Goal: Check status: Check status

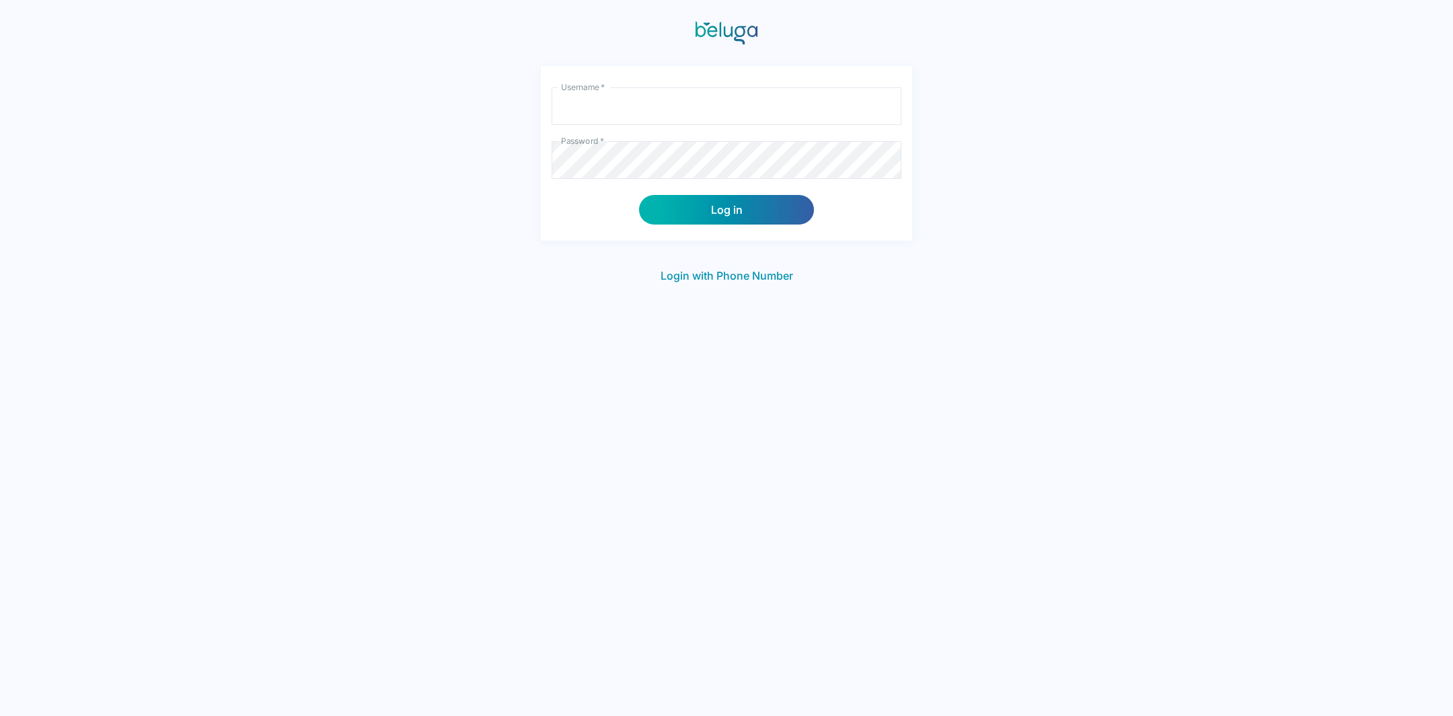
type input "lulus"
click at [751, 209] on button "Log in" at bounding box center [726, 210] width 175 height 30
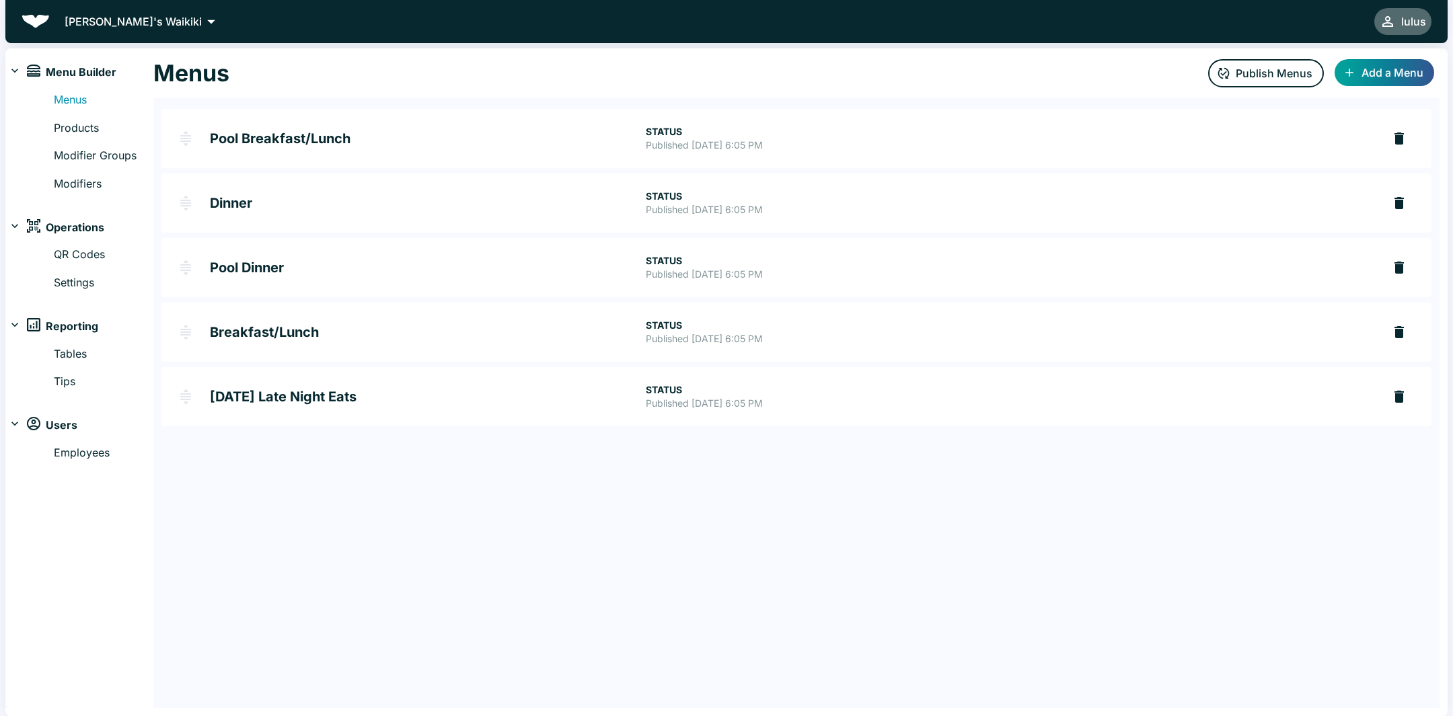
click at [1422, 15] on div "lulus" at bounding box center [1413, 21] width 25 height 19
click at [1401, 25] on button "Logout" at bounding box center [1403, 28] width 58 height 24
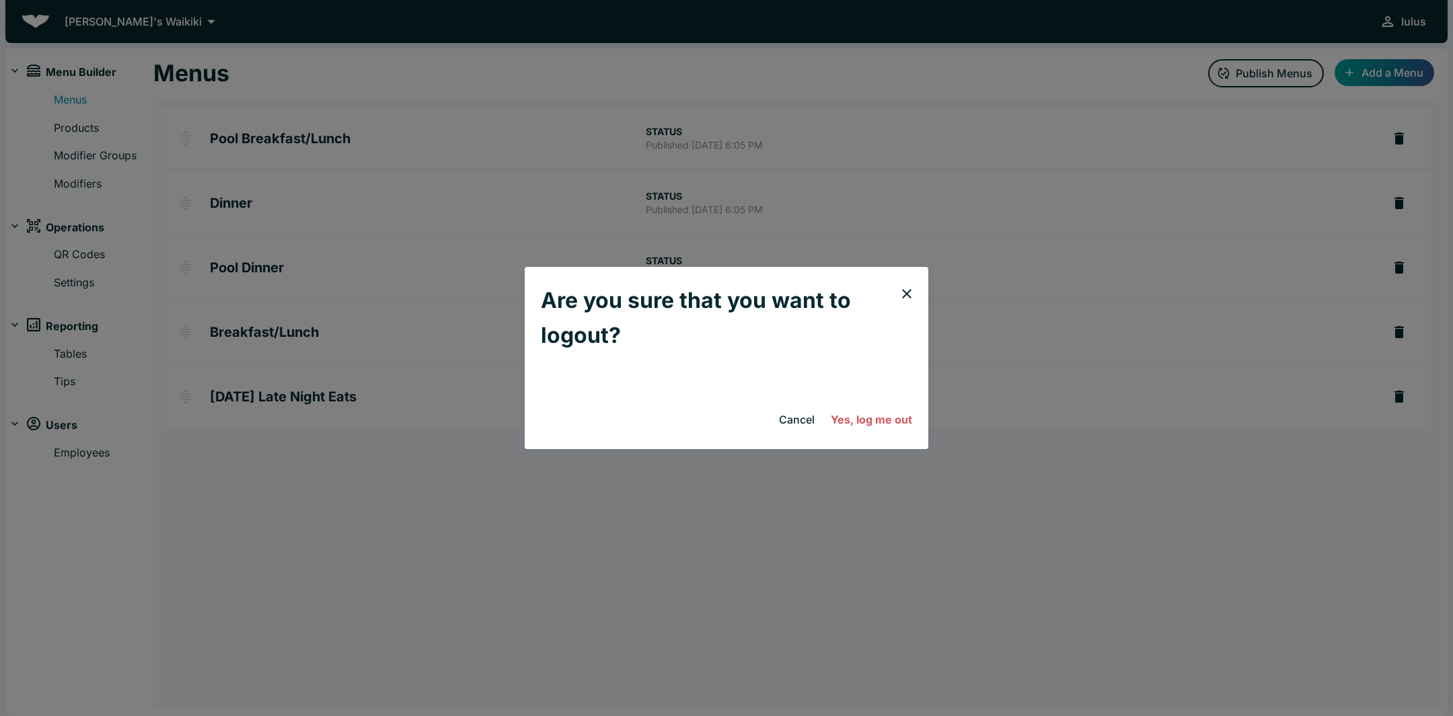
click at [876, 423] on button "Yes, log me out" at bounding box center [871, 419] width 92 height 27
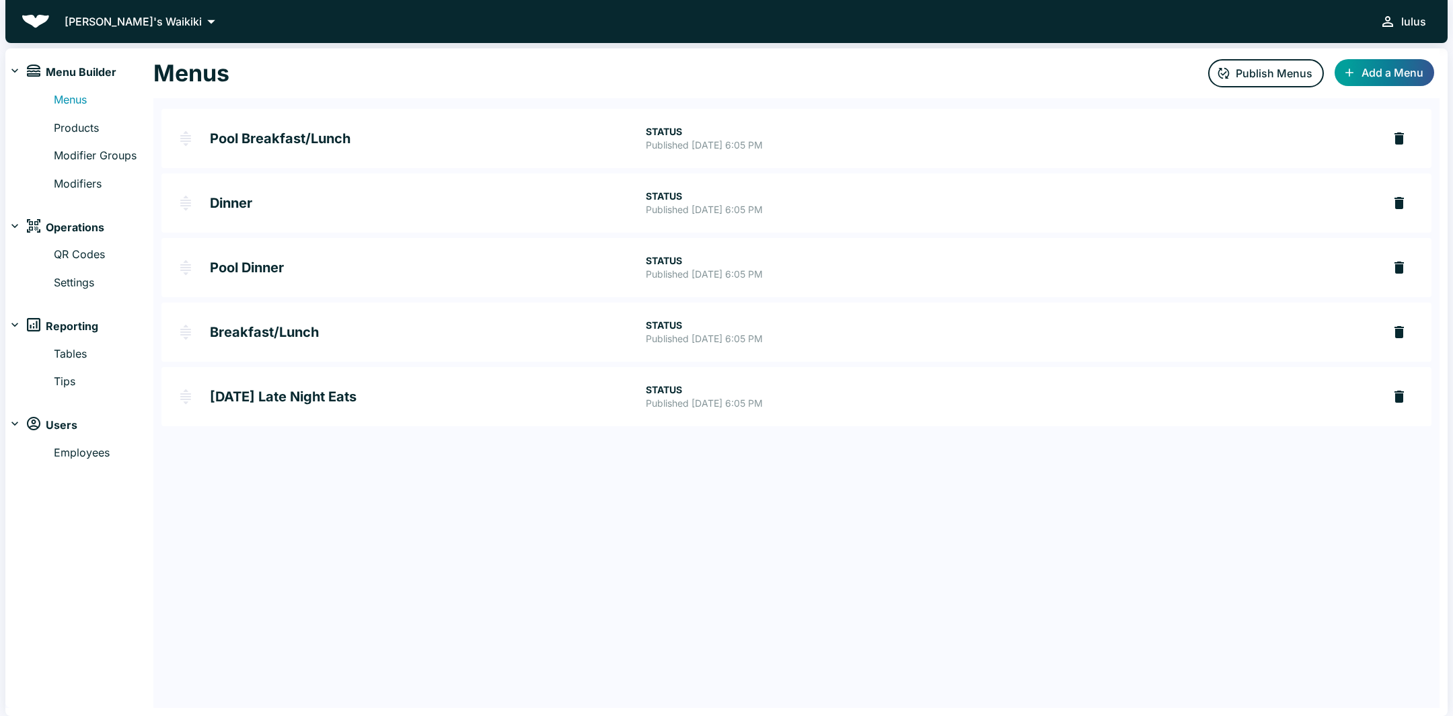
click at [1409, 16] on div "lulus" at bounding box center [1413, 21] width 25 height 19
click at [1400, 32] on button "Logout" at bounding box center [1403, 28] width 58 height 24
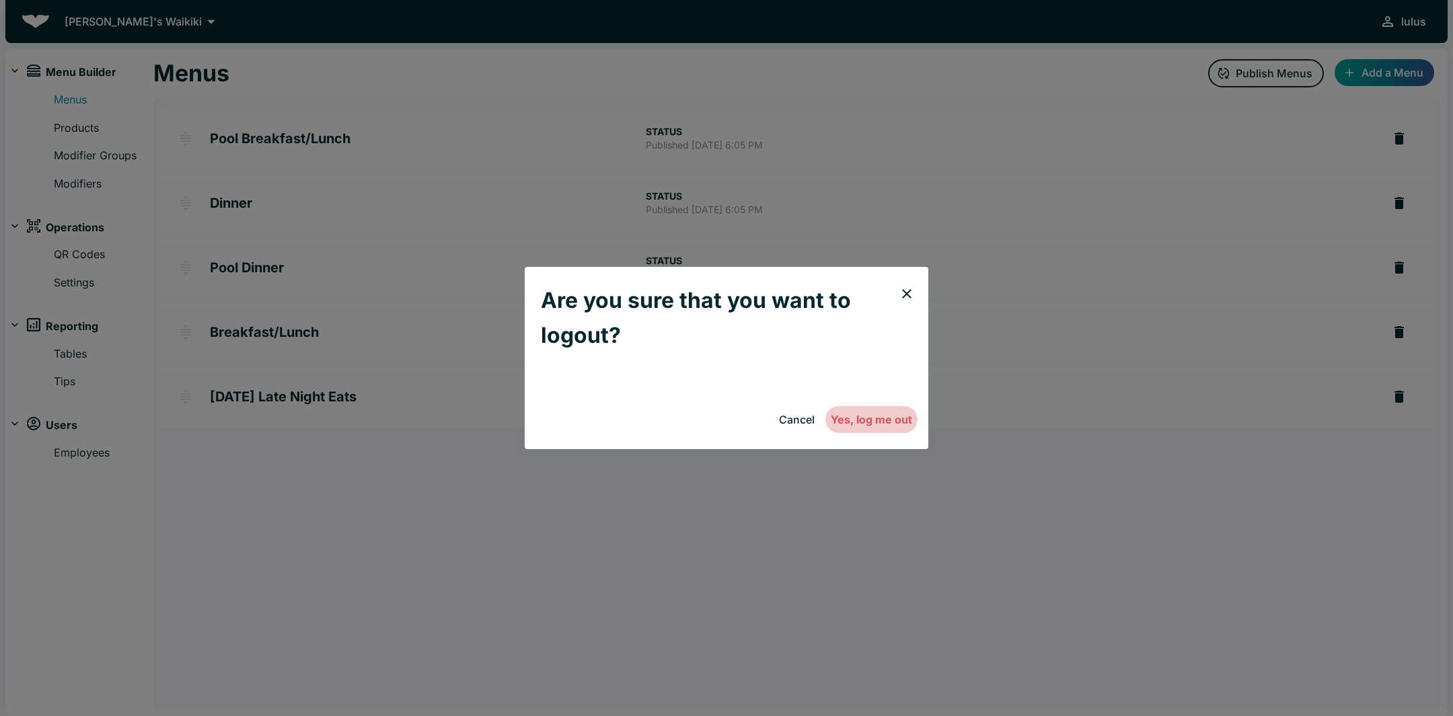
click at [866, 415] on button "Yes, log me out" at bounding box center [871, 419] width 92 height 27
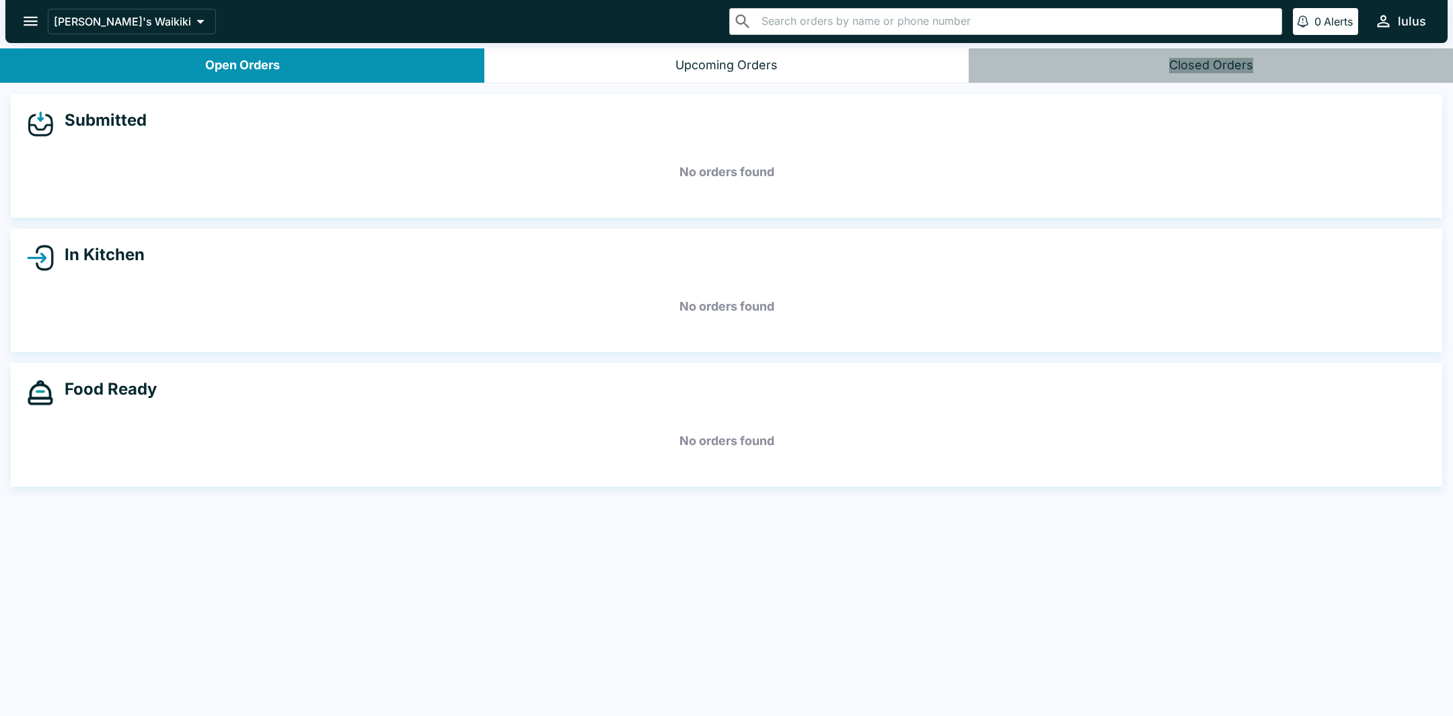
click at [1297, 66] on button "Closed Orders" at bounding box center [1210, 65] width 484 height 34
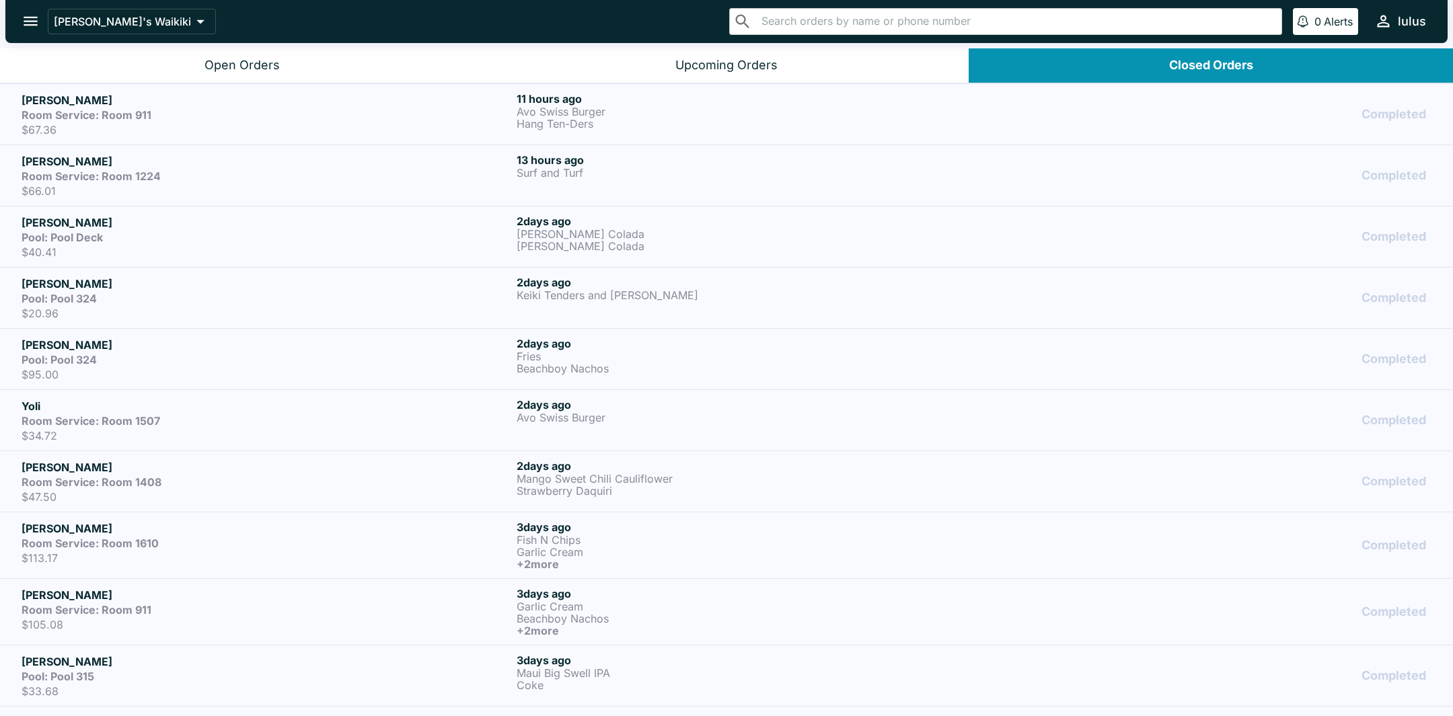
scroll to position [2, 0]
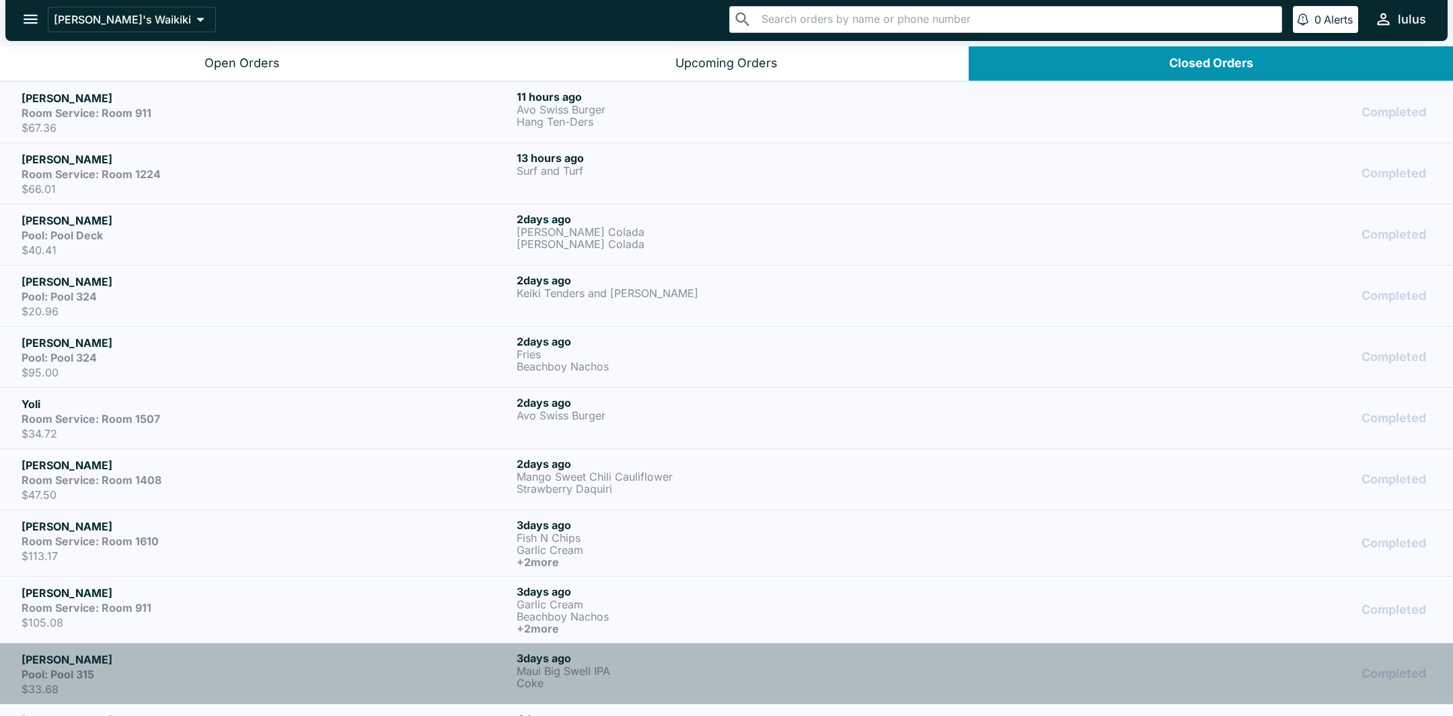
click at [1013, 678] on div "Completed" at bounding box center [1221, 674] width 420 height 44
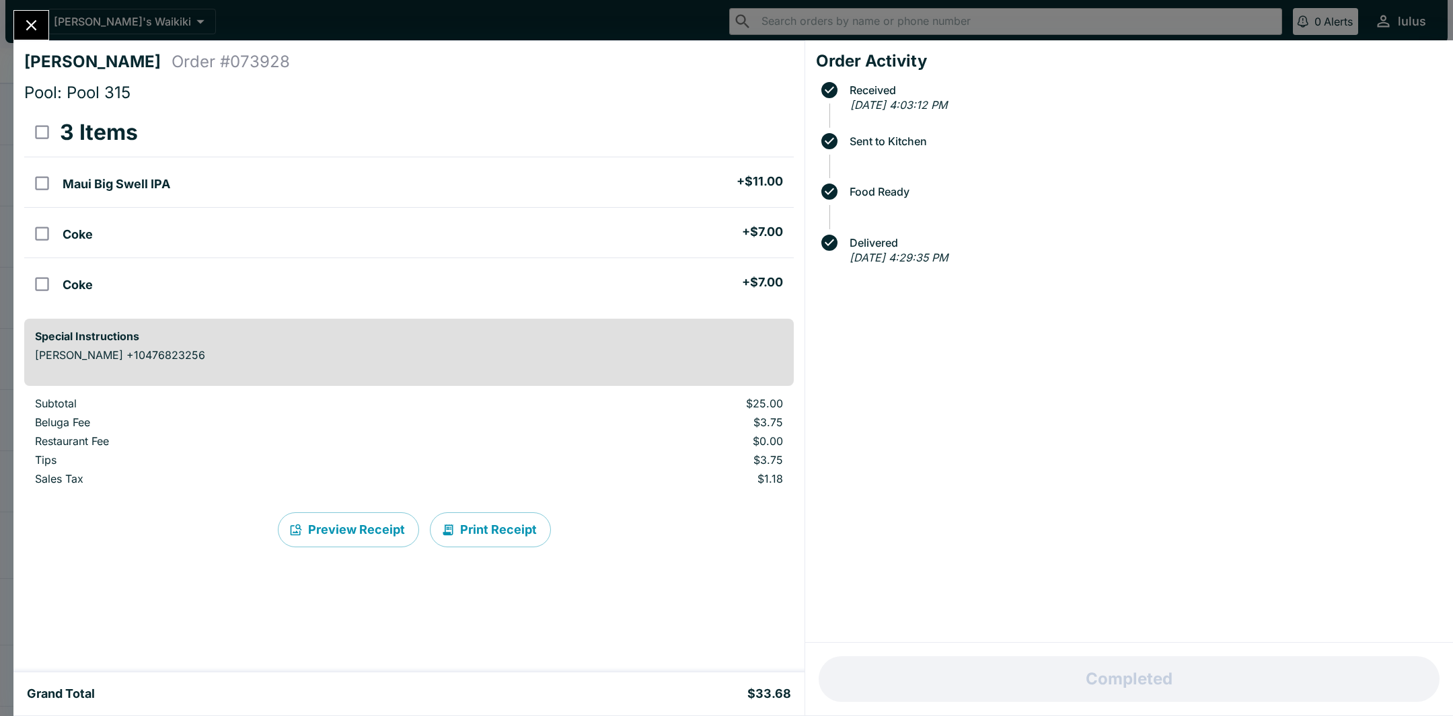
click at [34, 36] on button "Close" at bounding box center [31, 25] width 34 height 29
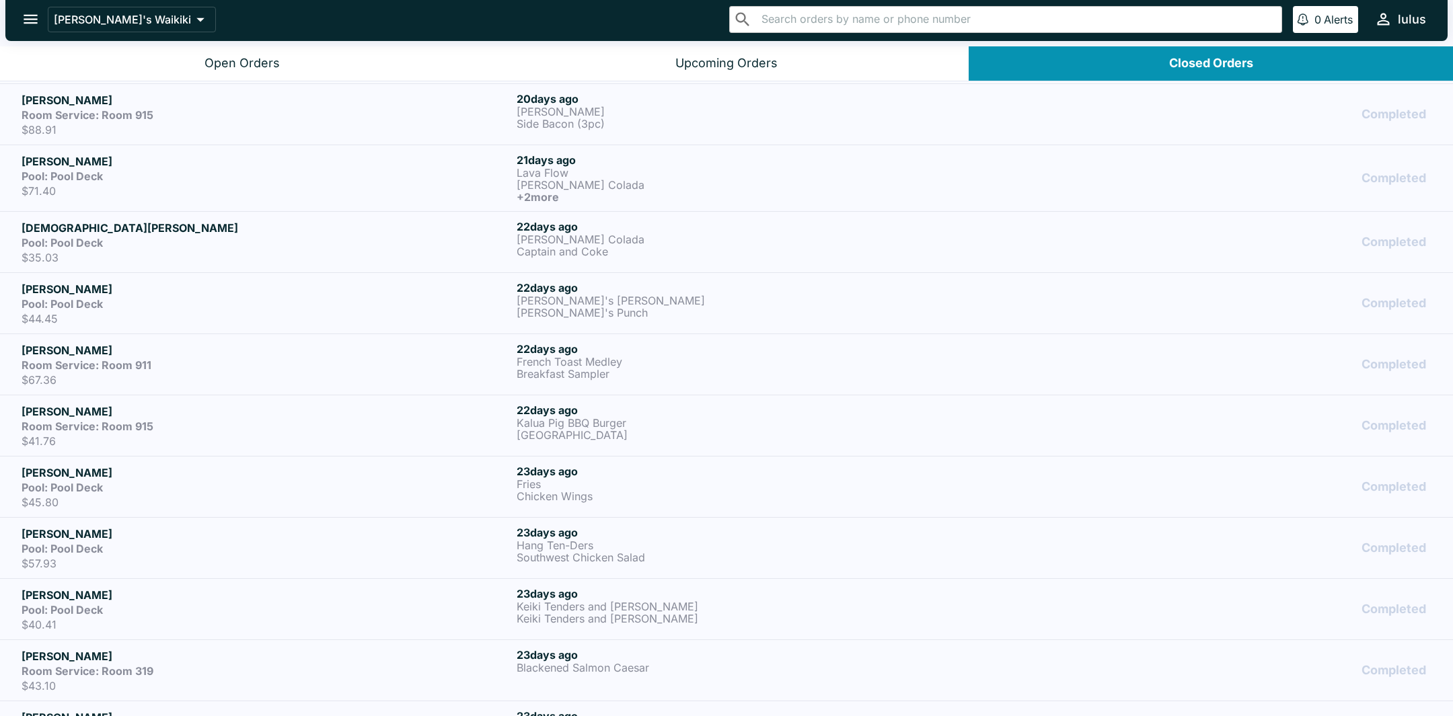
scroll to position [2621, 0]
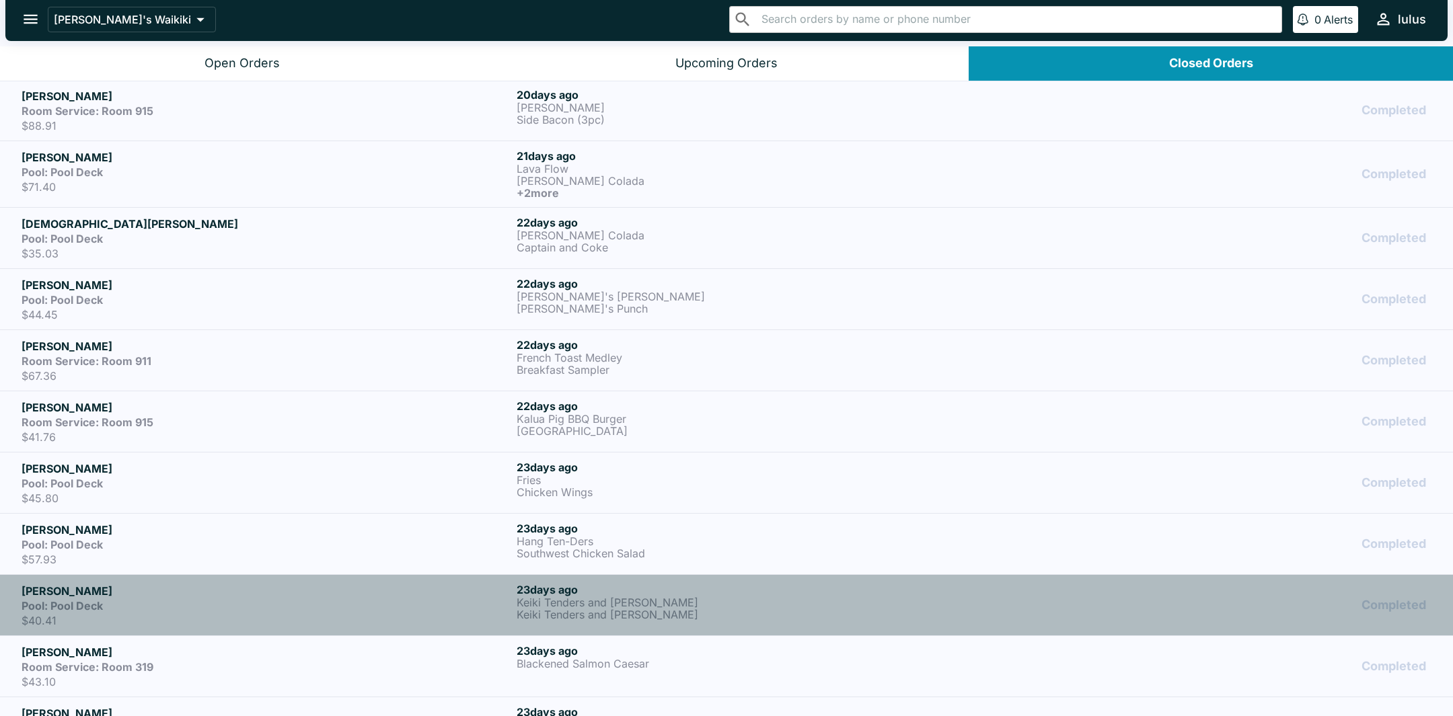
click at [450, 625] on link "Kianna chung Pool: Pool Deck $40.41 23 days ago Keiki Tenders and Fries Keiki T…" at bounding box center [726, 604] width 1453 height 61
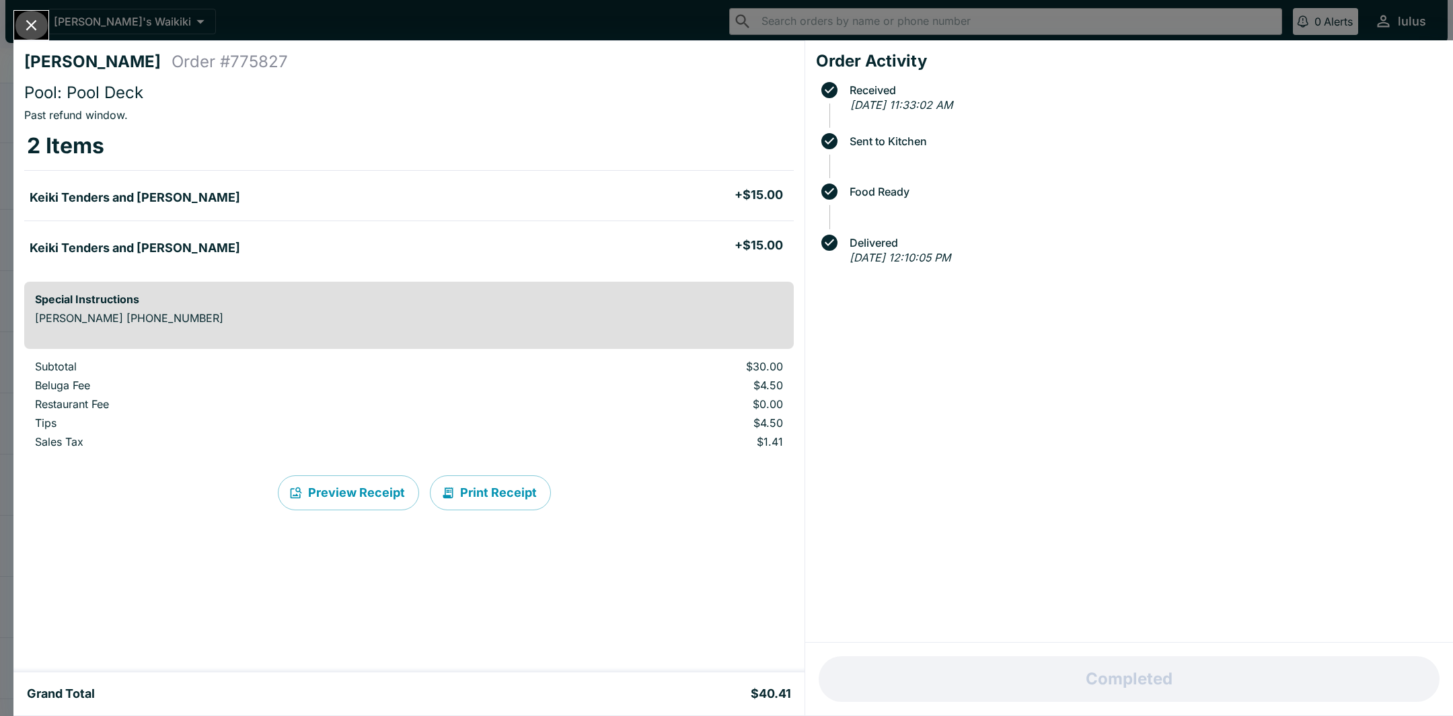
click at [43, 17] on button "Close" at bounding box center [31, 25] width 34 height 29
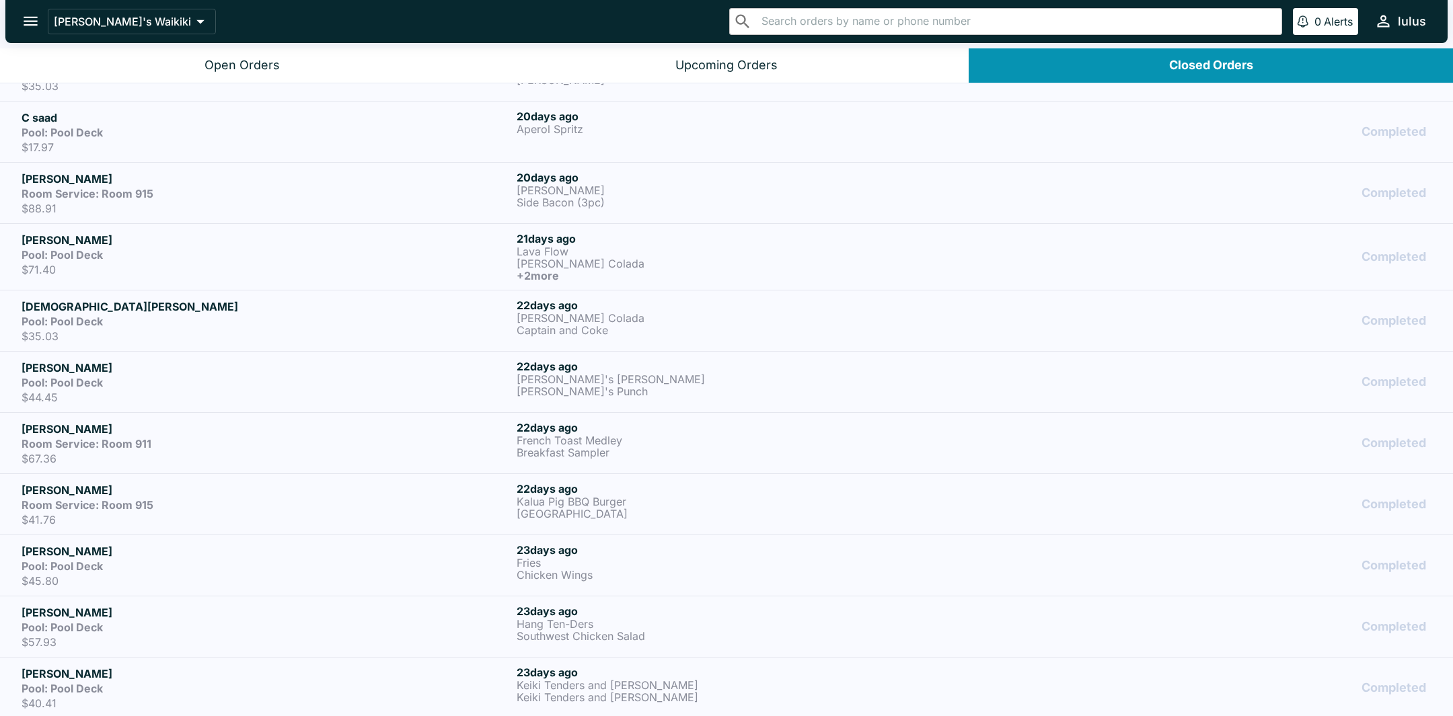
scroll to position [2500, 0]
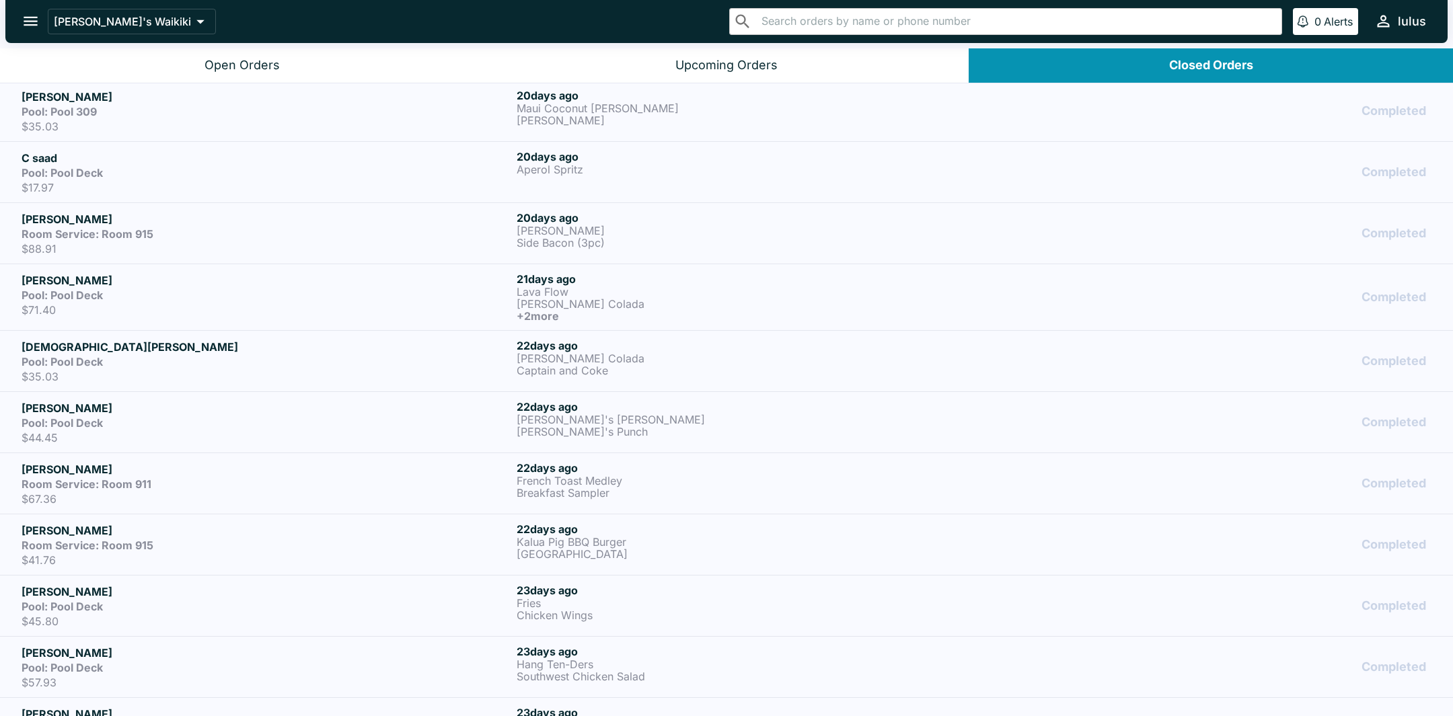
click at [203, 233] on div "Jess Chaffin Room Service: Room 915 $88.91" at bounding box center [267, 233] width 490 height 44
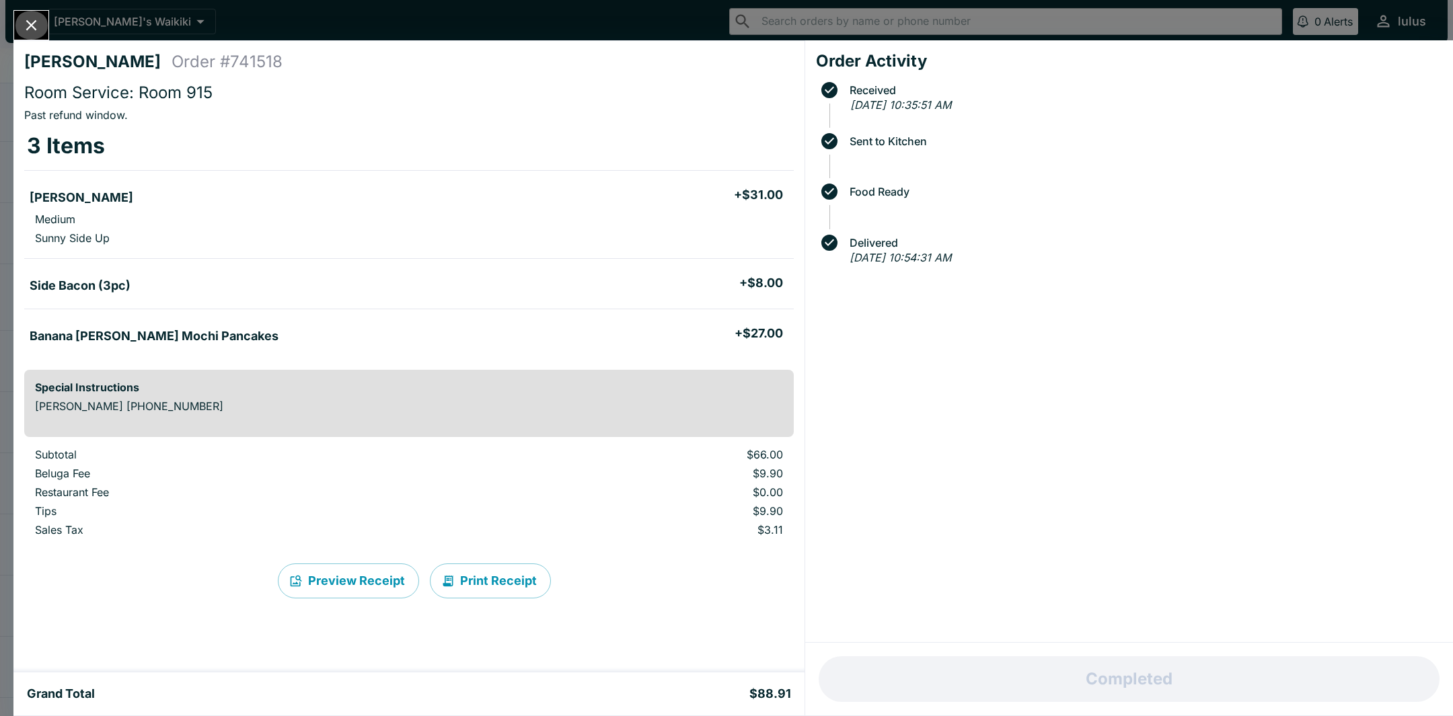
click at [27, 26] on icon "Close" at bounding box center [31, 25] width 18 height 18
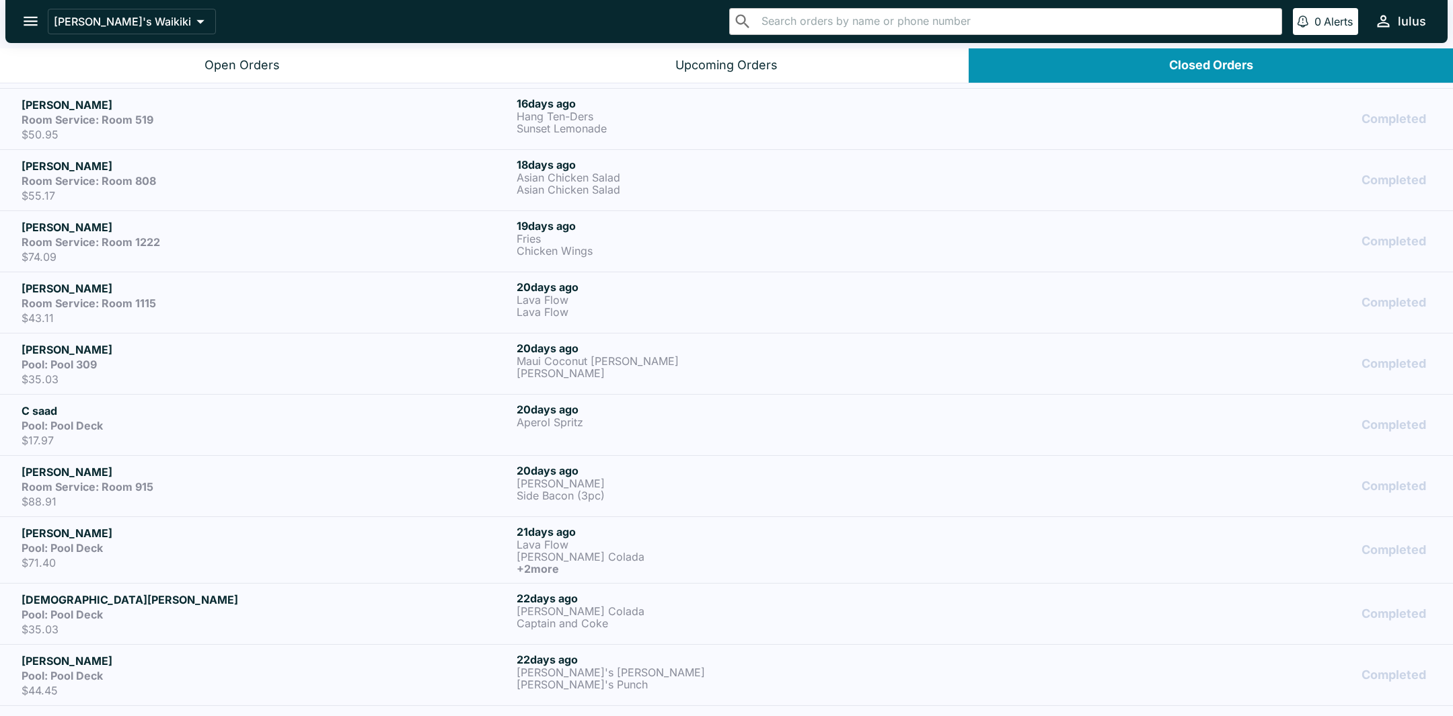
scroll to position [2217, 0]
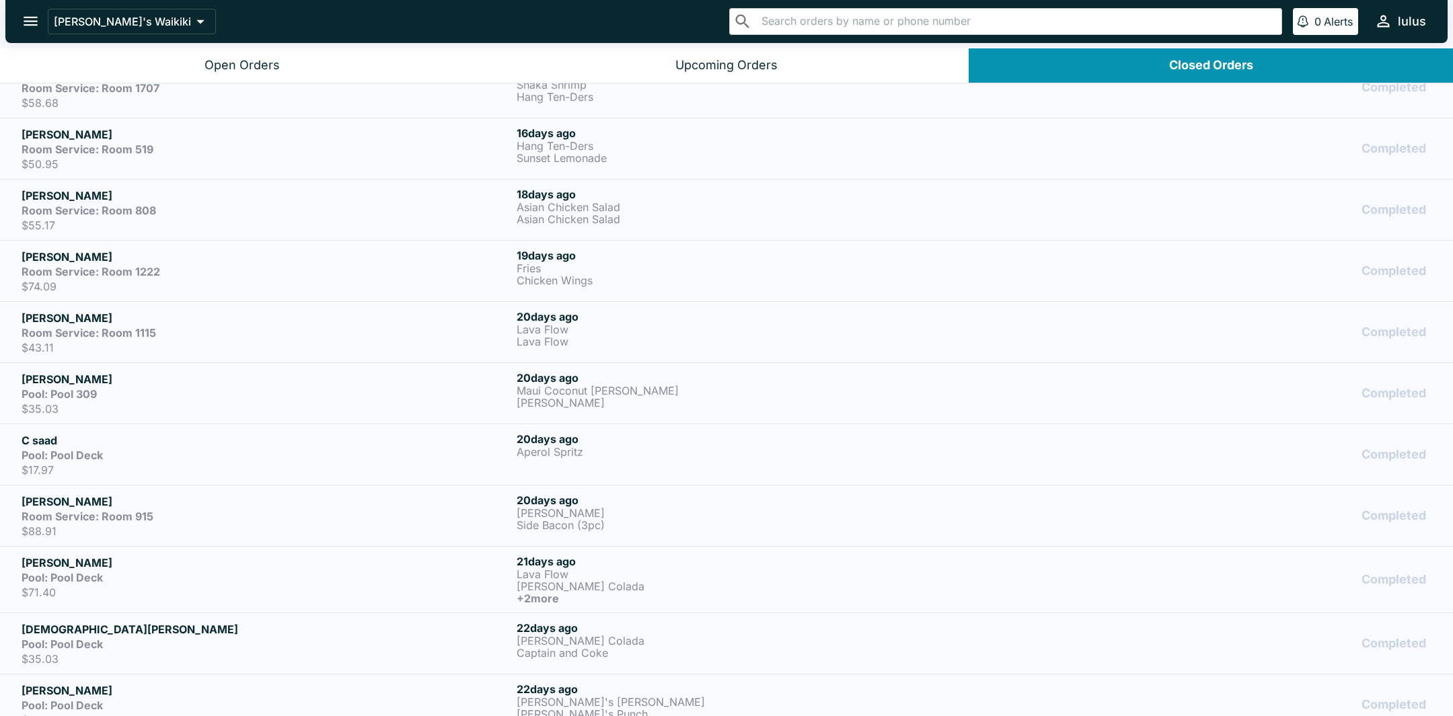
click at [180, 280] on p "$74.09" at bounding box center [267, 286] width 490 height 13
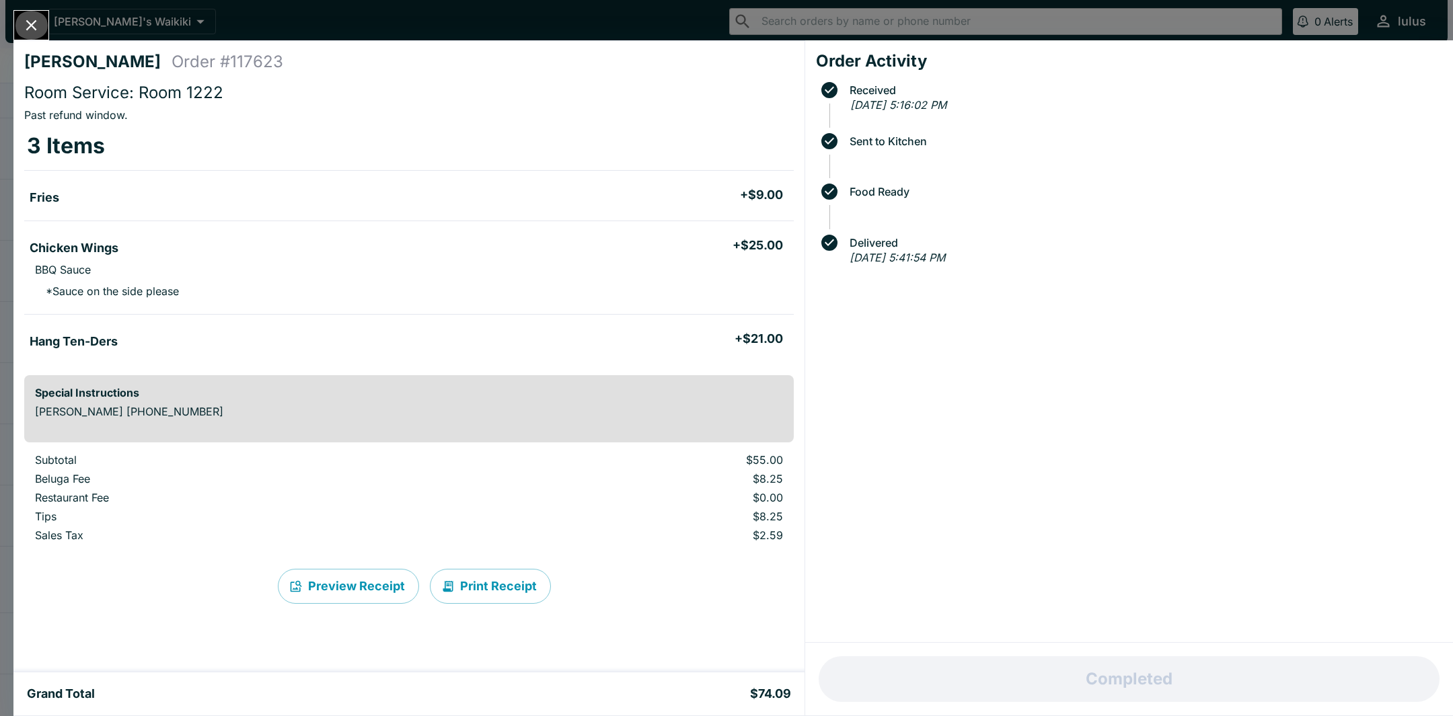
click at [39, 26] on icon "Close" at bounding box center [31, 25] width 18 height 18
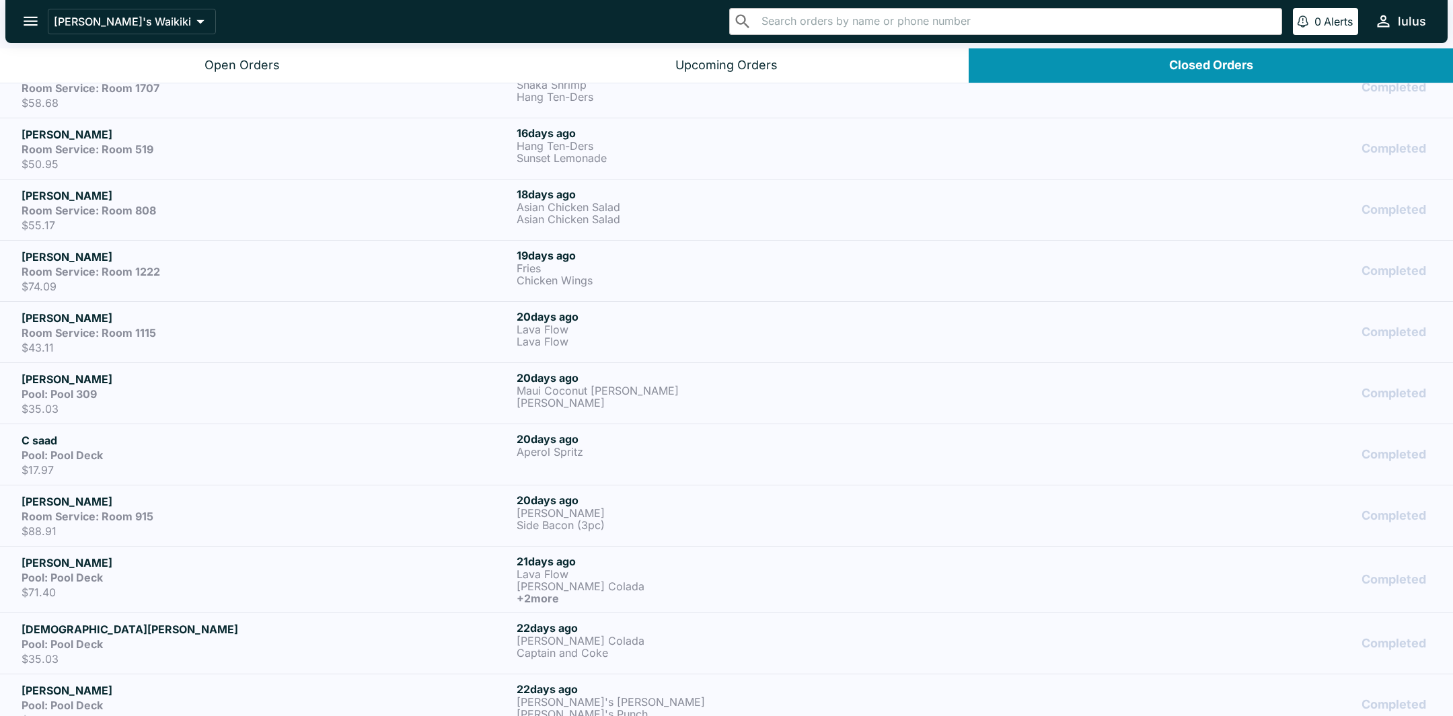
click at [217, 188] on h5 "Taylor Forster" at bounding box center [267, 196] width 490 height 16
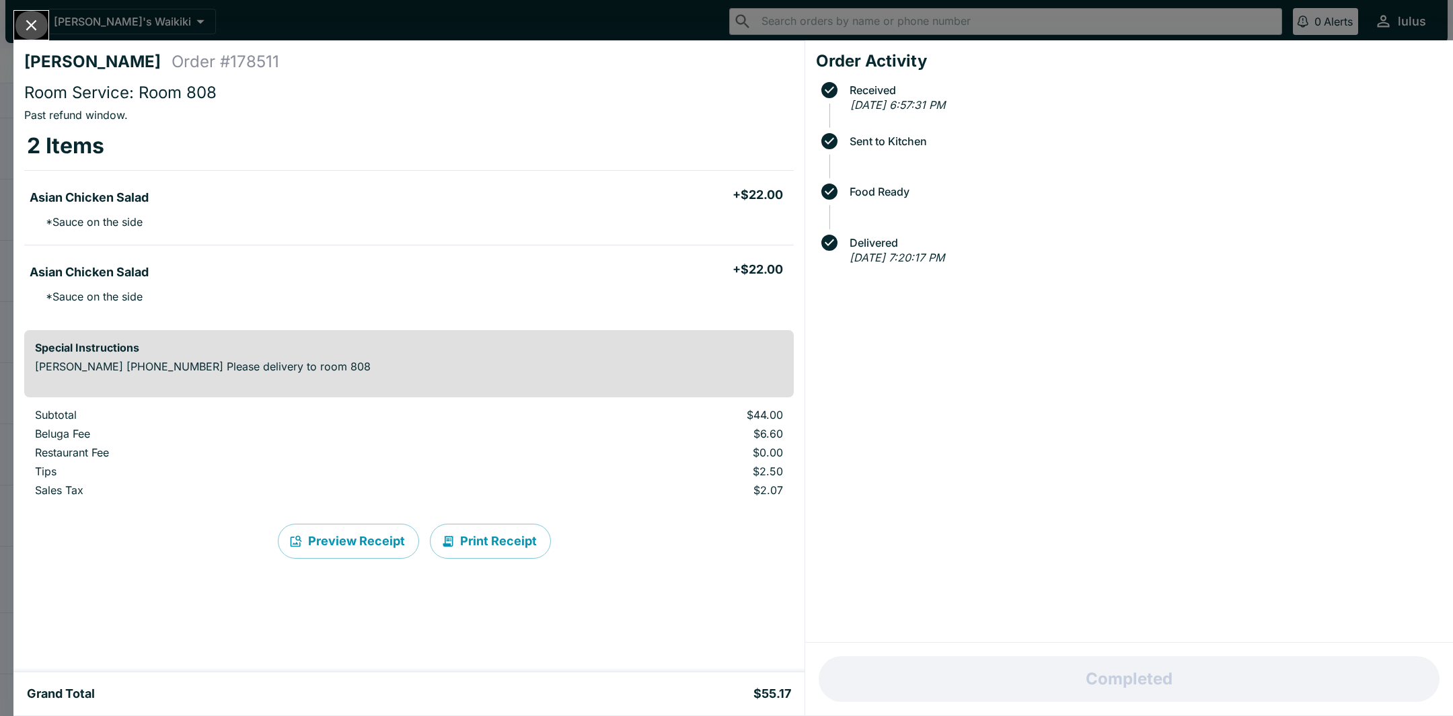
click at [31, 30] on icon "Close" at bounding box center [31, 25] width 18 height 18
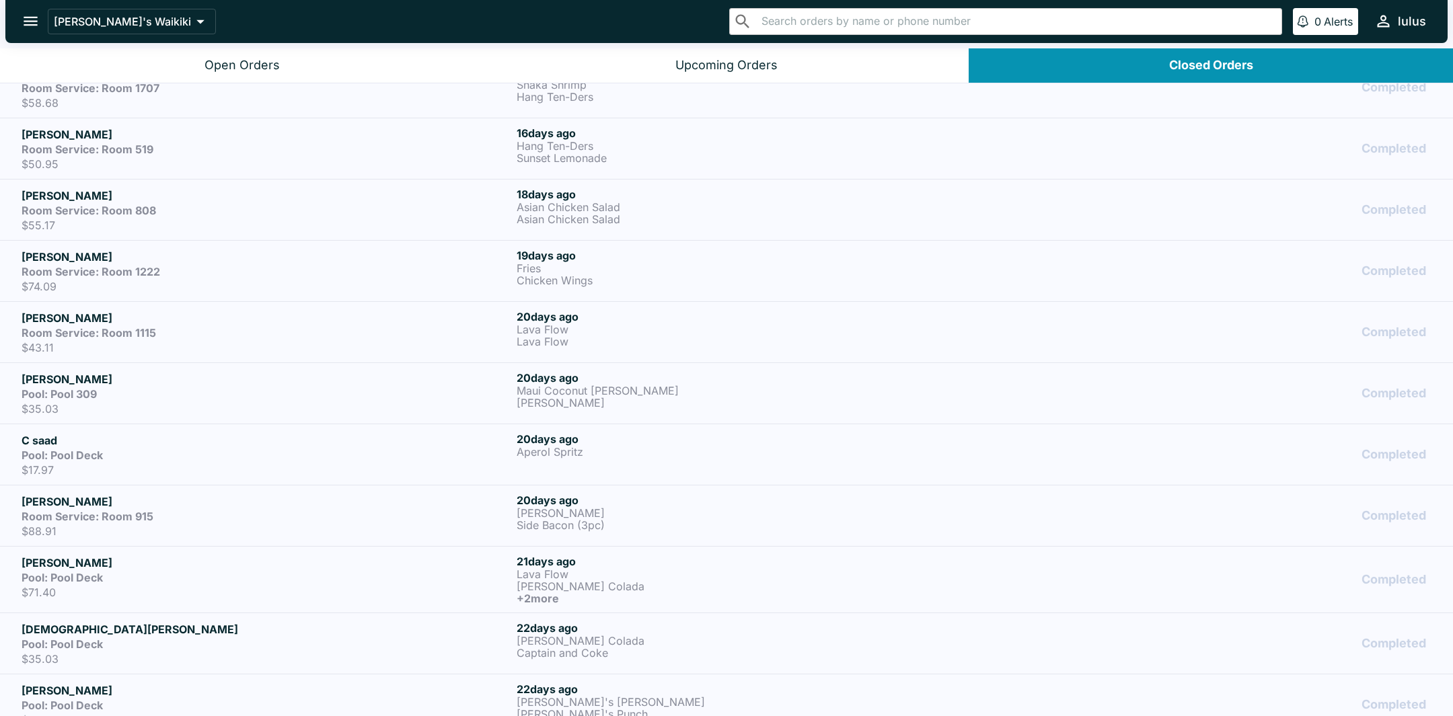
click at [213, 132] on h5 "Marcel abbassi" at bounding box center [267, 134] width 490 height 16
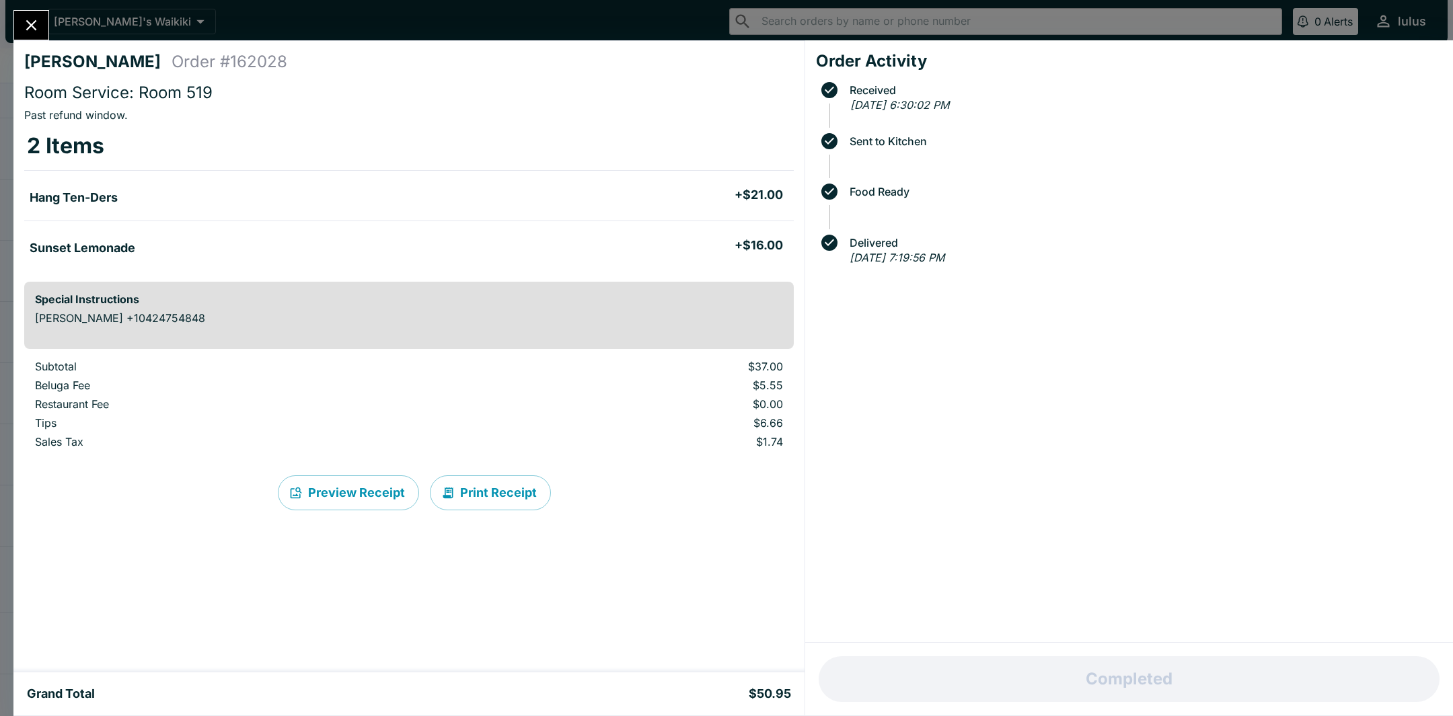
click at [40, 26] on icon "Close" at bounding box center [31, 25] width 18 height 18
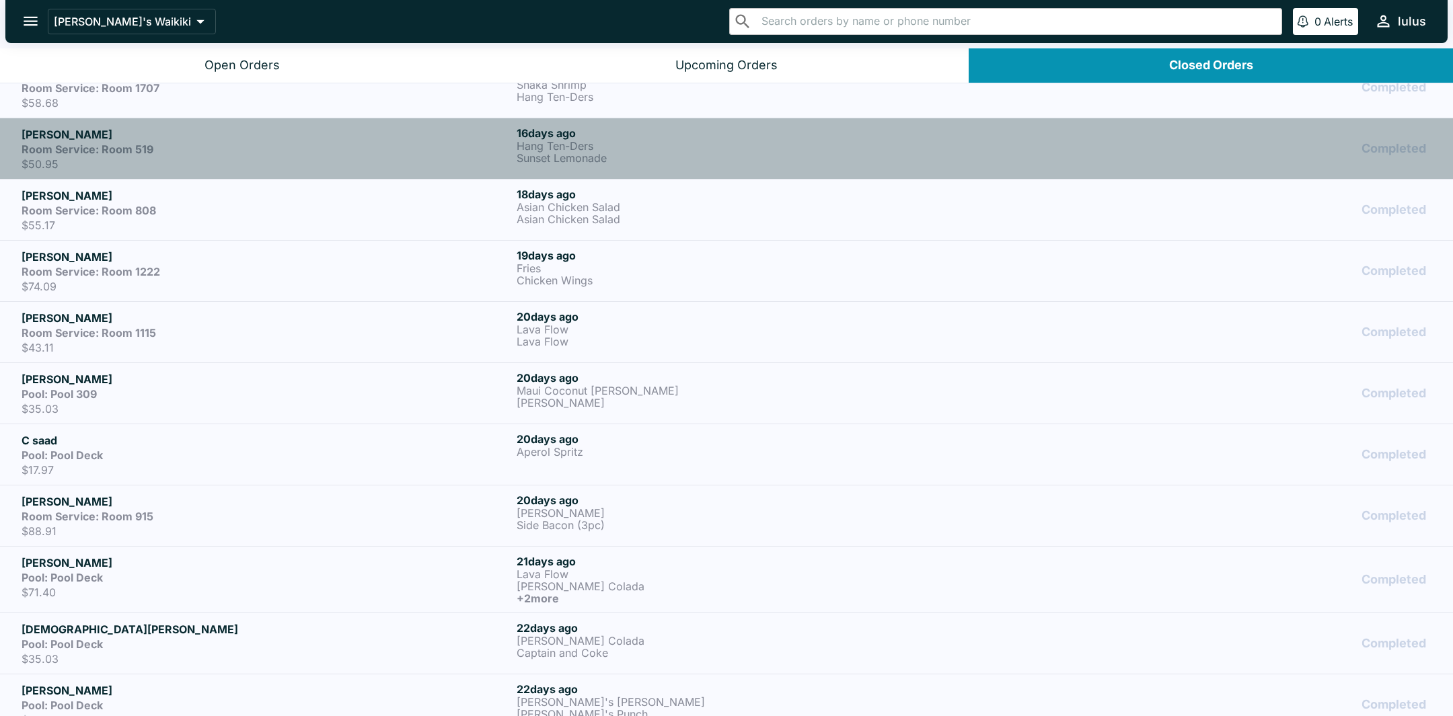
click at [161, 158] on p "$50.95" at bounding box center [267, 163] width 490 height 13
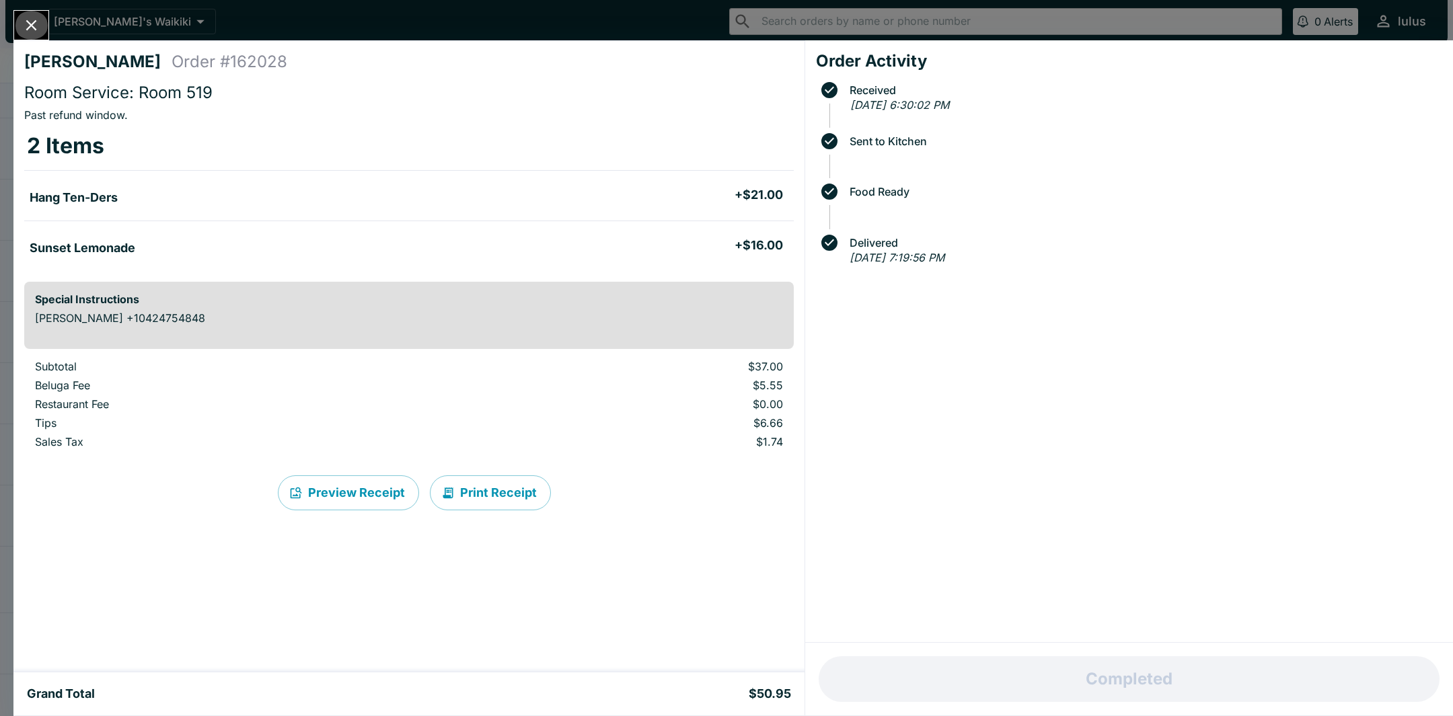
click at [35, 18] on icon "Close" at bounding box center [31, 25] width 18 height 18
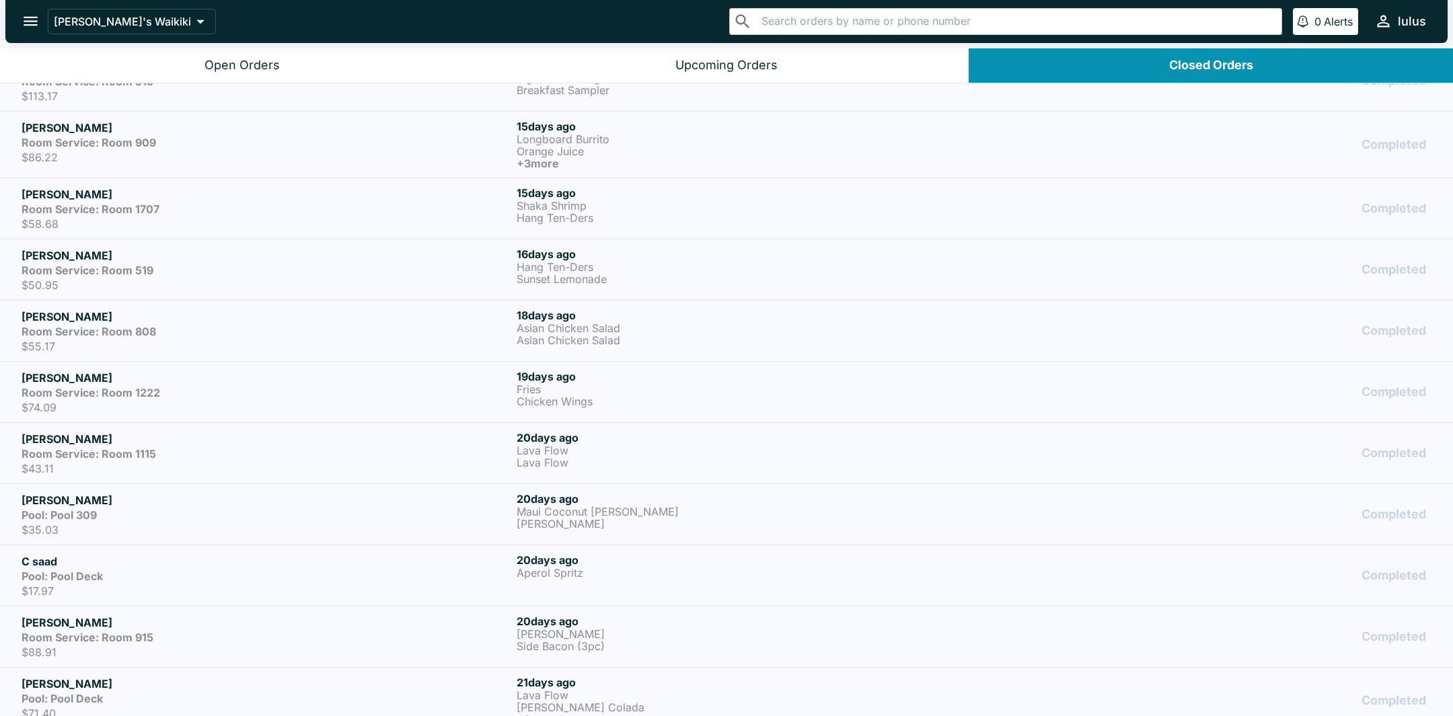
scroll to position [2056, 0]
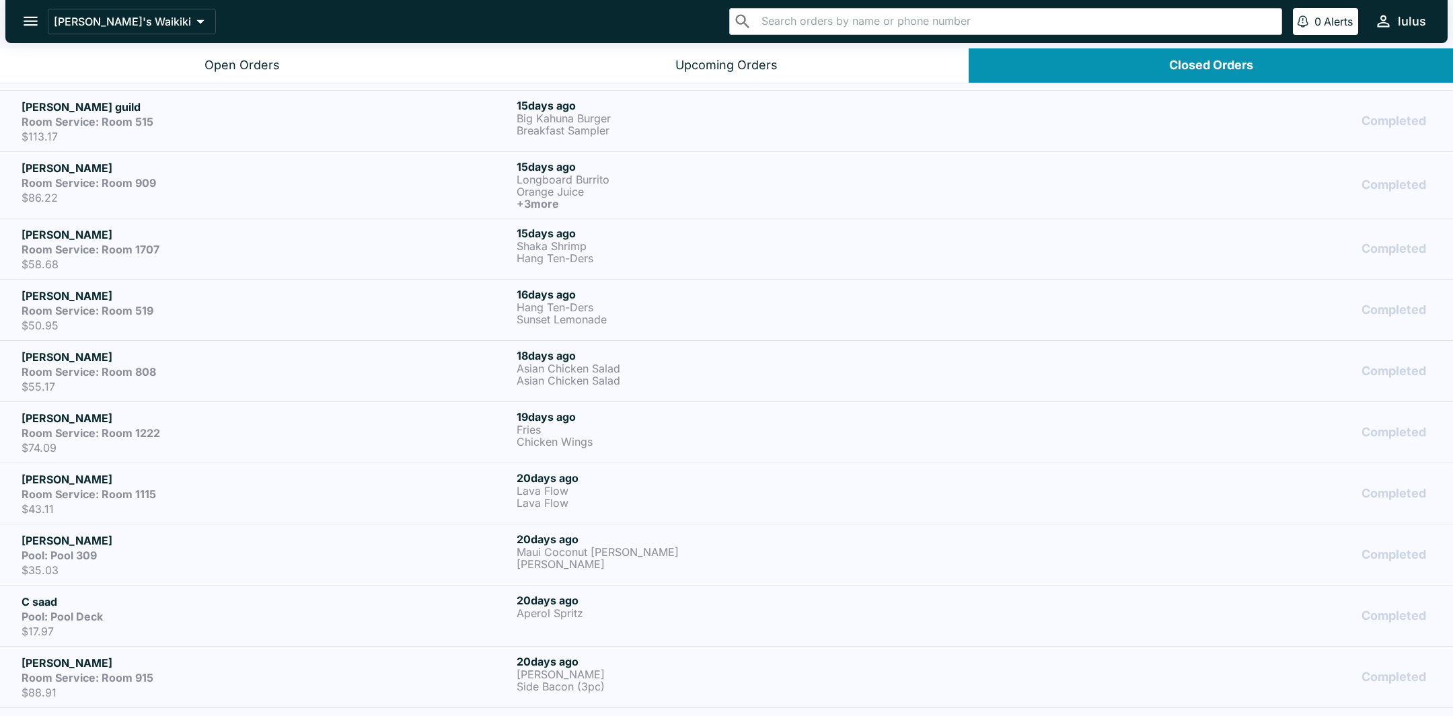
click at [185, 243] on div "Room Service: Room 1707" at bounding box center [267, 249] width 490 height 13
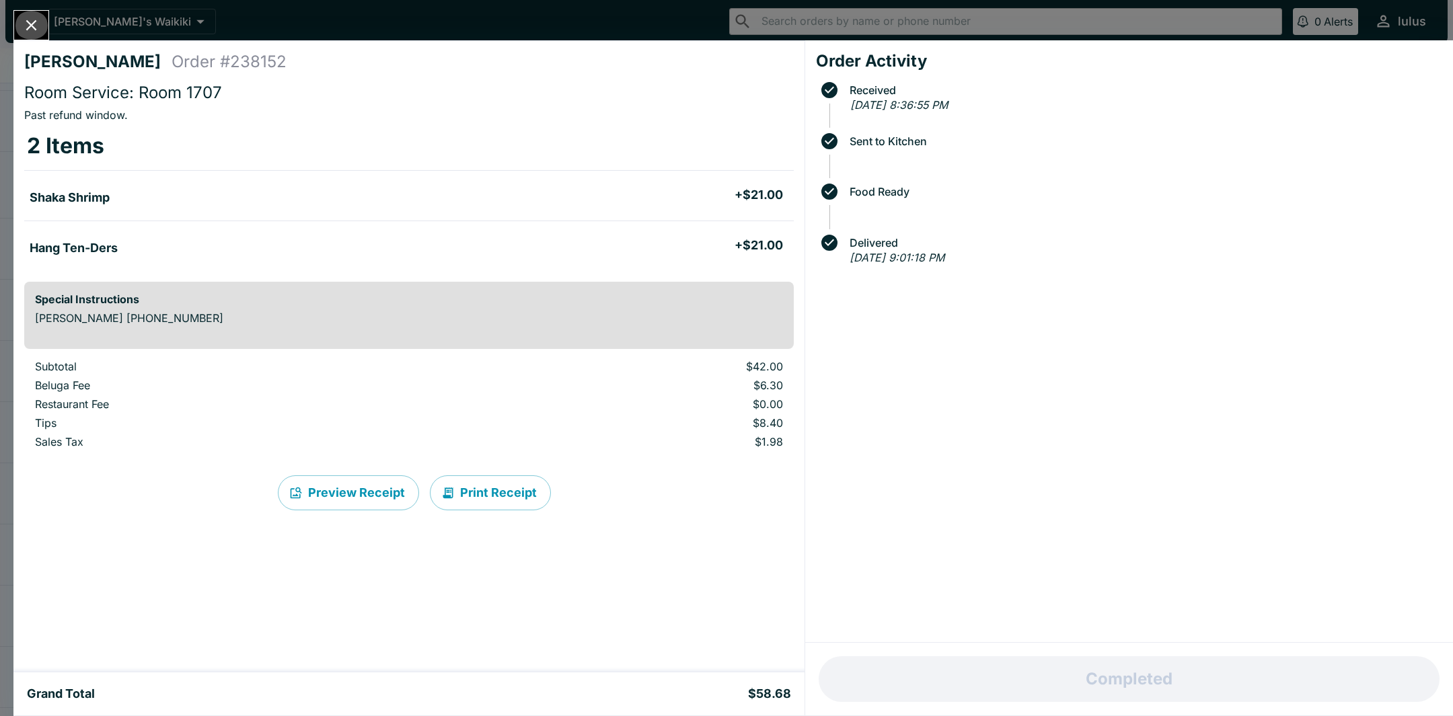
click at [28, 30] on icon "Close" at bounding box center [31, 25] width 18 height 18
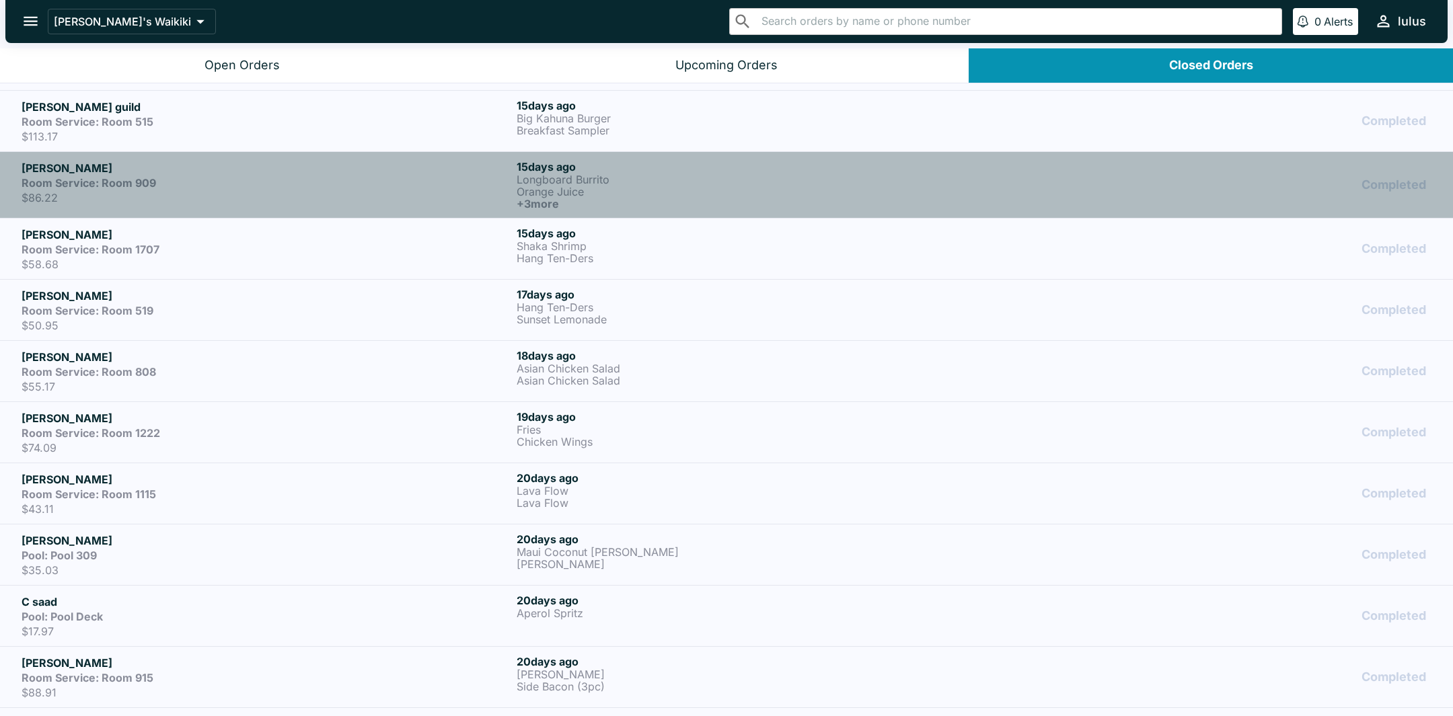
click at [212, 191] on p "$86.22" at bounding box center [267, 197] width 490 height 13
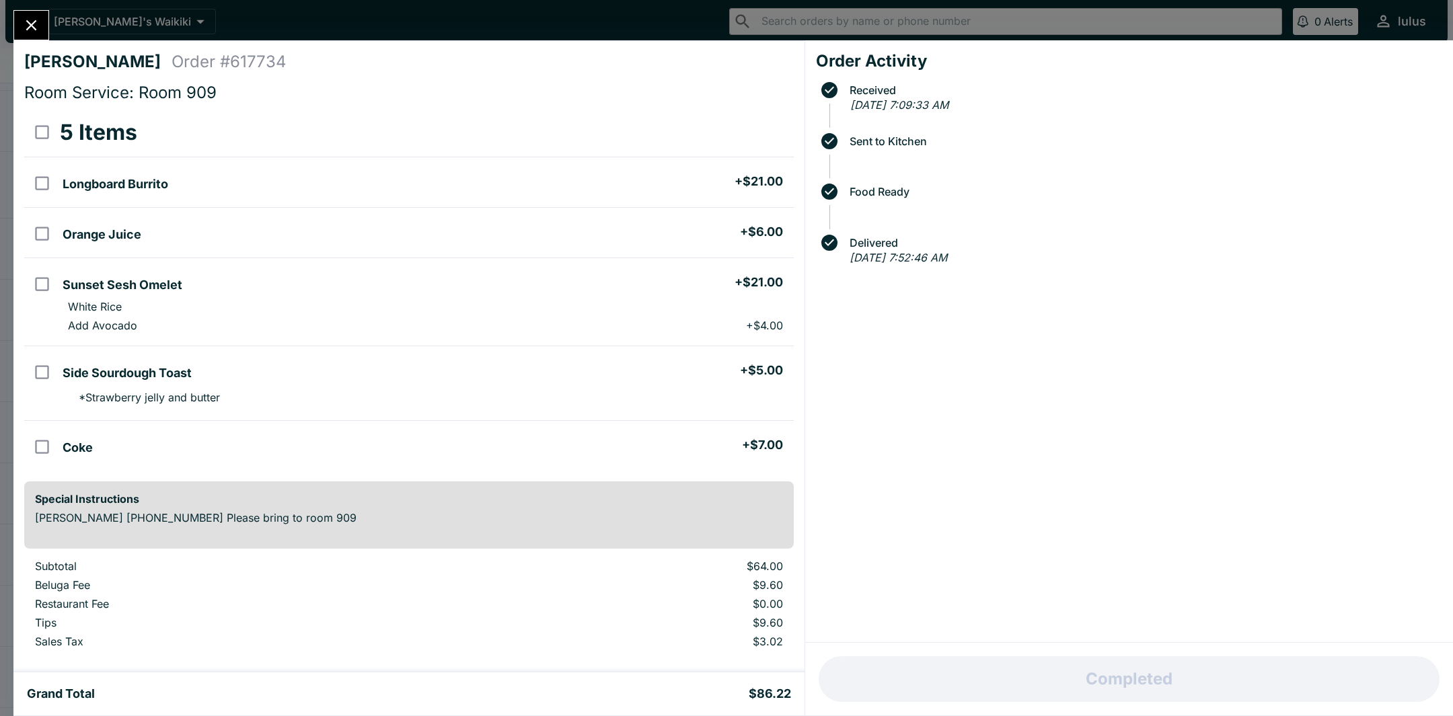
click at [40, 33] on icon "Close" at bounding box center [31, 25] width 18 height 18
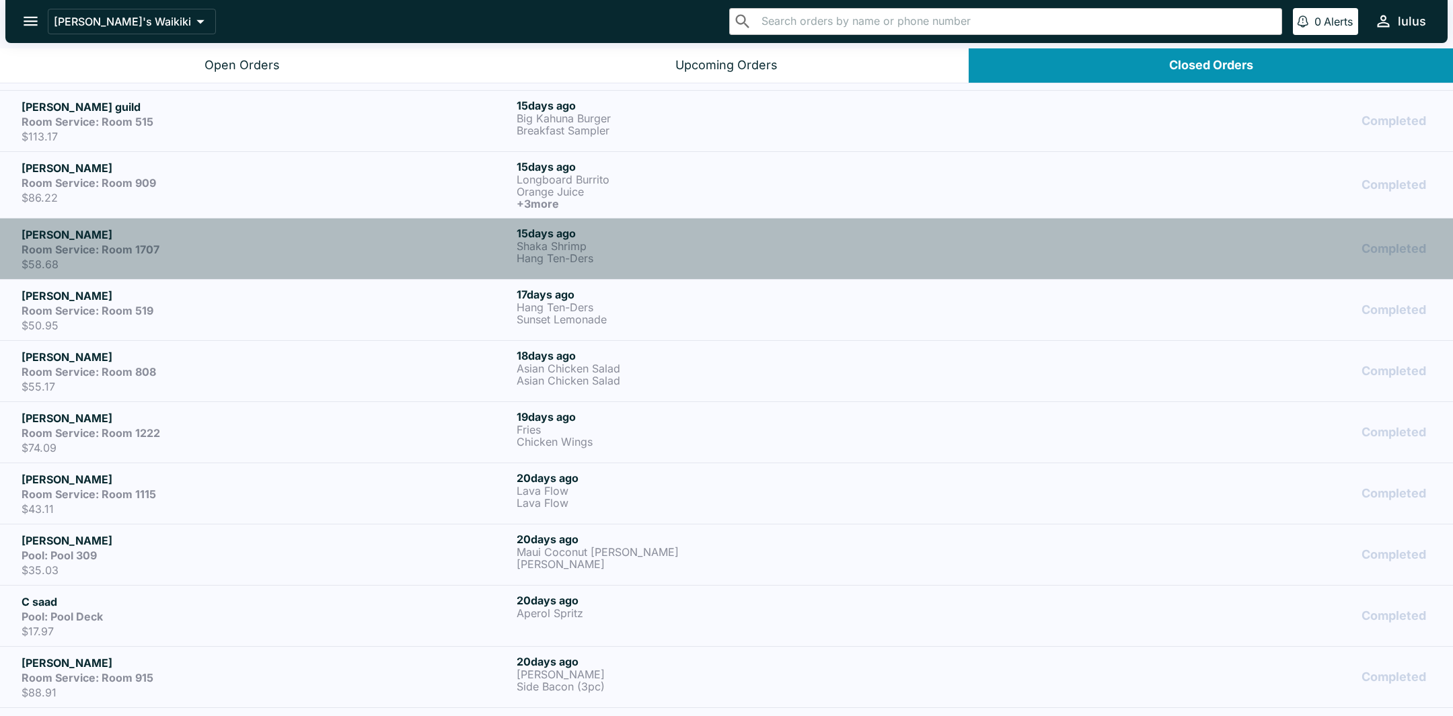
click at [752, 240] on p "Shaka Shrimp" at bounding box center [761, 246] width 490 height 12
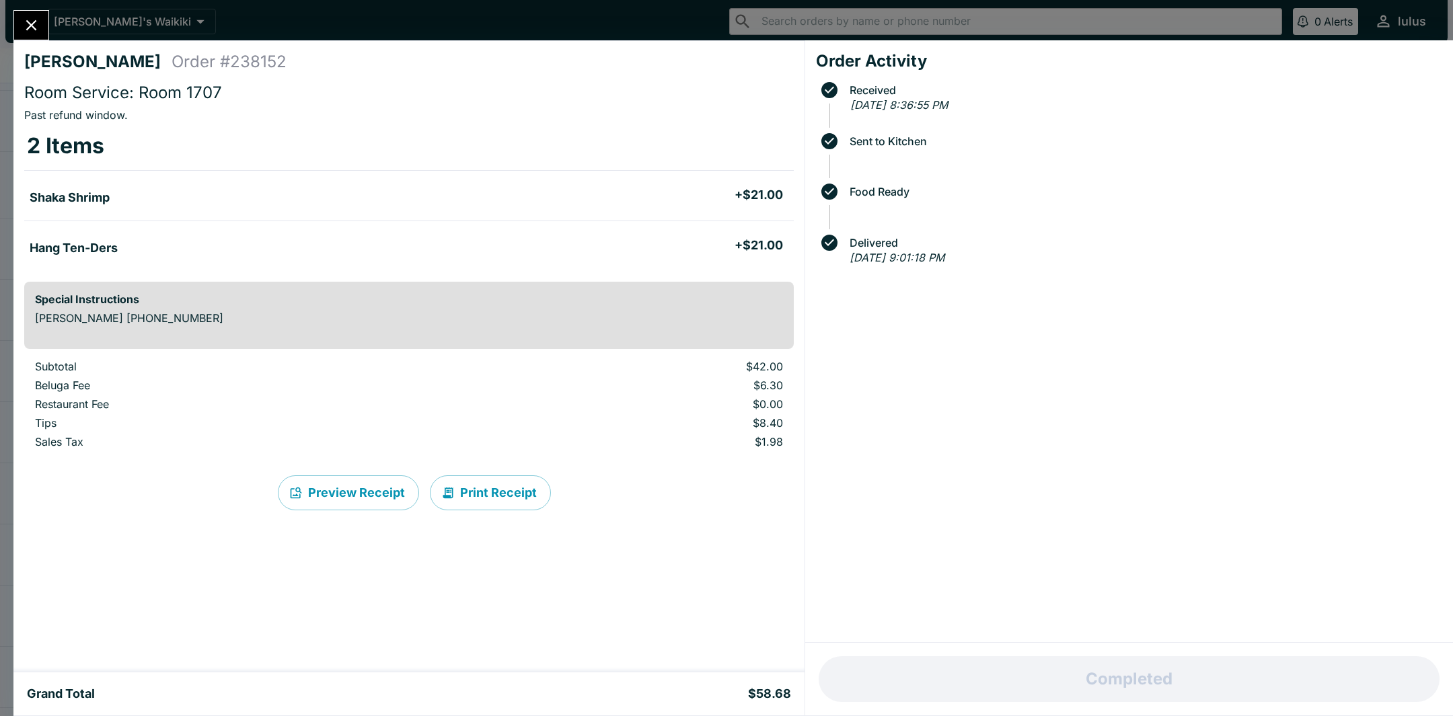
click at [34, 22] on icon "Close" at bounding box center [31, 25] width 11 height 11
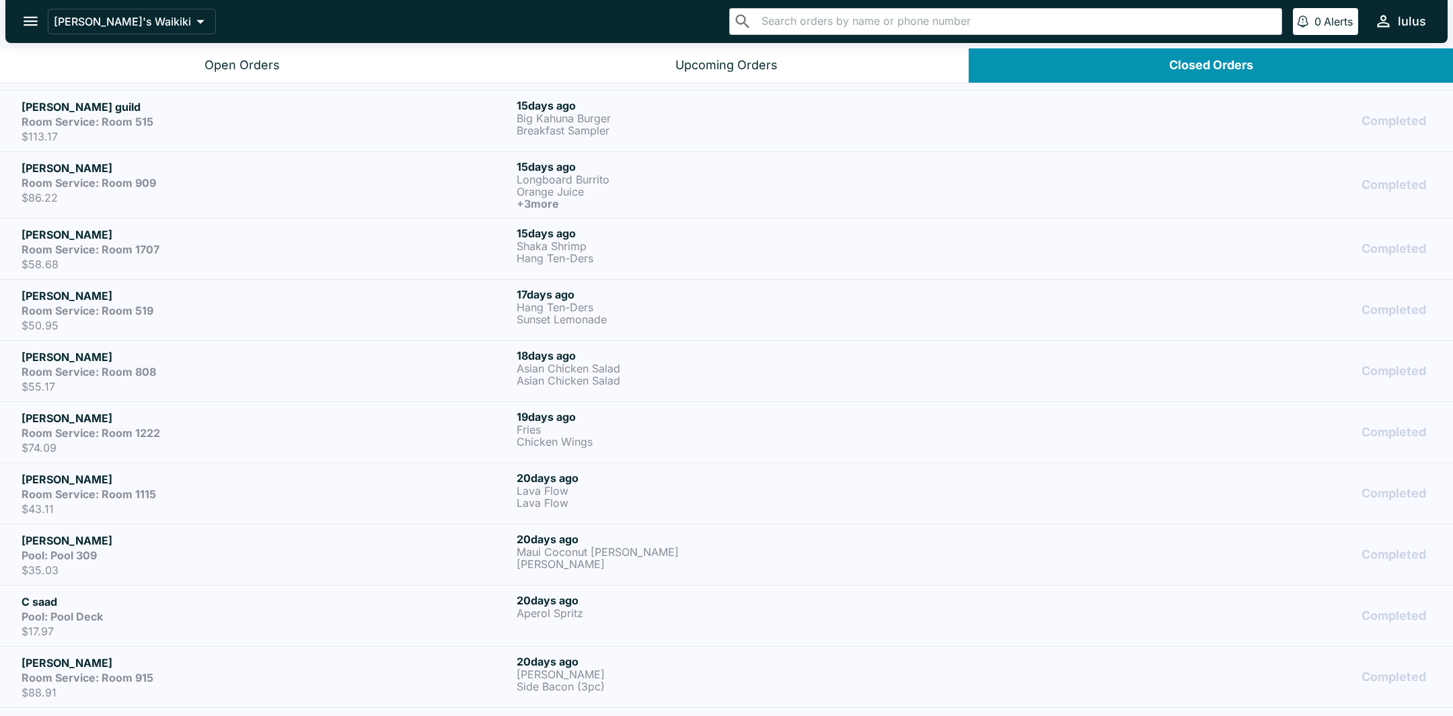
click at [228, 194] on p "$86.22" at bounding box center [267, 197] width 490 height 13
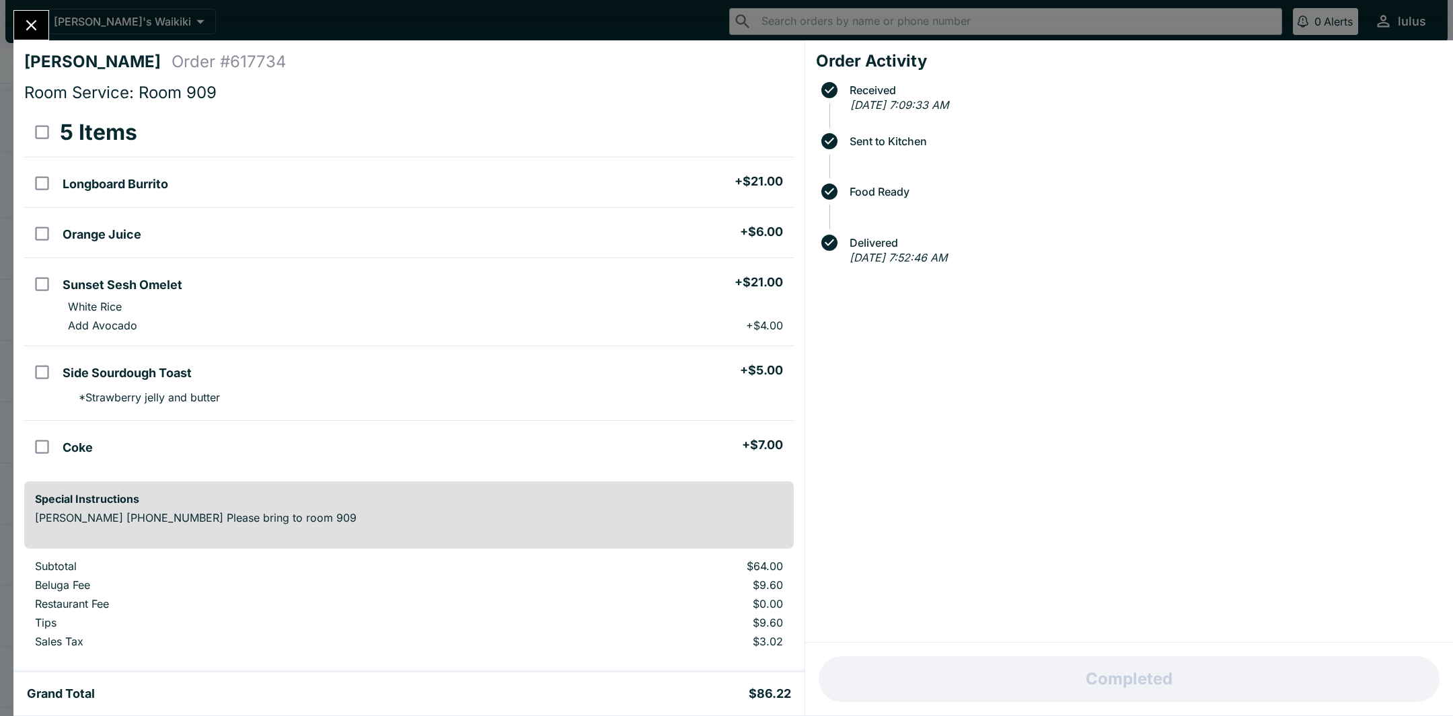
click at [38, 20] on icon "Close" at bounding box center [31, 25] width 18 height 18
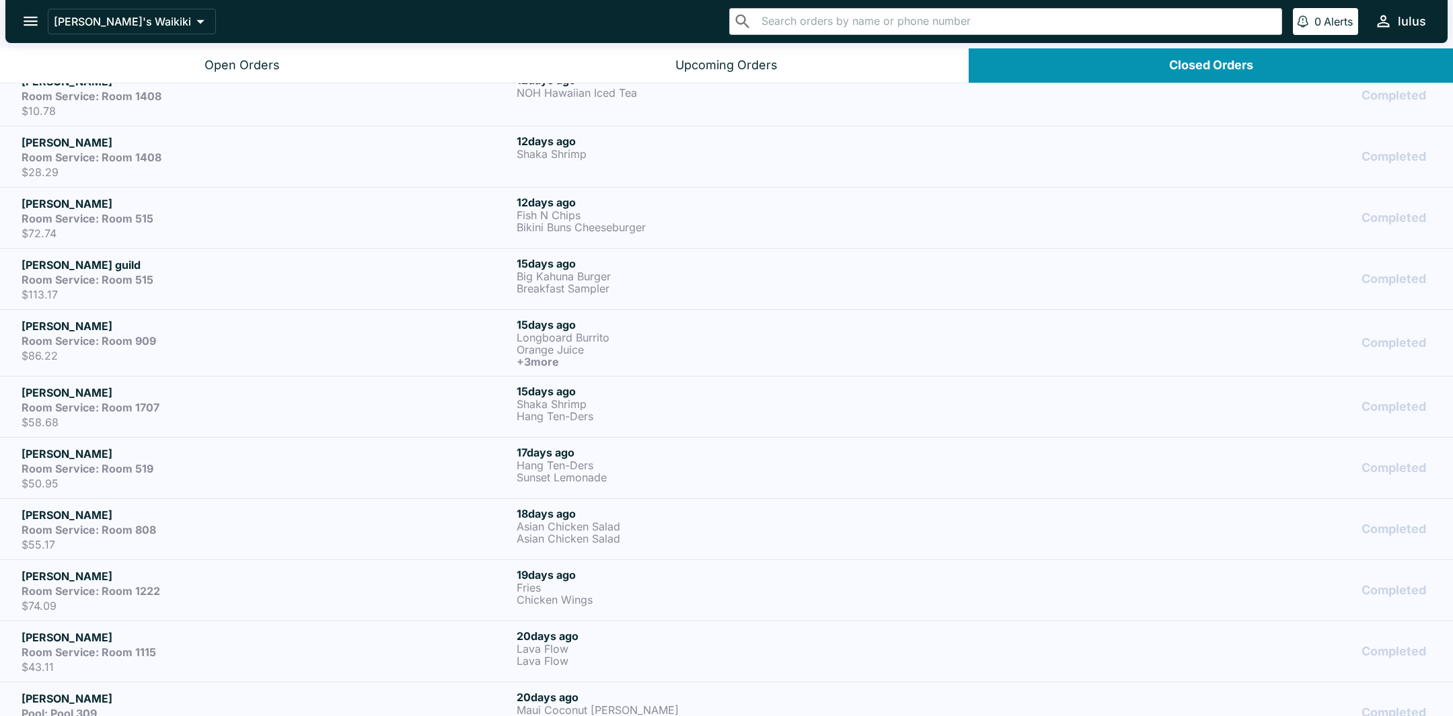
scroll to position [1894, 0]
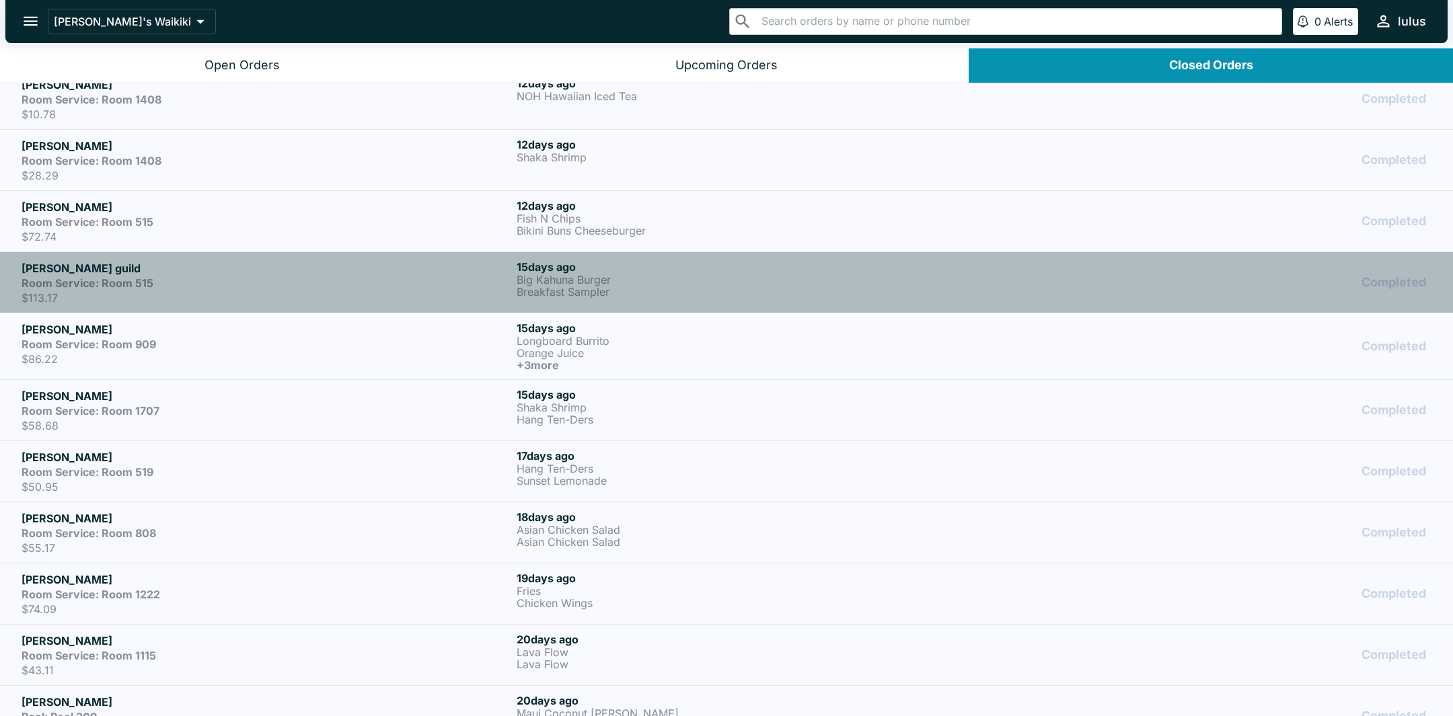
click at [196, 291] on p "$113.17" at bounding box center [267, 297] width 490 height 13
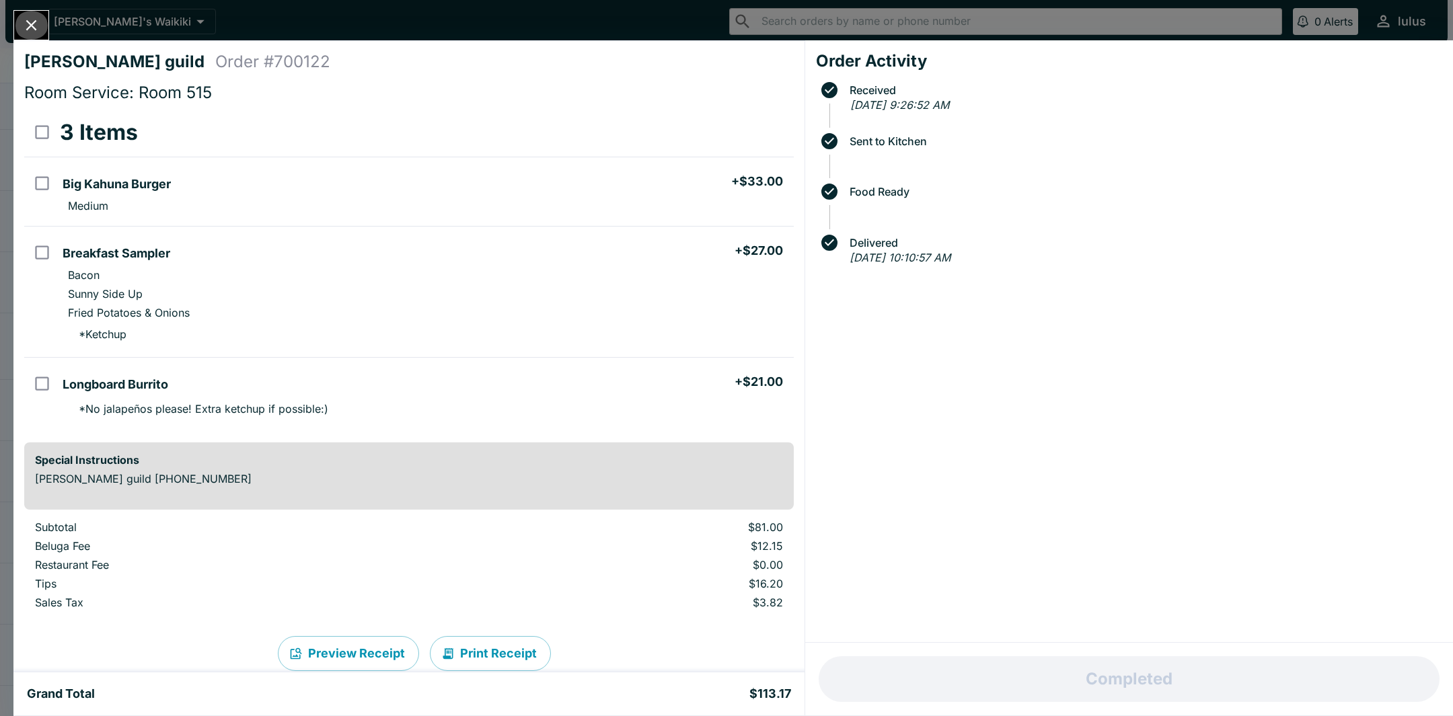
click at [31, 17] on icon "Close" at bounding box center [31, 25] width 18 height 18
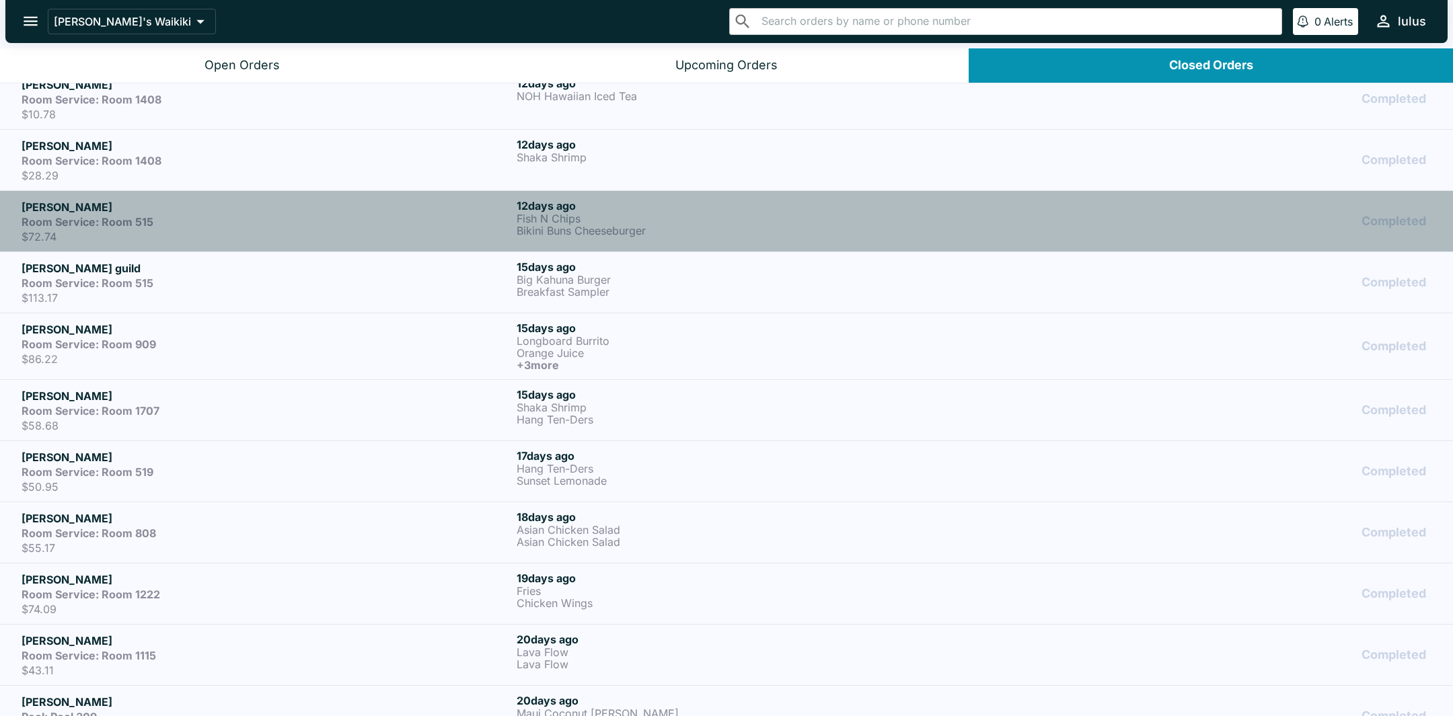
click at [198, 232] on p "$72.74" at bounding box center [267, 236] width 490 height 13
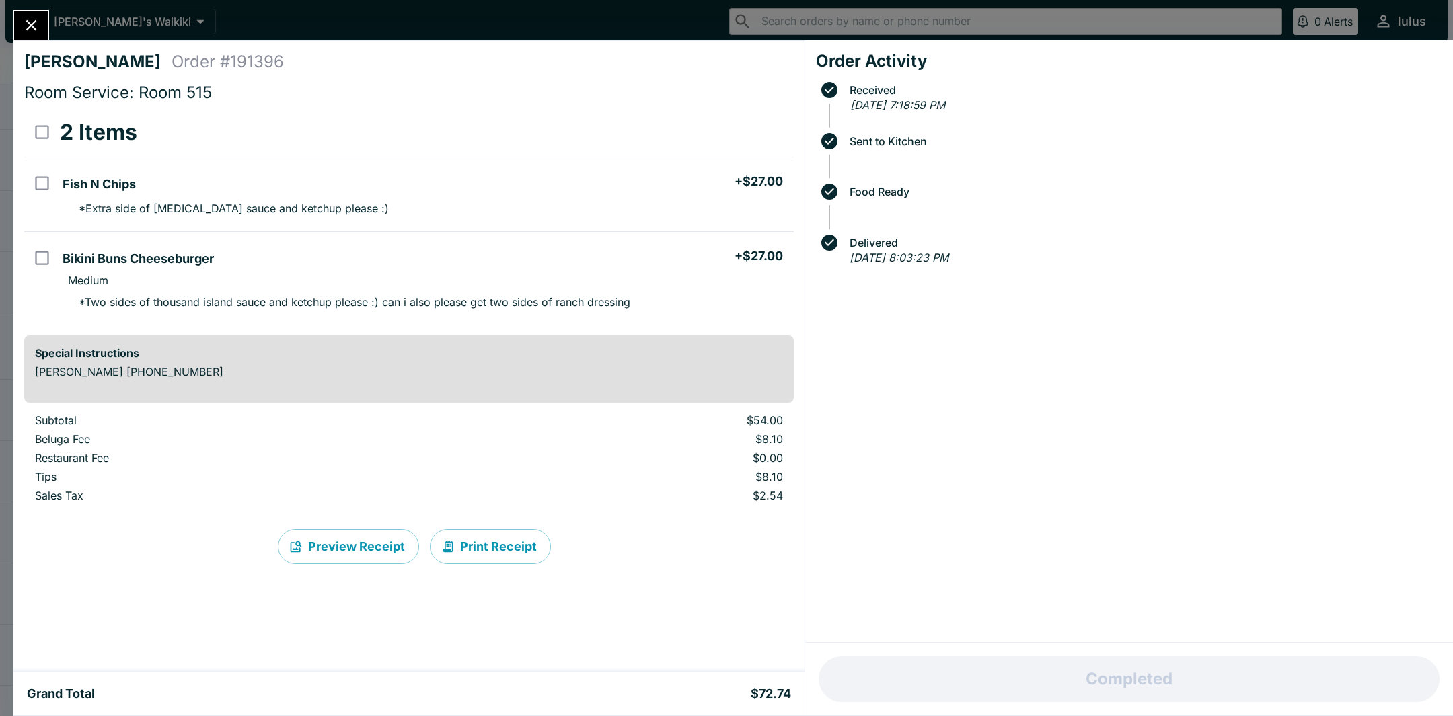
click at [27, 10] on div at bounding box center [31, 25] width 36 height 30
click at [33, 20] on icon "Close" at bounding box center [31, 25] width 18 height 18
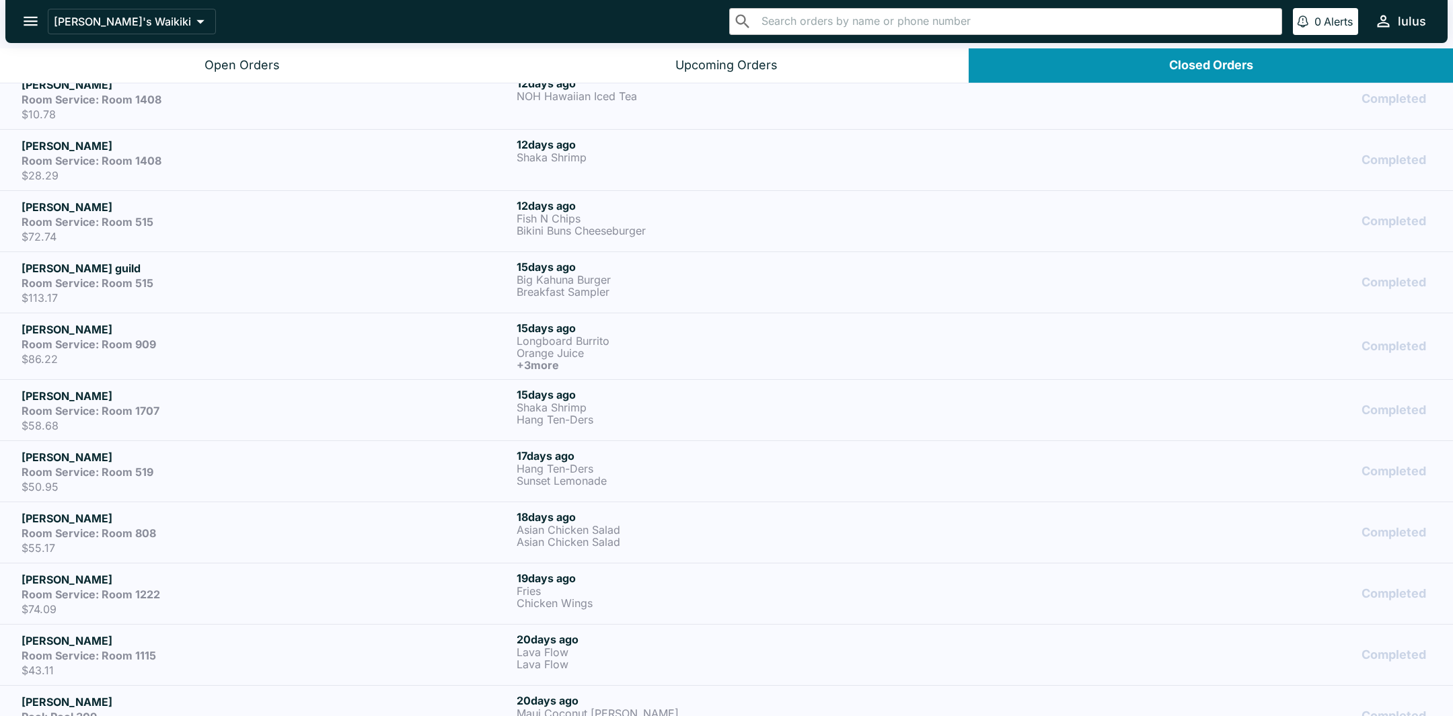
click at [902, 159] on div "12 days ago Shaka Shrimp" at bounding box center [761, 160] width 490 height 44
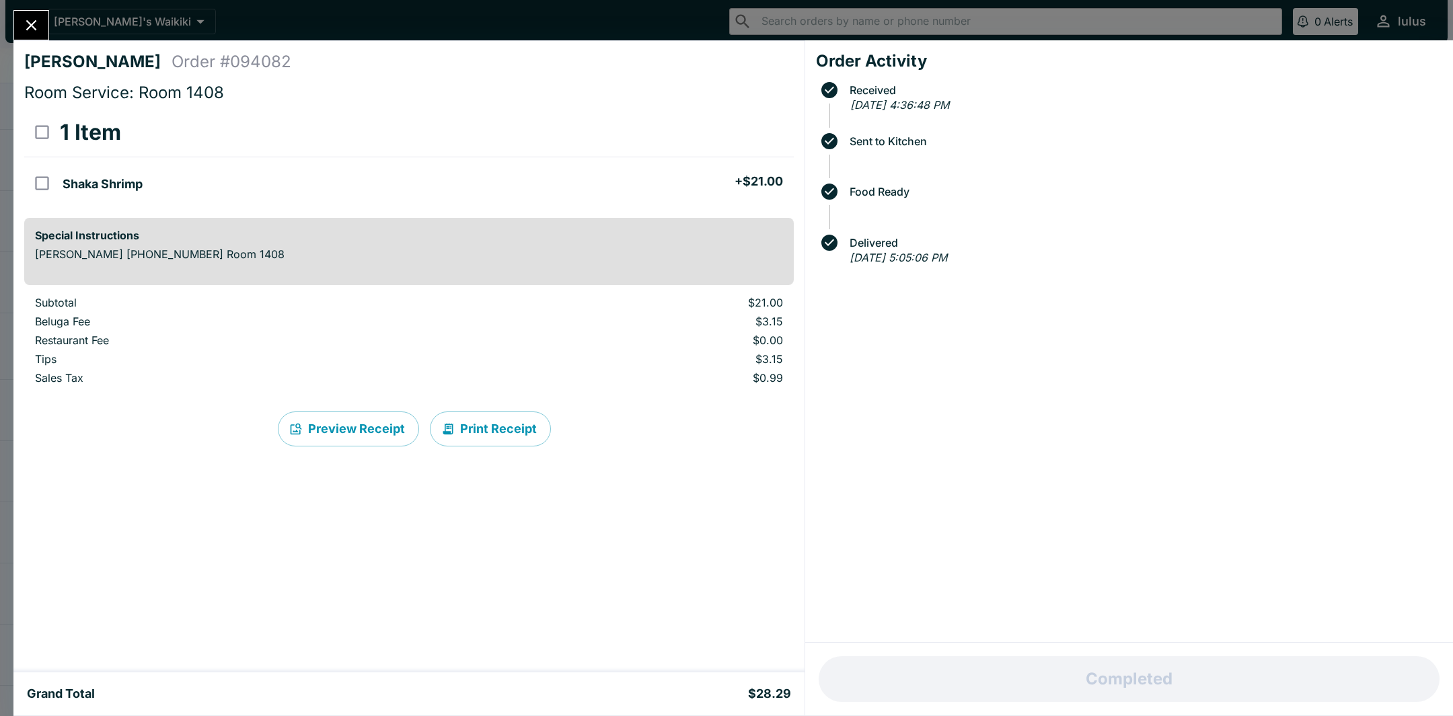
click at [31, 29] on icon "Close" at bounding box center [31, 25] width 18 height 18
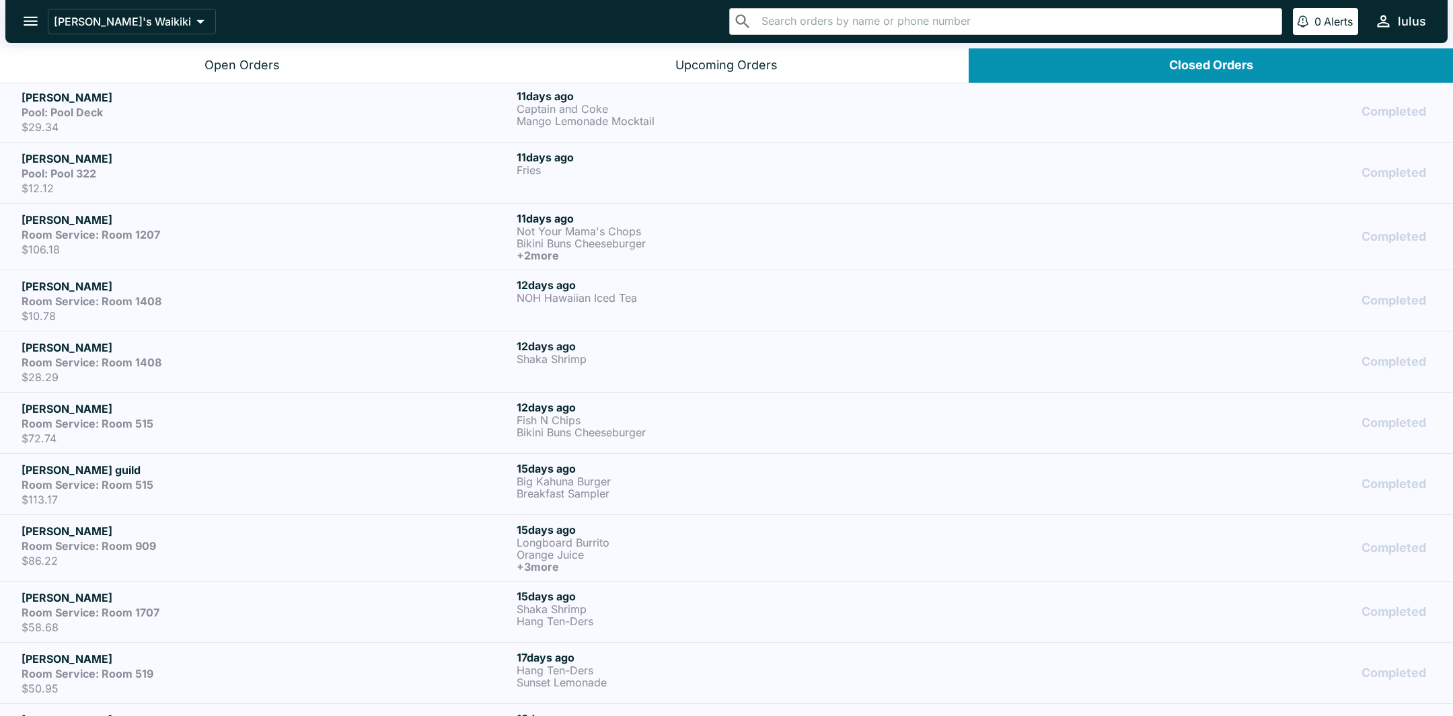
scroll to position [1652, 0]
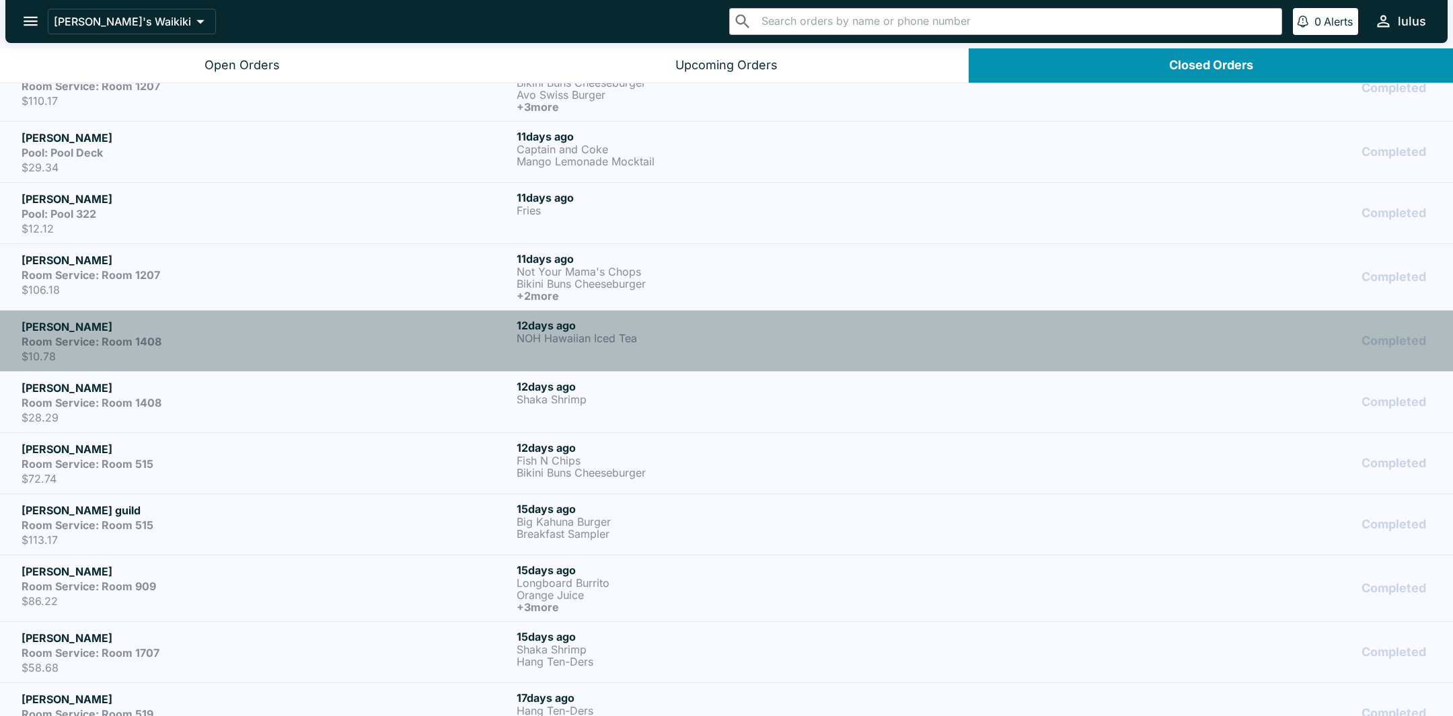
click at [134, 350] on p "$10.78" at bounding box center [267, 356] width 490 height 13
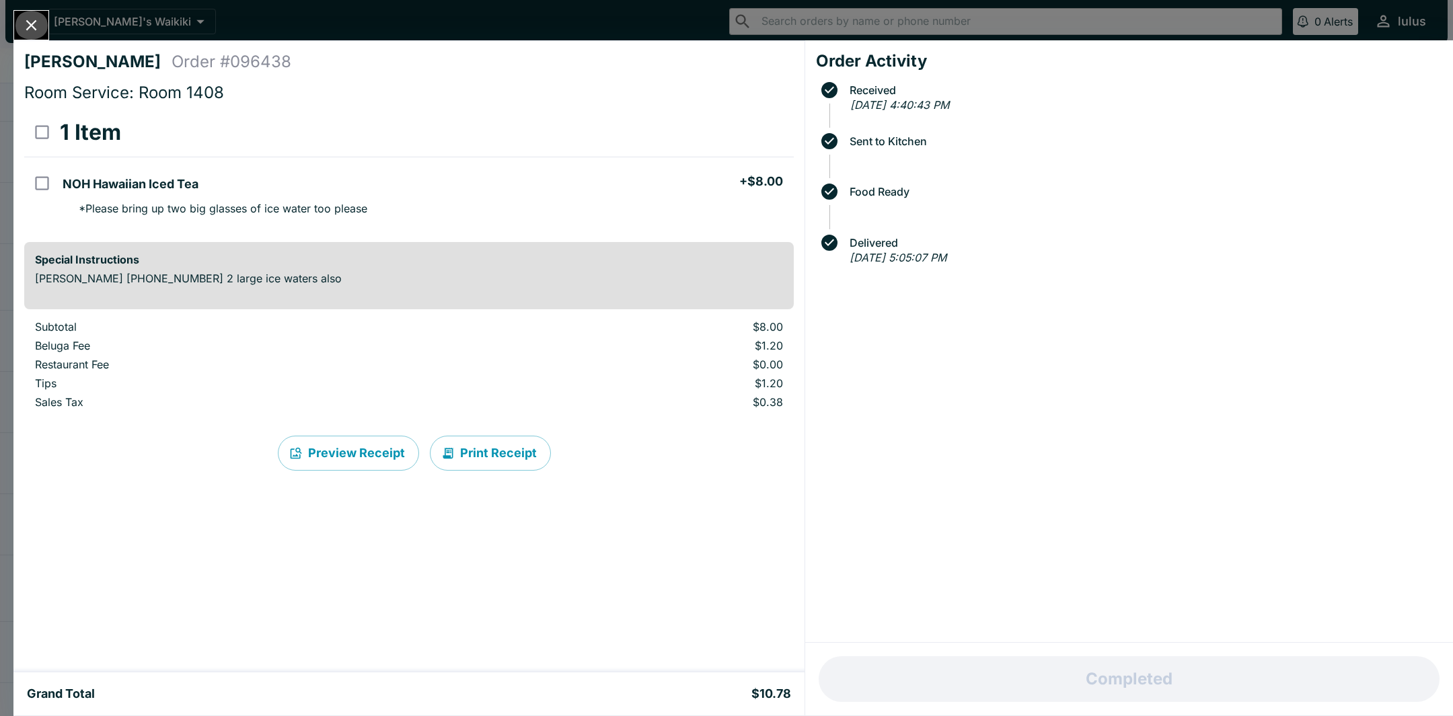
click at [28, 28] on icon "Close" at bounding box center [31, 25] width 11 height 11
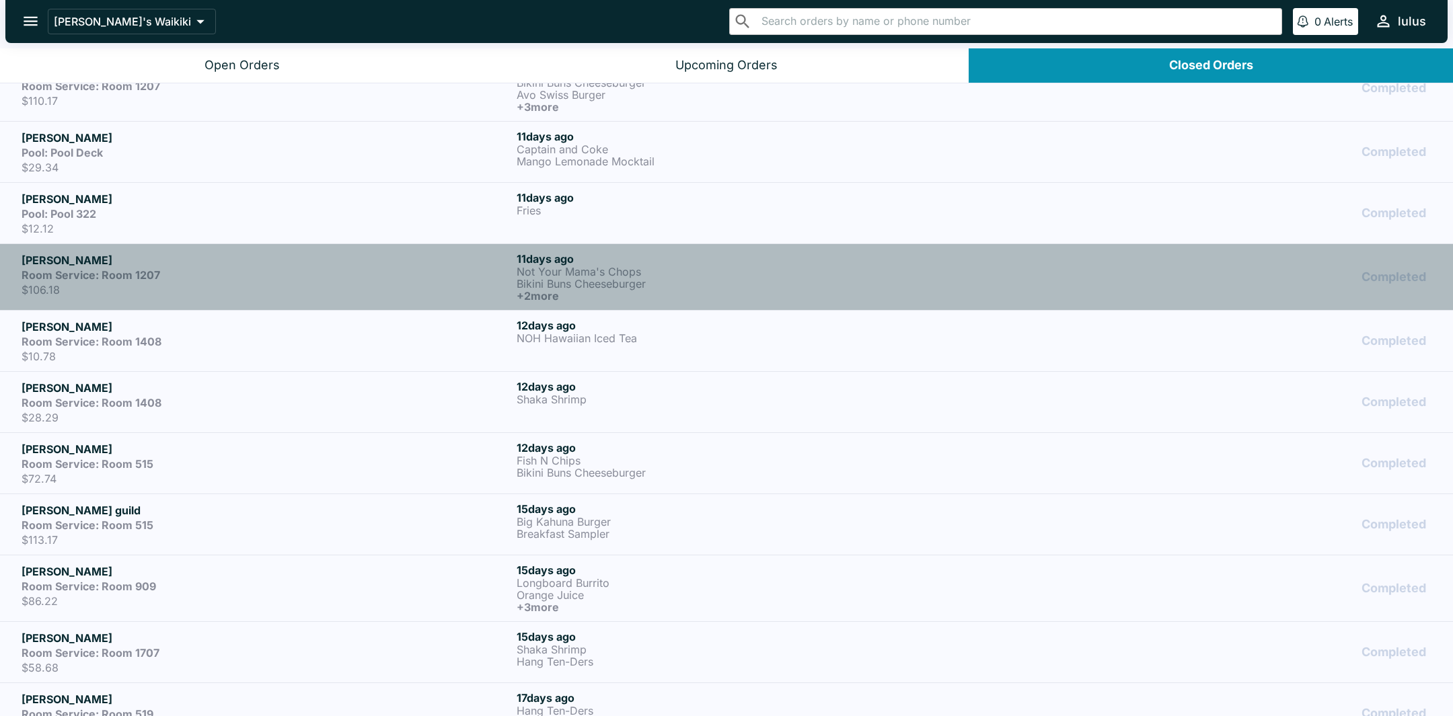
click at [192, 272] on div "Room Service: Room 1207" at bounding box center [267, 274] width 490 height 13
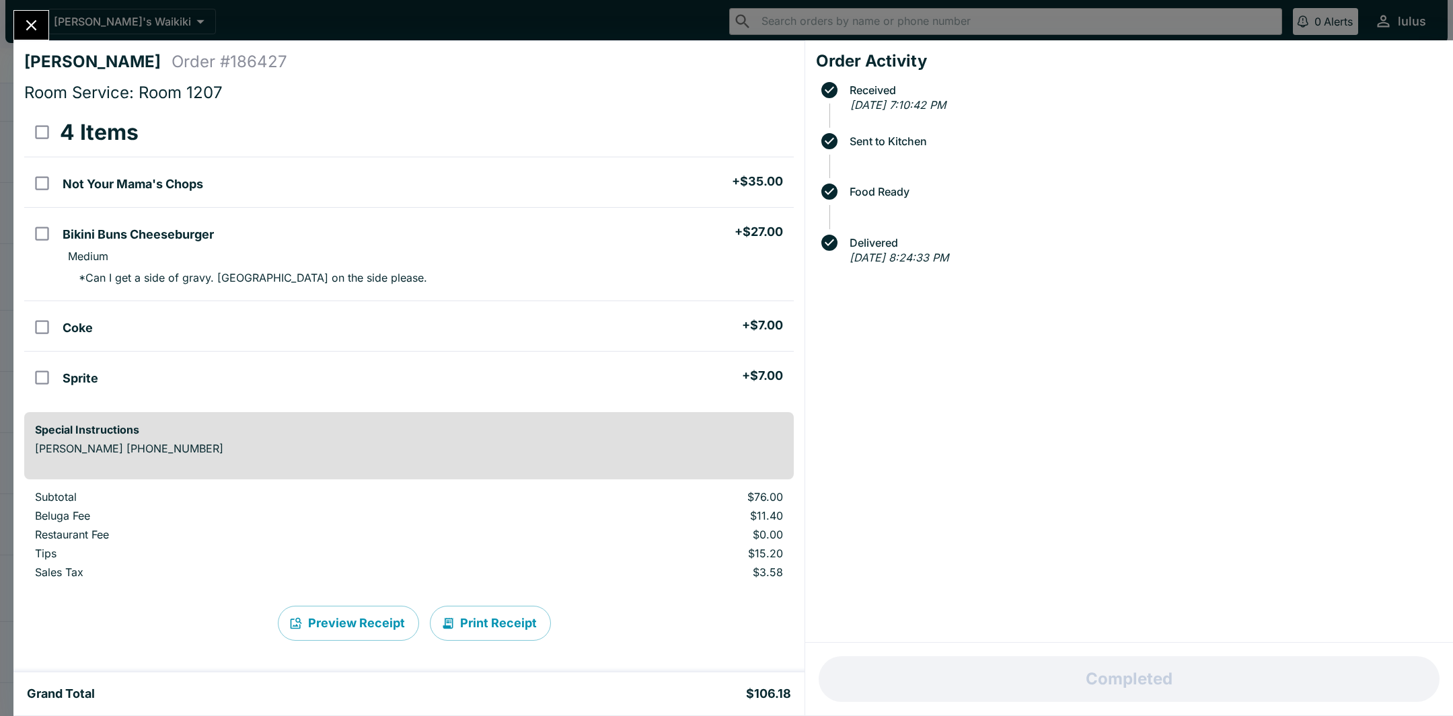
click at [24, 13] on button "Close" at bounding box center [31, 25] width 34 height 29
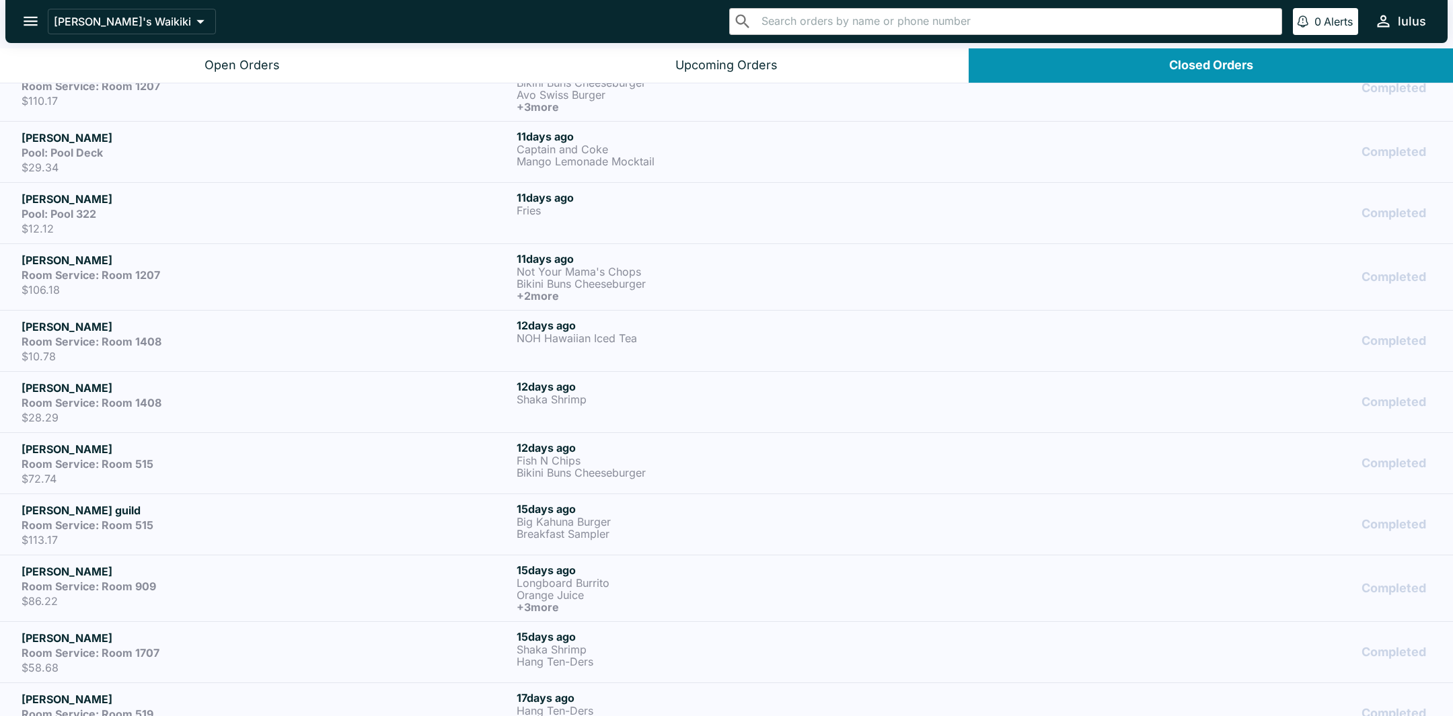
click at [190, 227] on p "$12.12" at bounding box center [267, 228] width 490 height 13
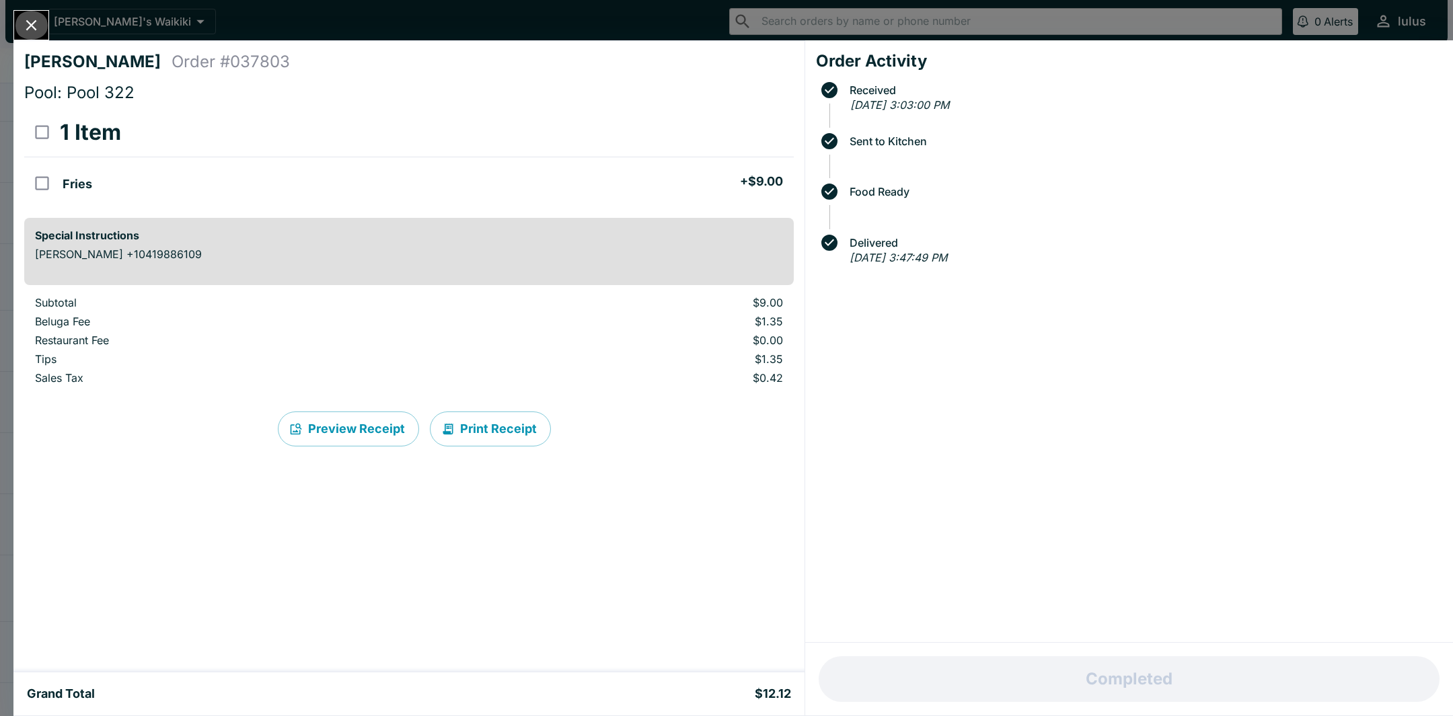
click at [29, 32] on icon "Close" at bounding box center [31, 25] width 18 height 18
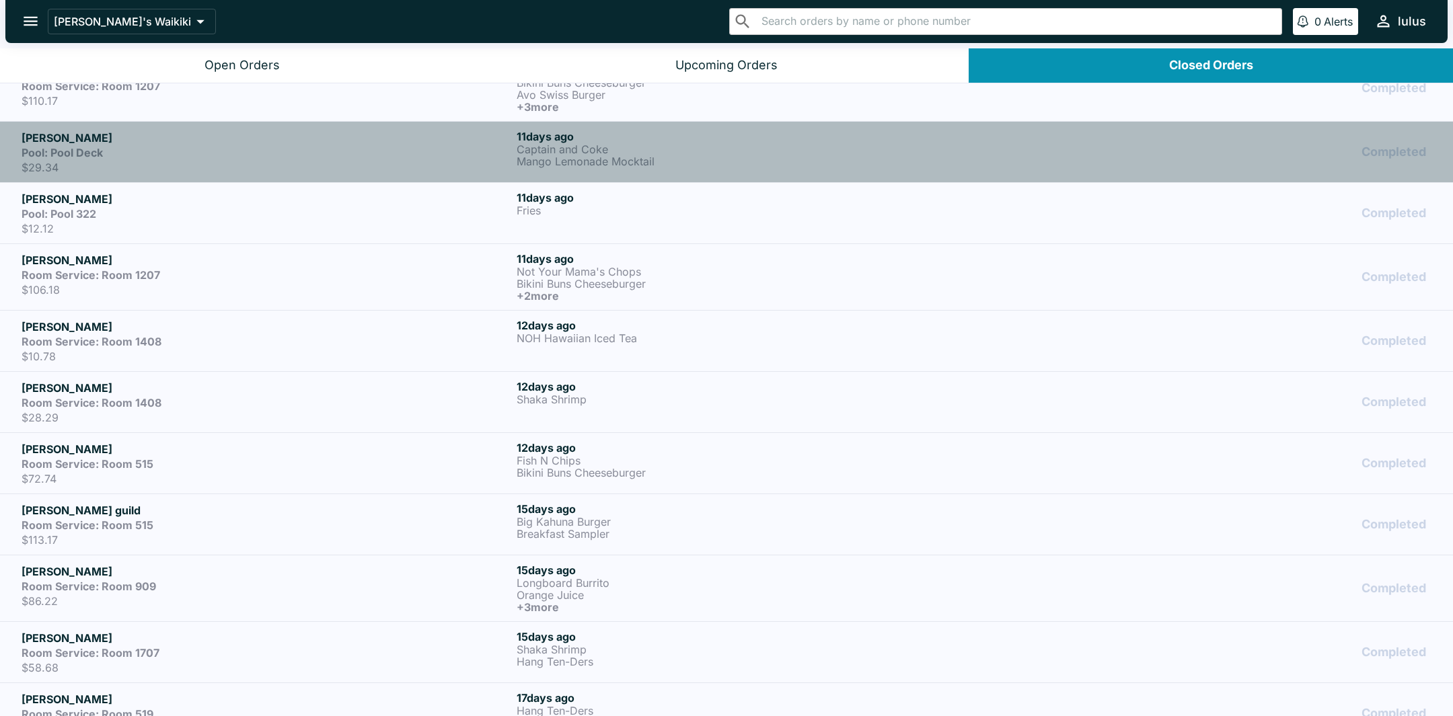
click at [235, 148] on div "Pool: Pool Deck" at bounding box center [267, 152] width 490 height 13
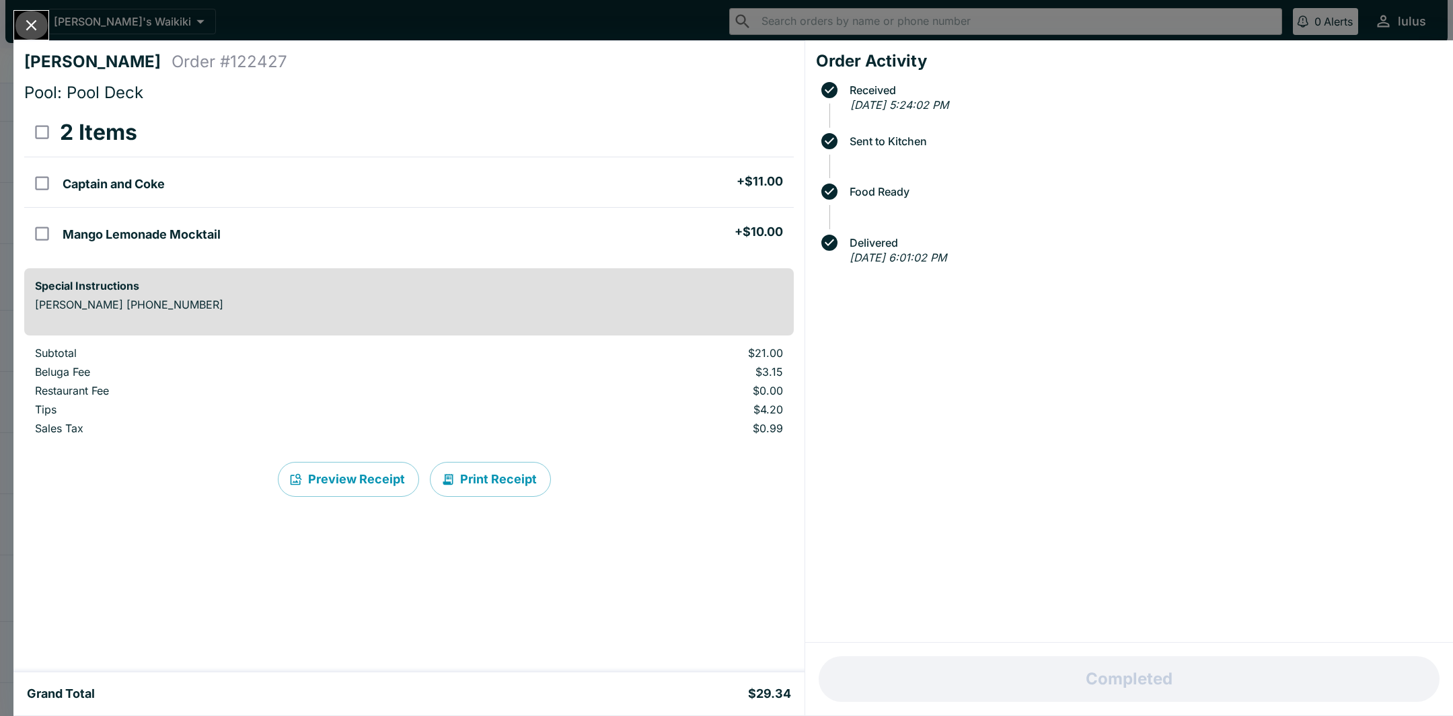
click at [32, 31] on icon "Close" at bounding box center [31, 25] width 18 height 18
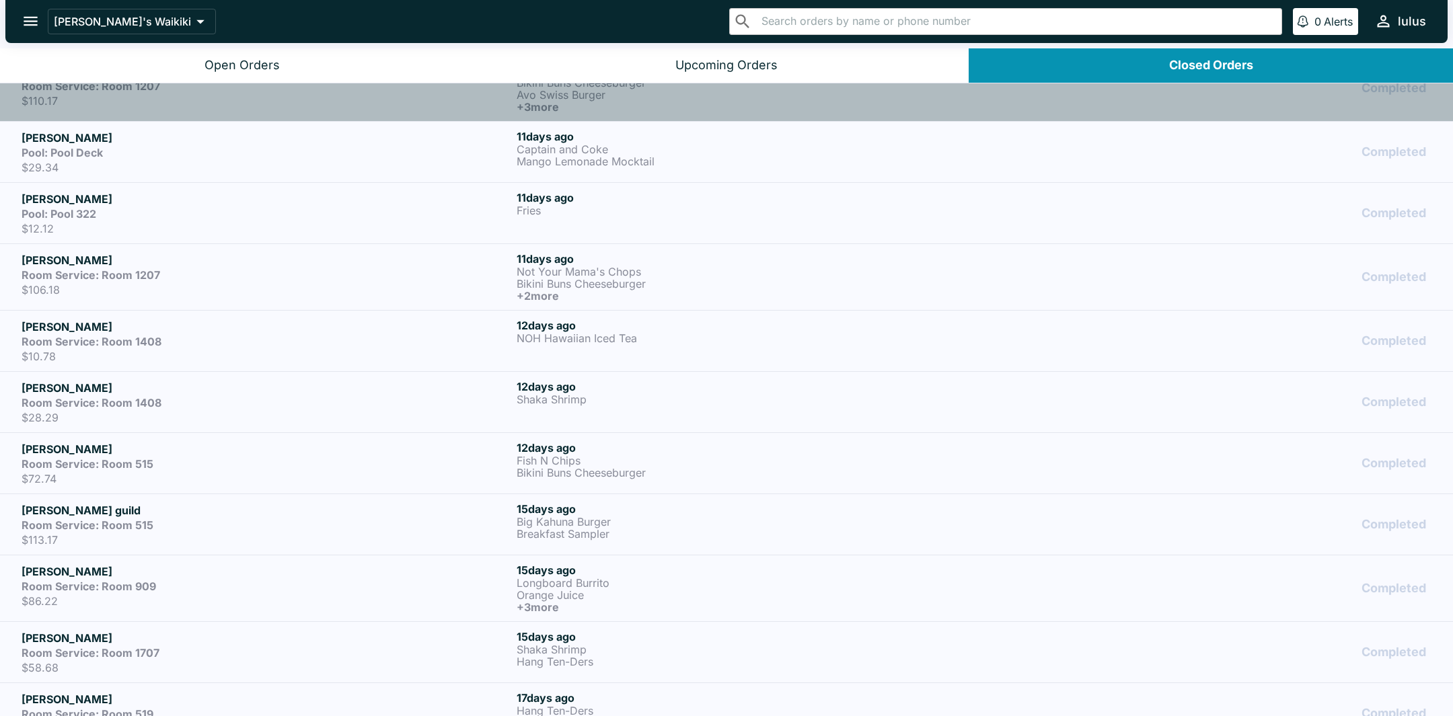
click at [110, 108] on div "Christie Room Service: Room 1207 $110.17" at bounding box center [267, 88] width 490 height 50
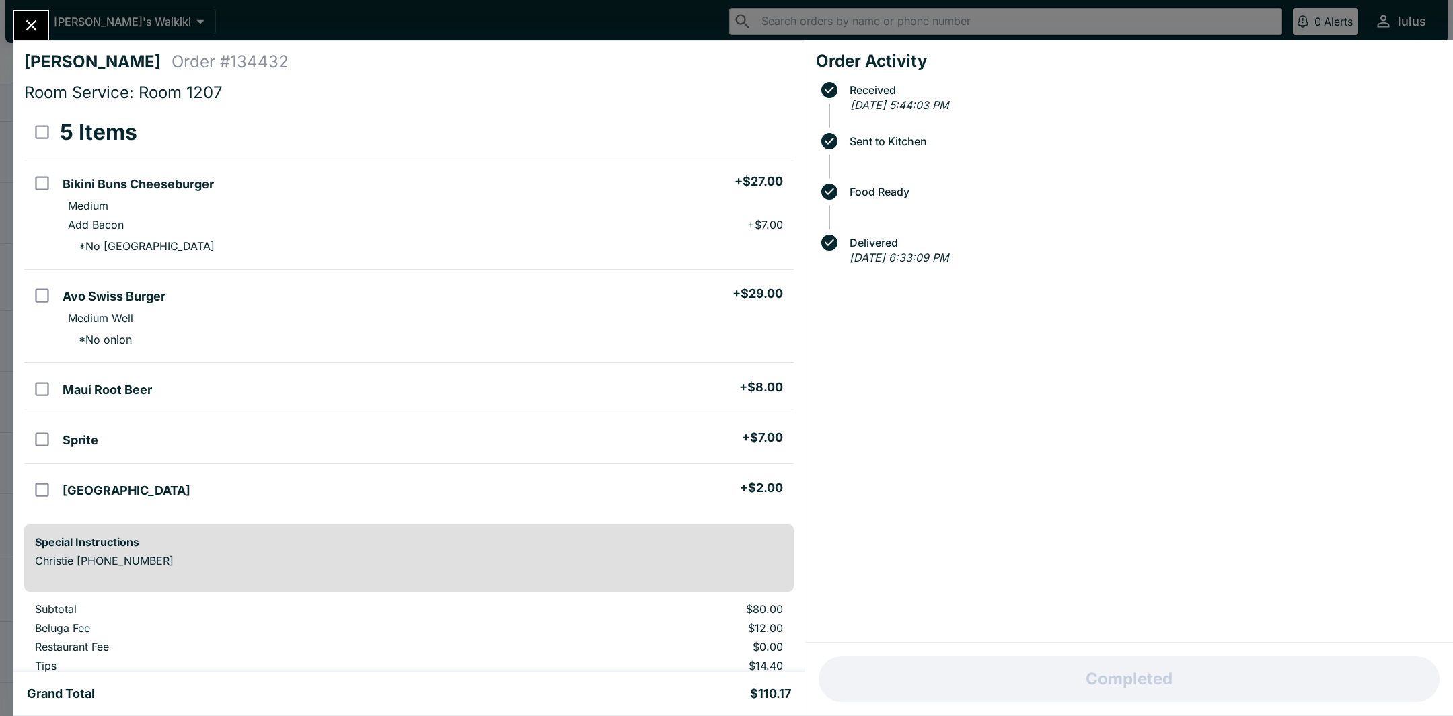
click at [29, 22] on icon "Close" at bounding box center [31, 25] width 11 height 11
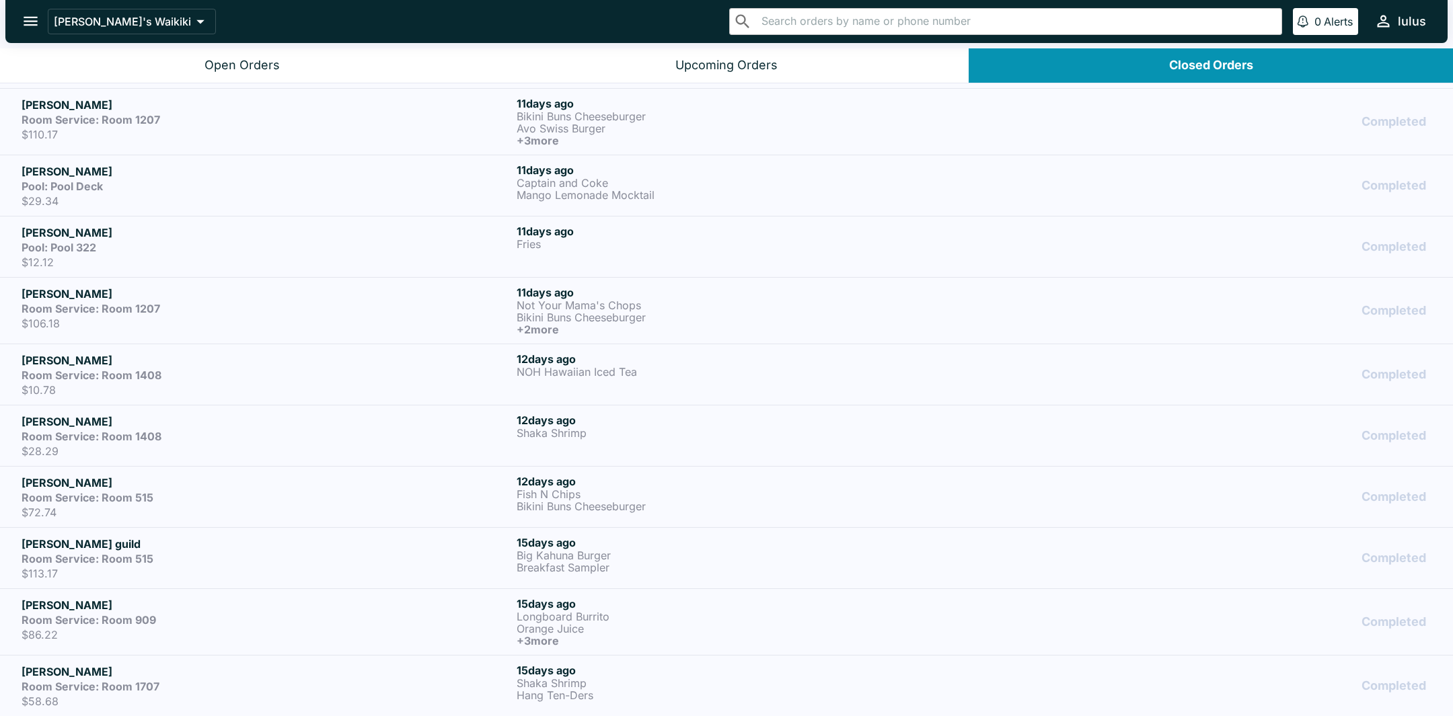
click at [178, 256] on p "$12.12" at bounding box center [267, 262] width 490 height 13
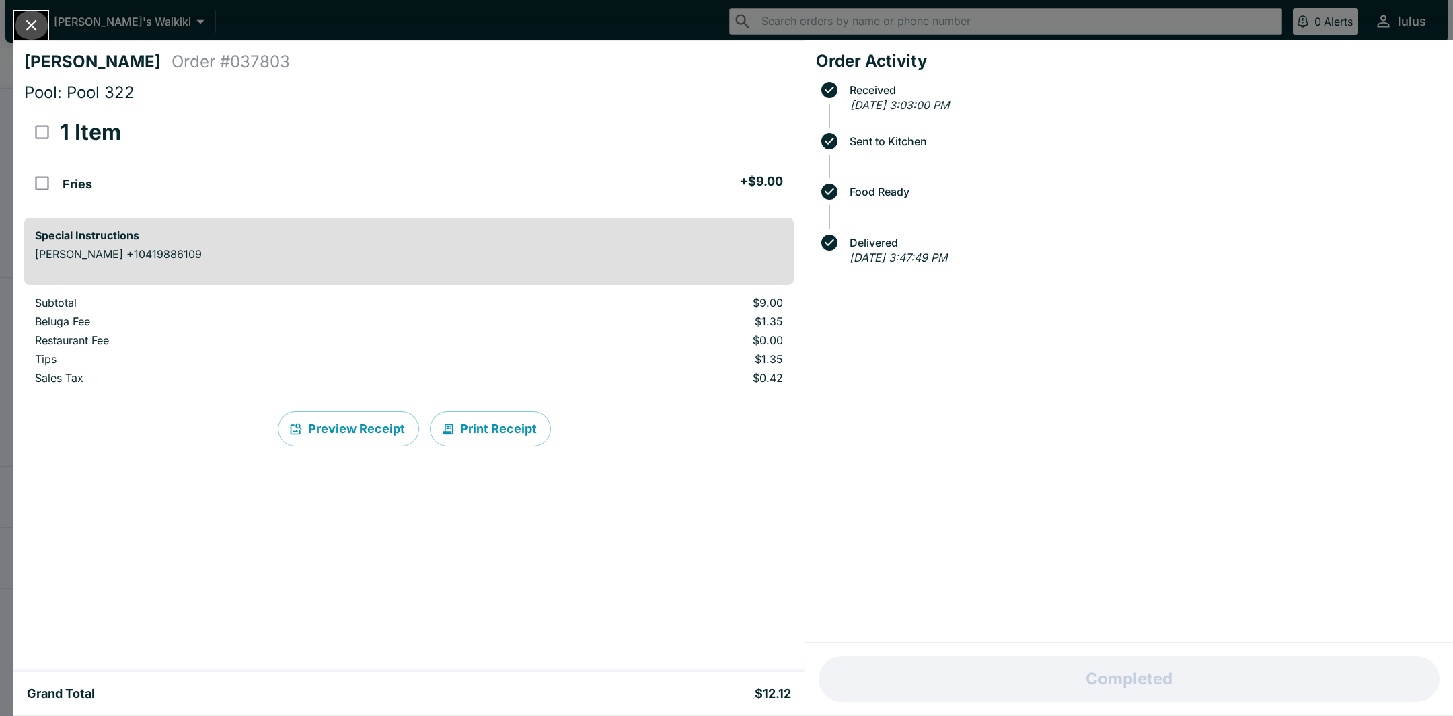
click at [35, 27] on icon "Close" at bounding box center [31, 25] width 18 height 18
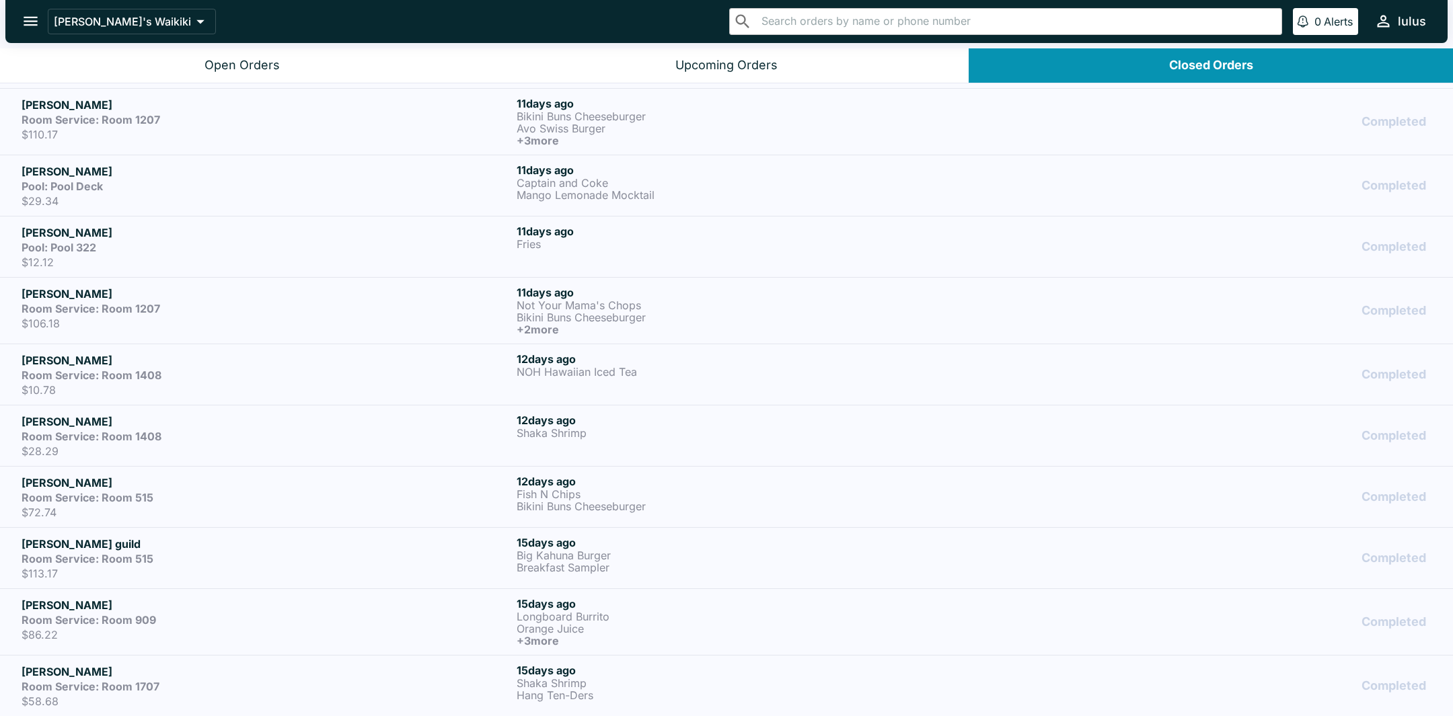
click at [71, 194] on p "$29.34" at bounding box center [267, 200] width 490 height 13
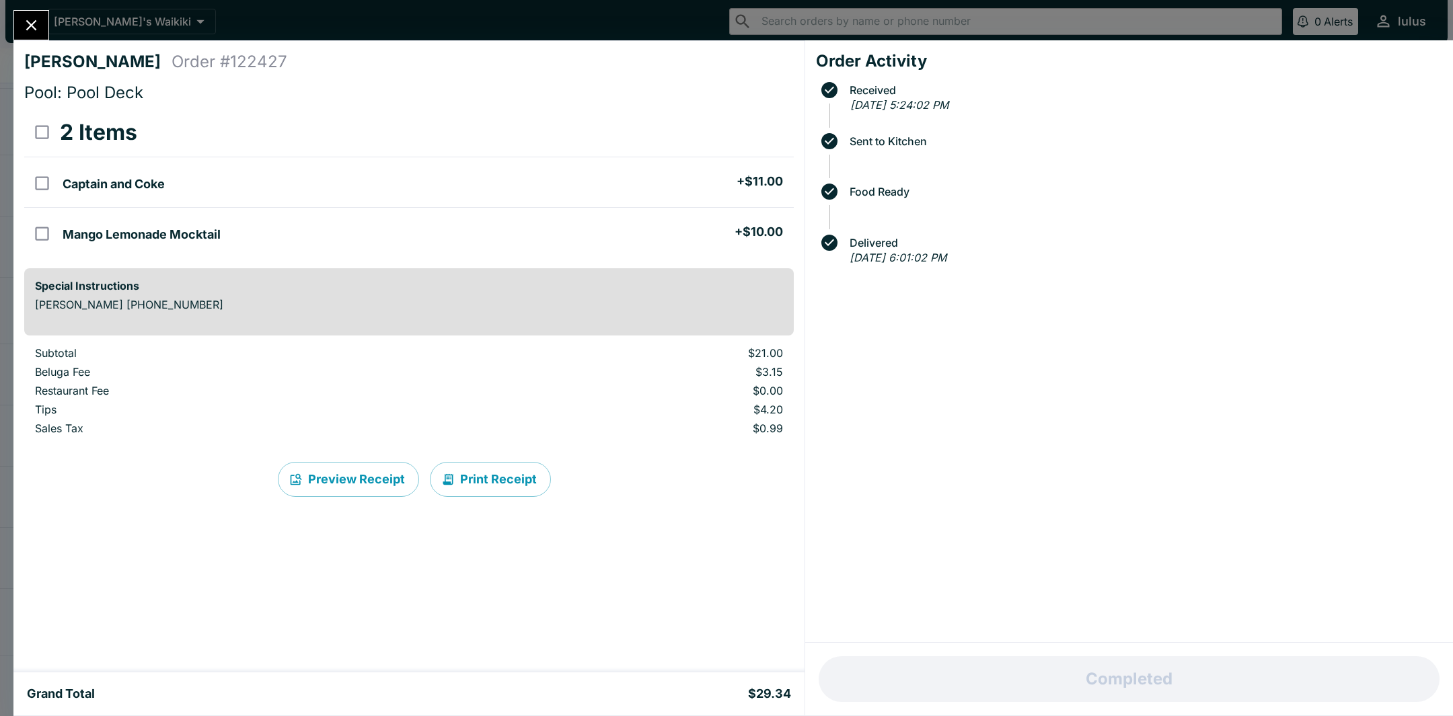
click at [31, 22] on icon "Close" at bounding box center [31, 25] width 18 height 18
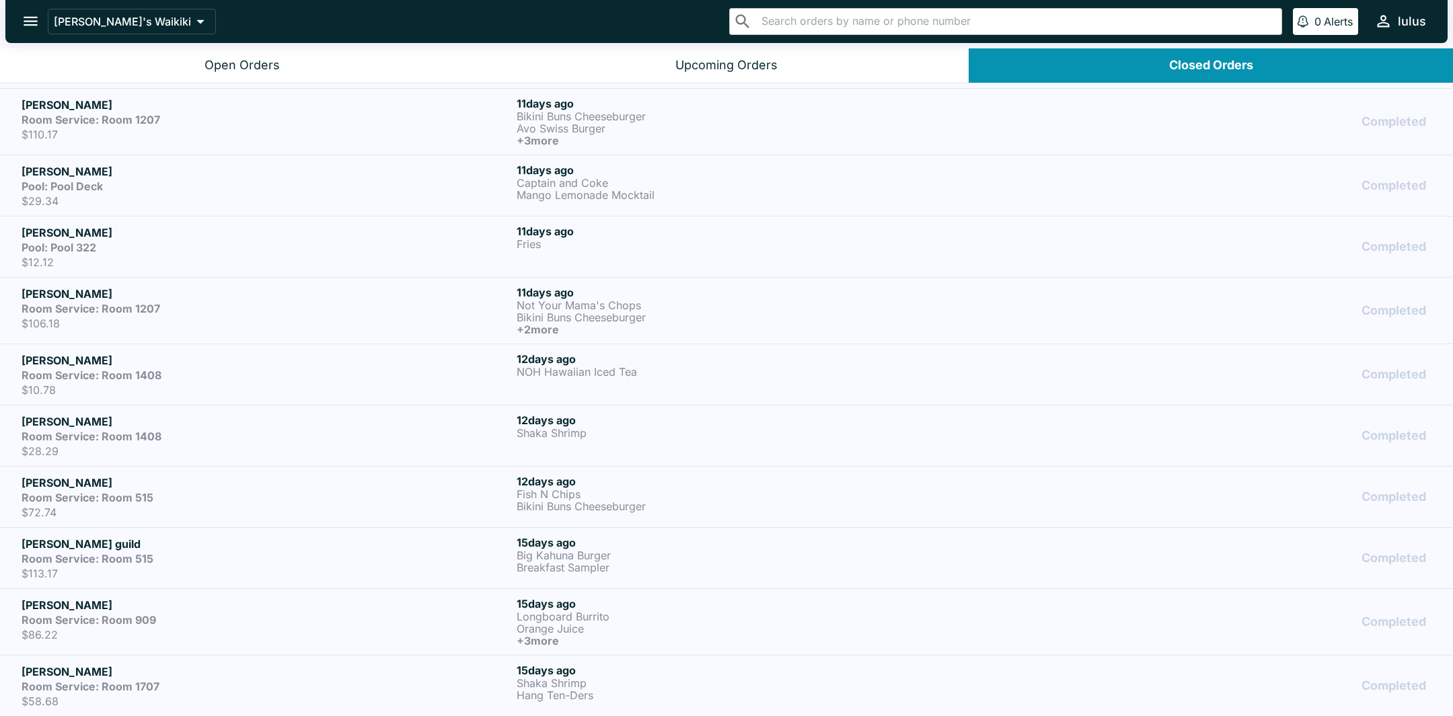
click at [93, 128] on p "$110.17" at bounding box center [267, 134] width 490 height 13
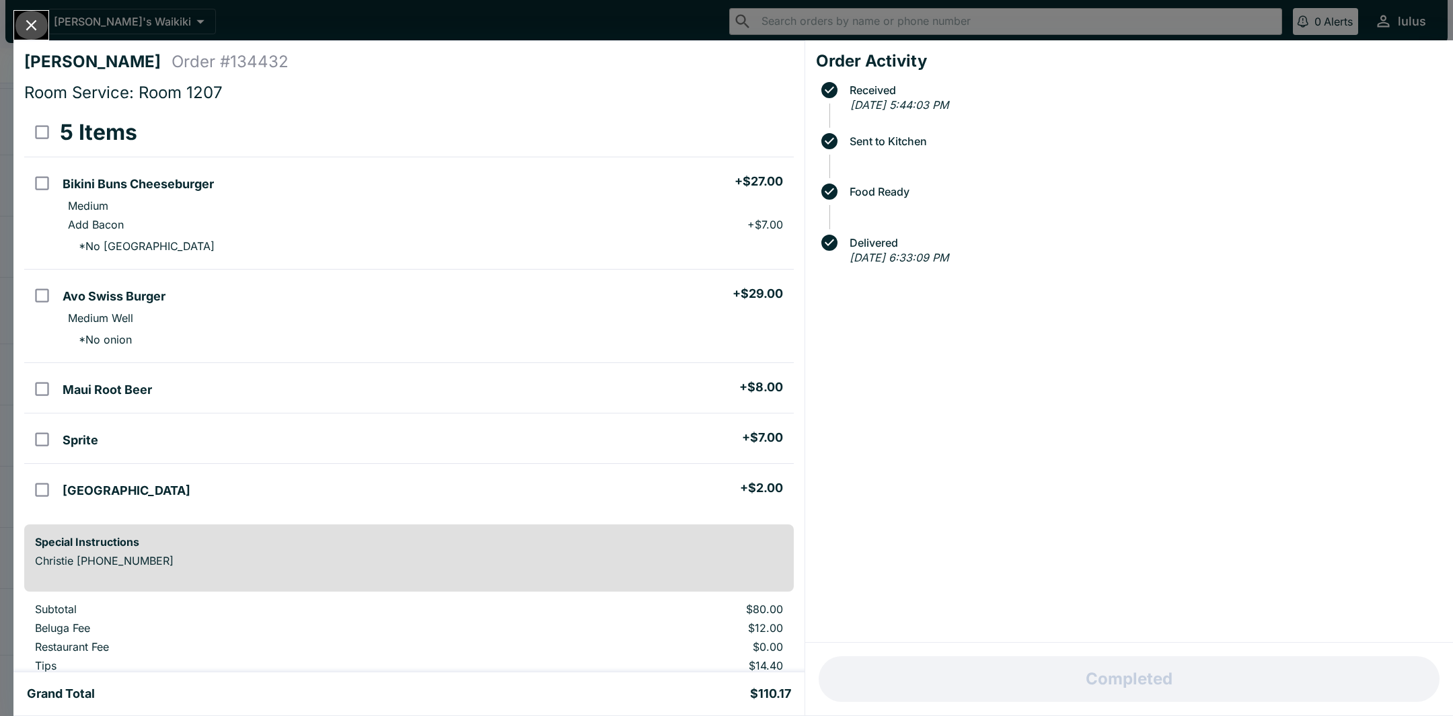
click at [31, 32] on icon "Close" at bounding box center [31, 25] width 18 height 18
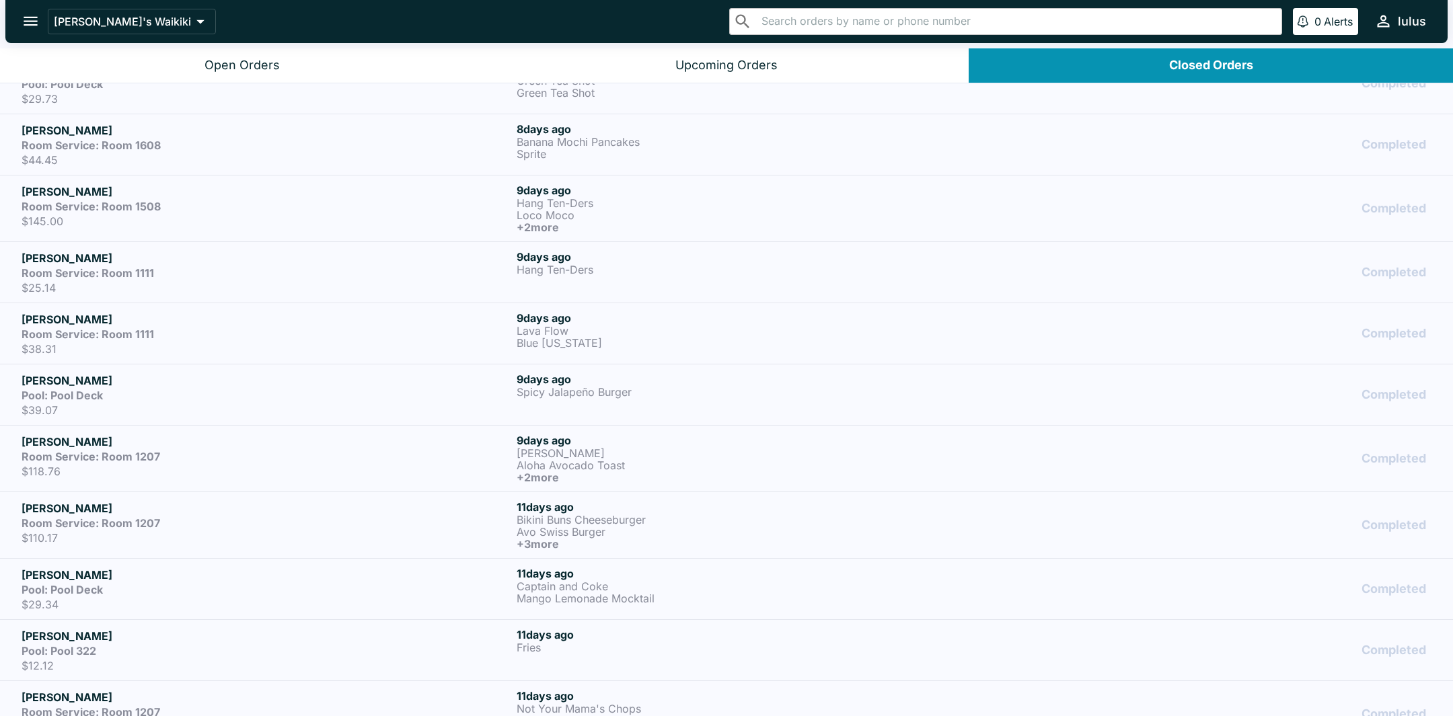
scroll to position [1256, 0]
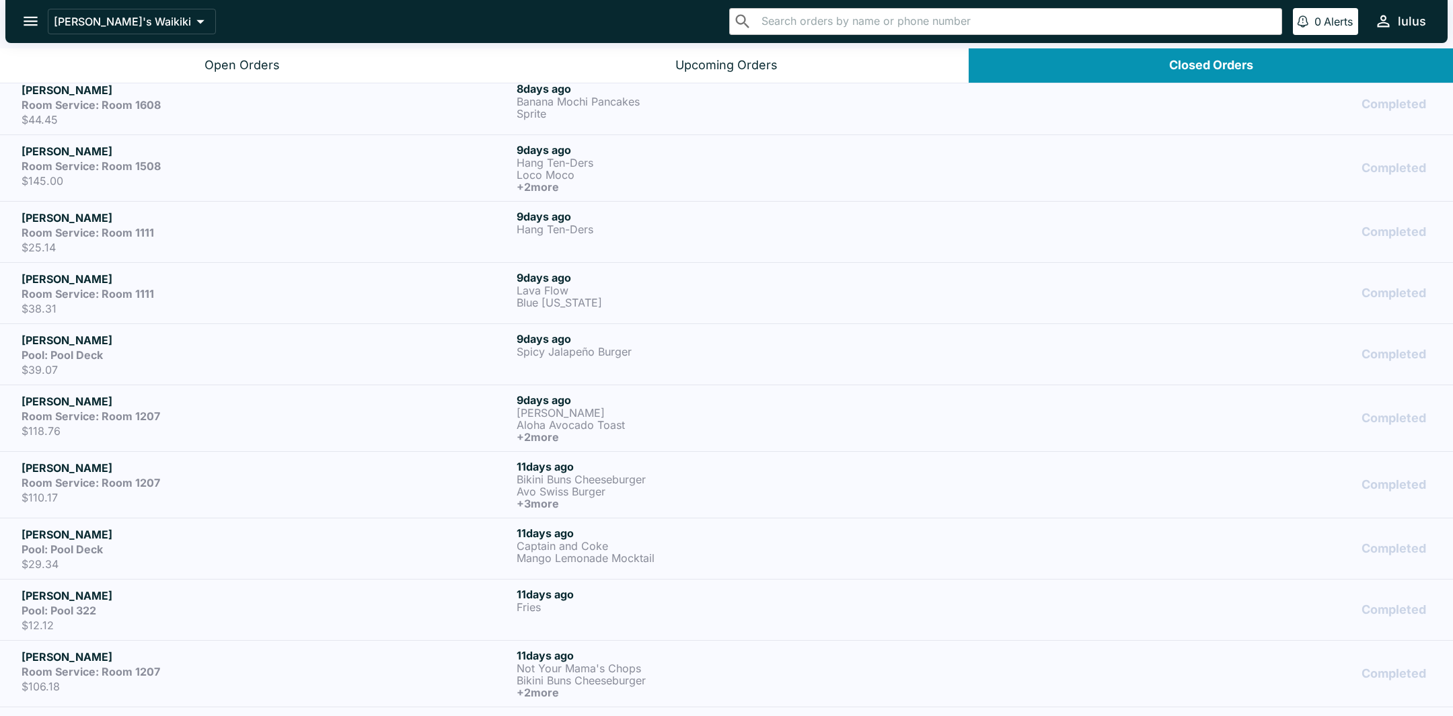
click at [200, 424] on p "$118.76" at bounding box center [267, 430] width 490 height 13
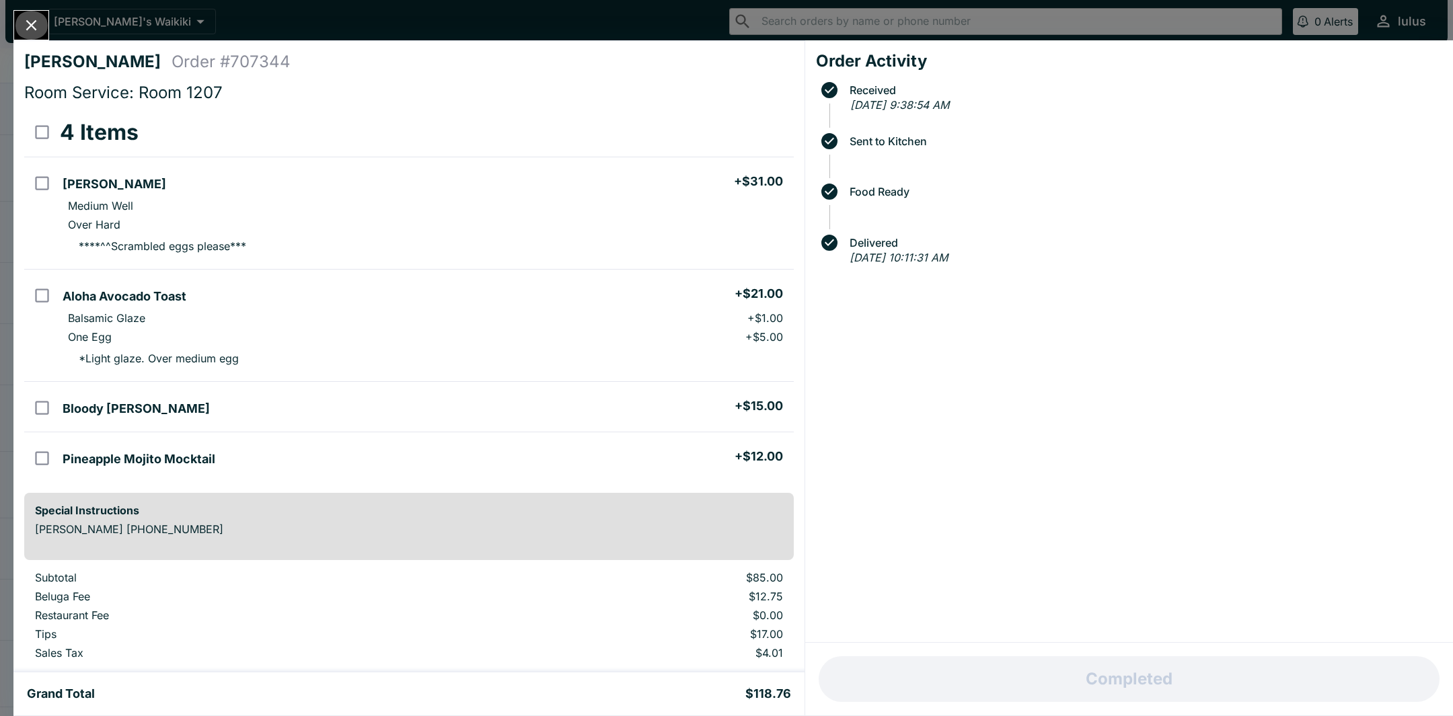
click at [33, 24] on icon "Close" at bounding box center [31, 25] width 11 height 11
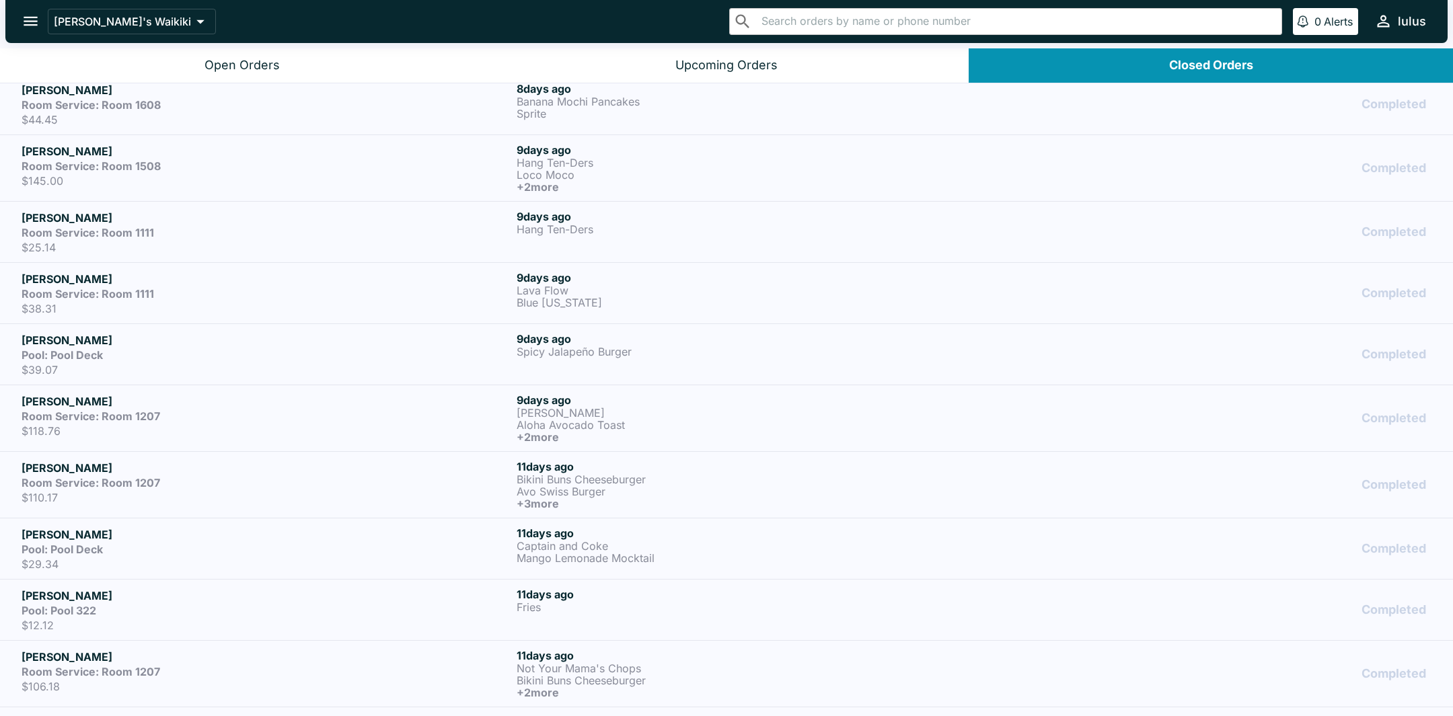
click at [234, 357] on div "Anatoliy LELIAKH Pool: Pool Deck $39.07" at bounding box center [267, 354] width 490 height 44
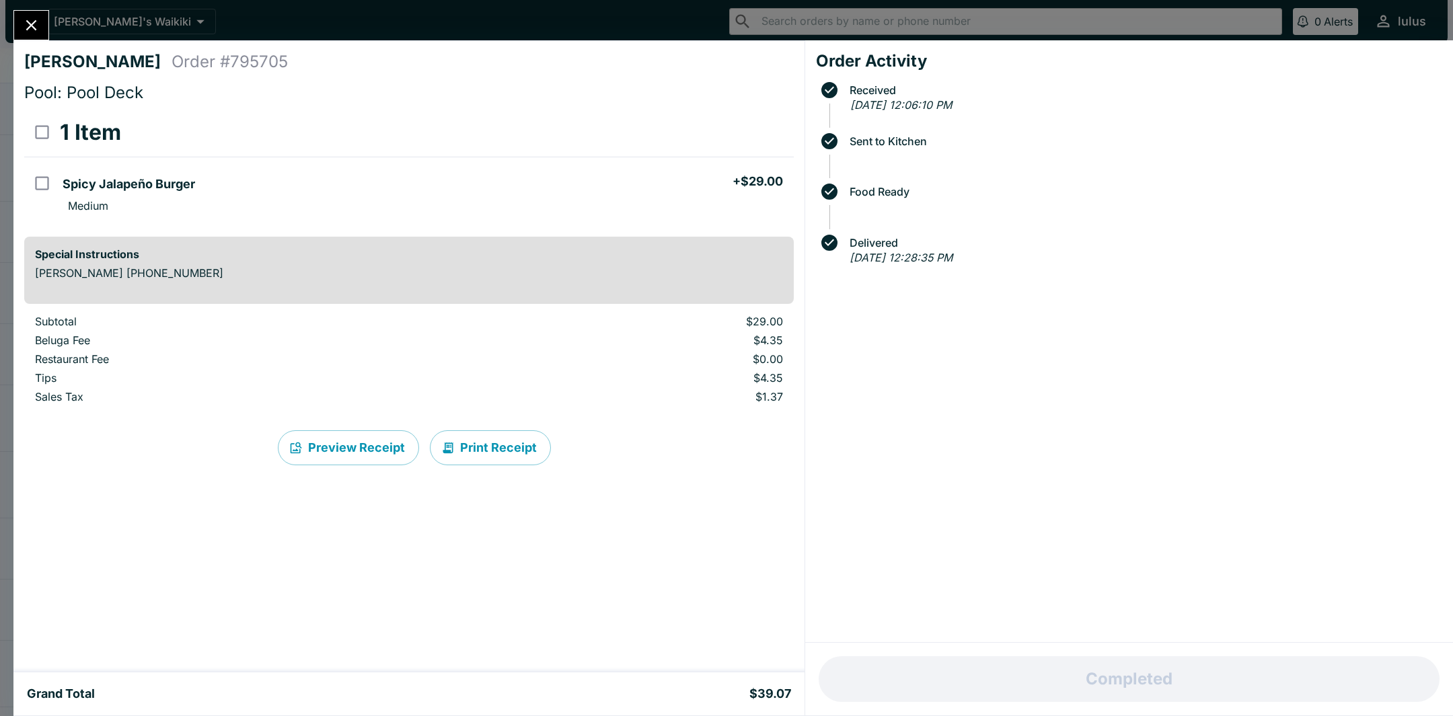
click at [36, 34] on icon "Close" at bounding box center [31, 25] width 18 height 18
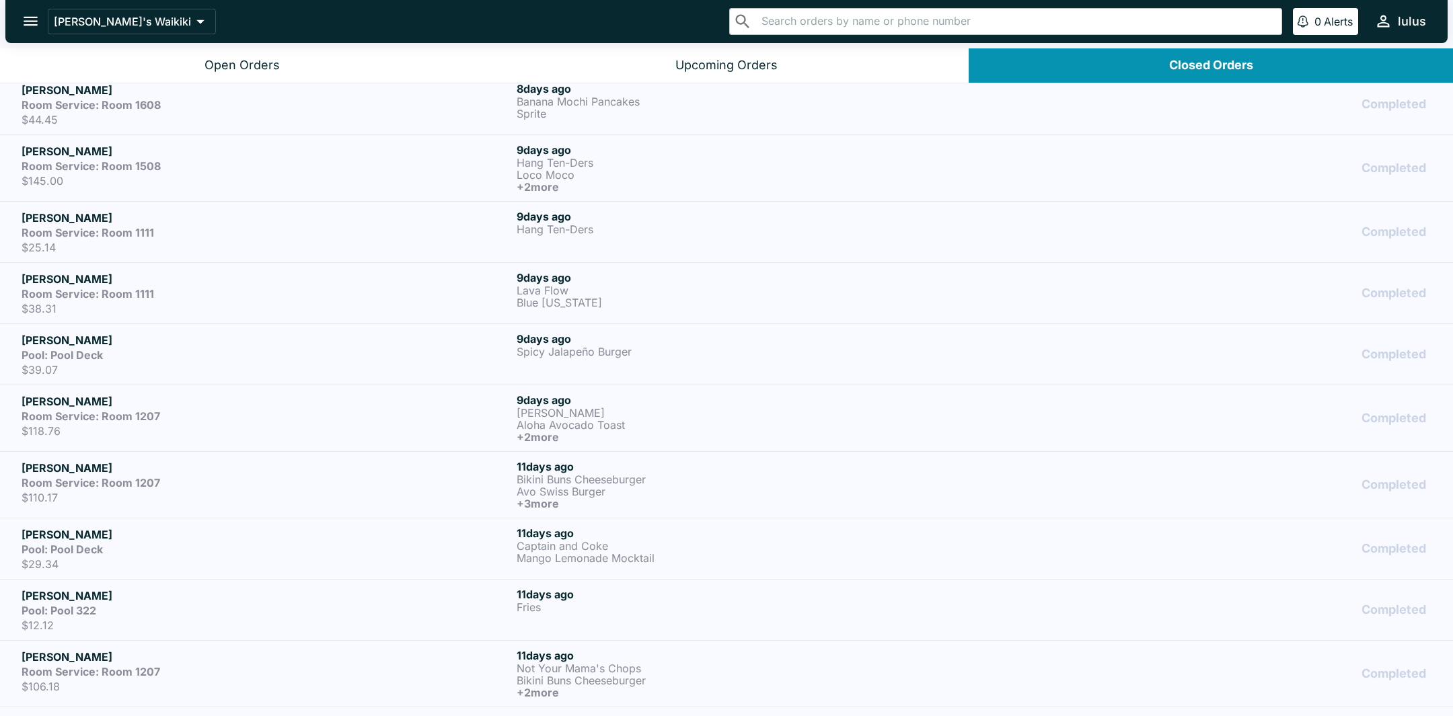
click at [178, 305] on p "$38.31" at bounding box center [267, 308] width 490 height 13
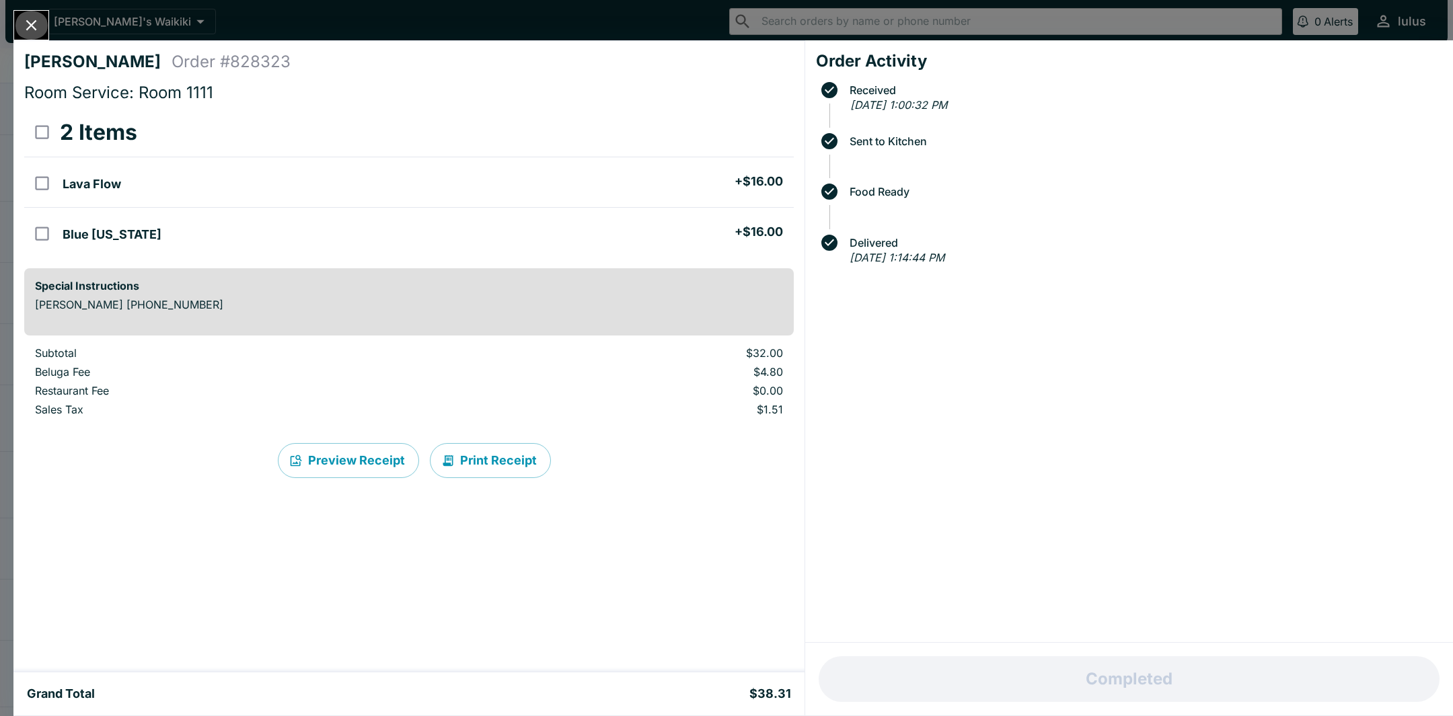
click at [36, 30] on icon "Close" at bounding box center [31, 25] width 18 height 18
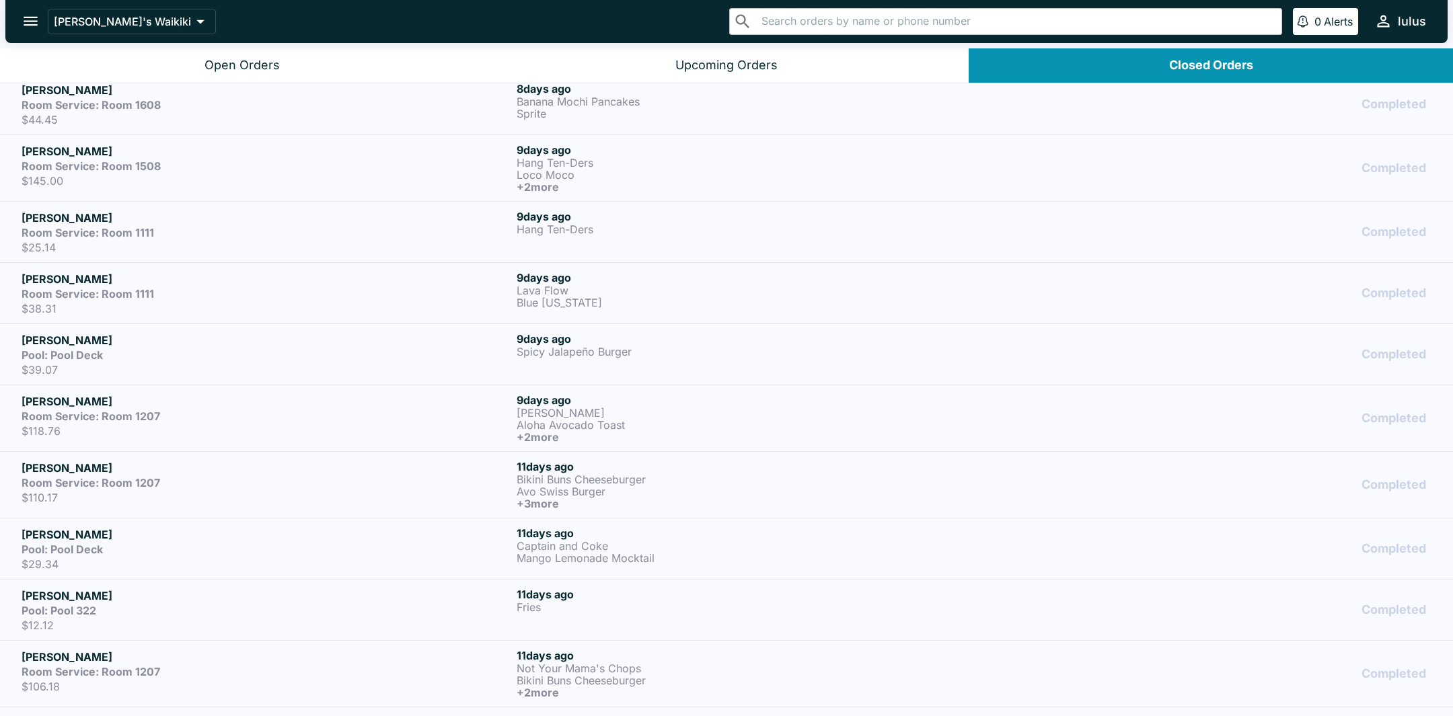
click at [132, 242] on p "$25.14" at bounding box center [267, 247] width 490 height 13
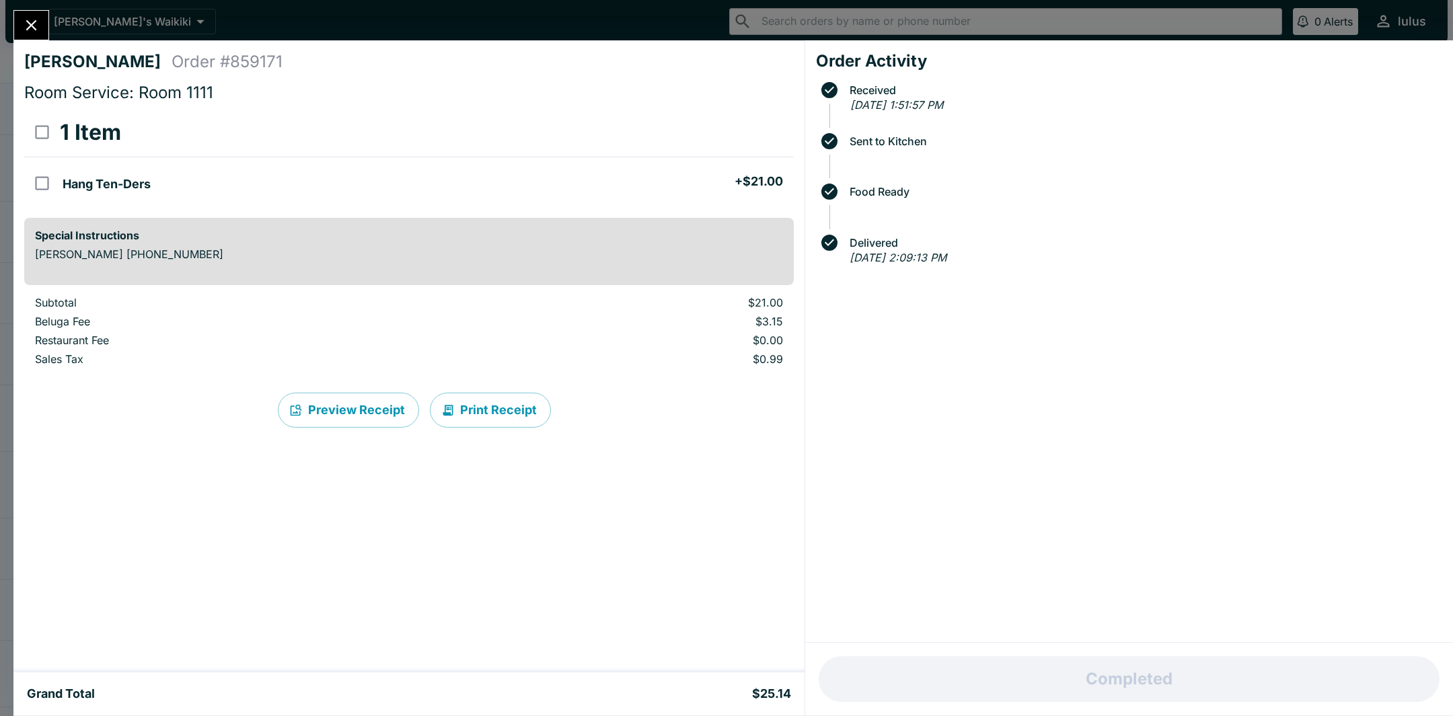
click at [38, 34] on button "Close" at bounding box center [31, 25] width 34 height 29
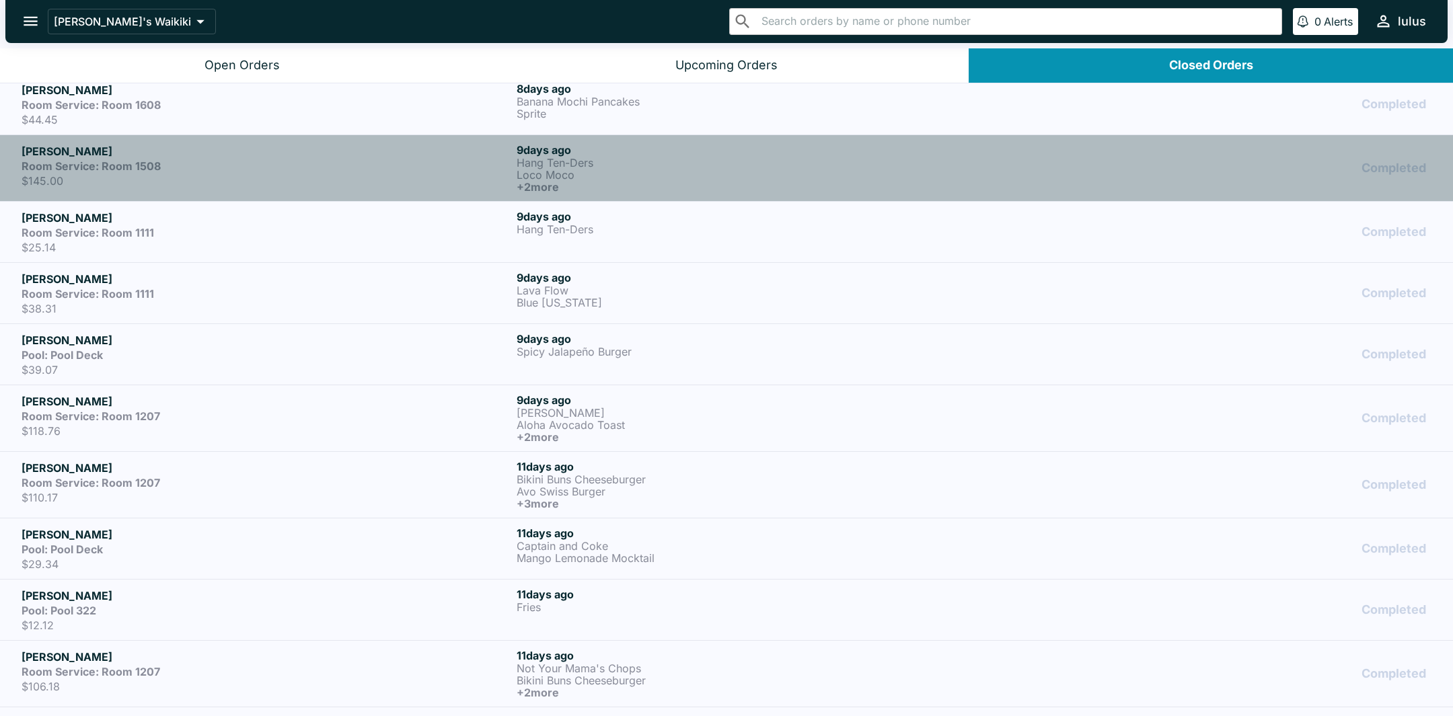
click at [79, 165] on strong "Room Service: Room 1508" at bounding box center [91, 165] width 139 height 13
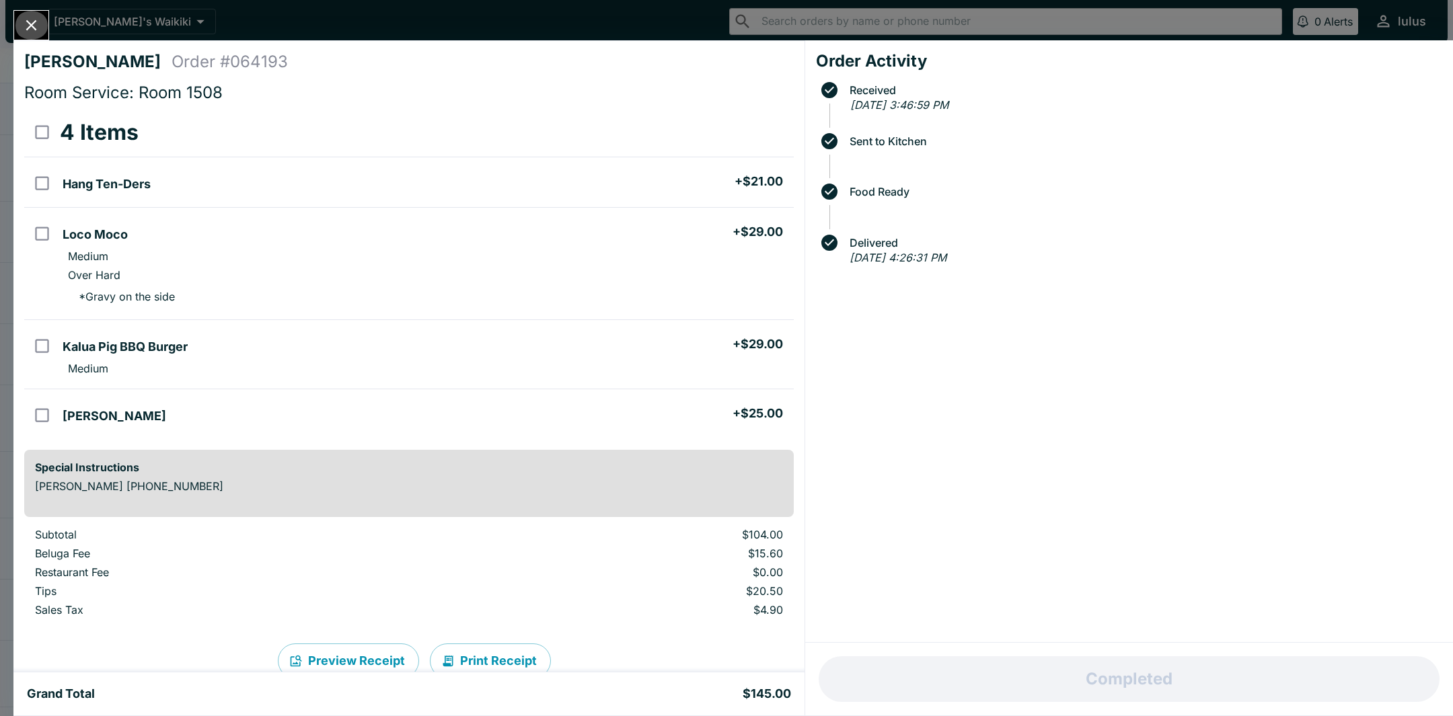
click at [32, 24] on icon "Close" at bounding box center [31, 25] width 11 height 11
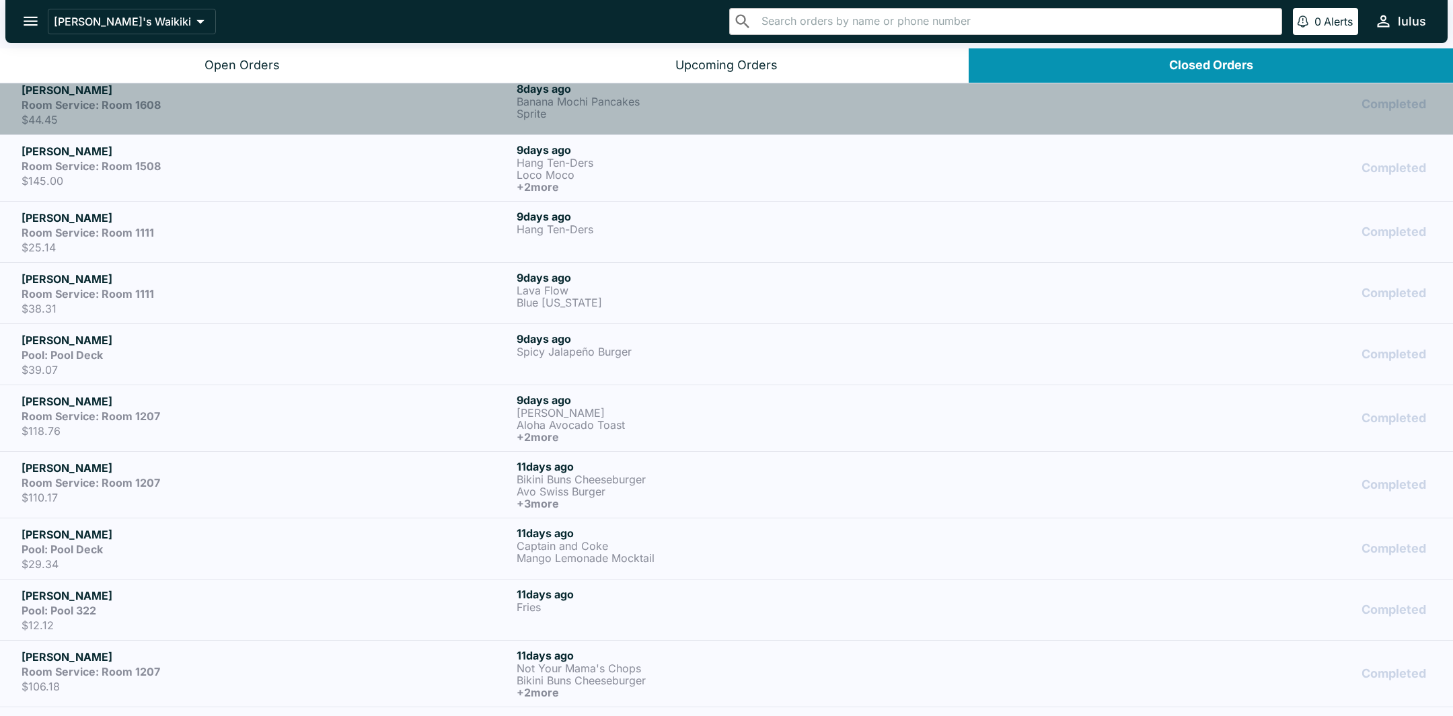
click at [231, 114] on p "$44.45" at bounding box center [267, 119] width 490 height 13
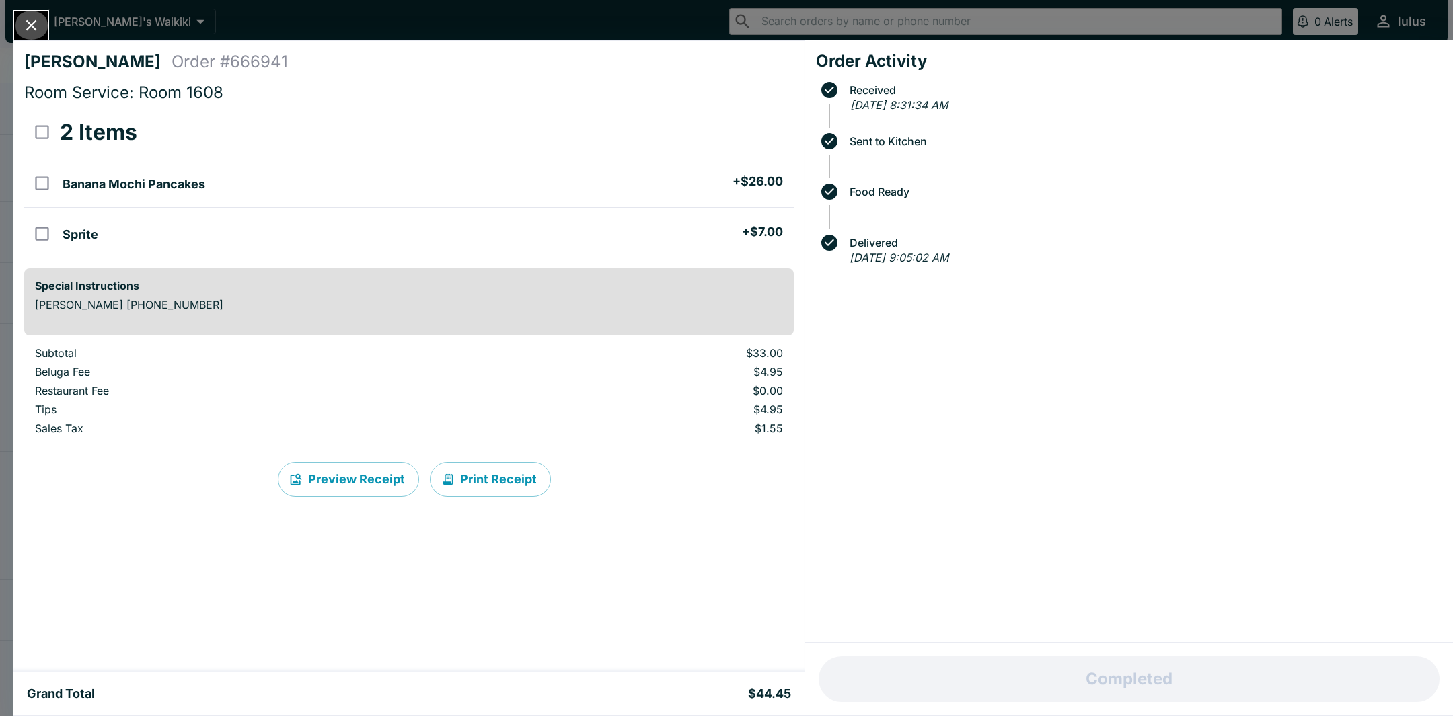
click at [42, 20] on button "Close" at bounding box center [31, 25] width 34 height 29
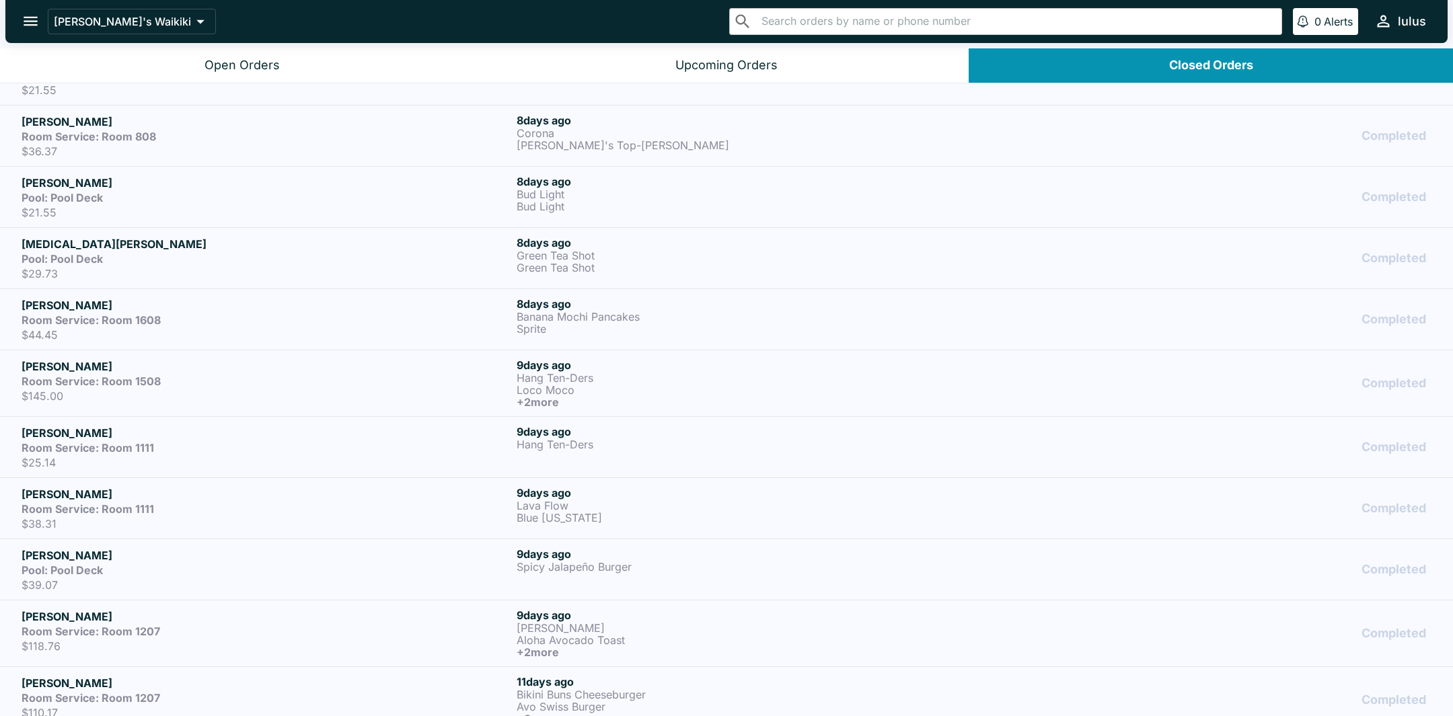
scroll to position [1000, 0]
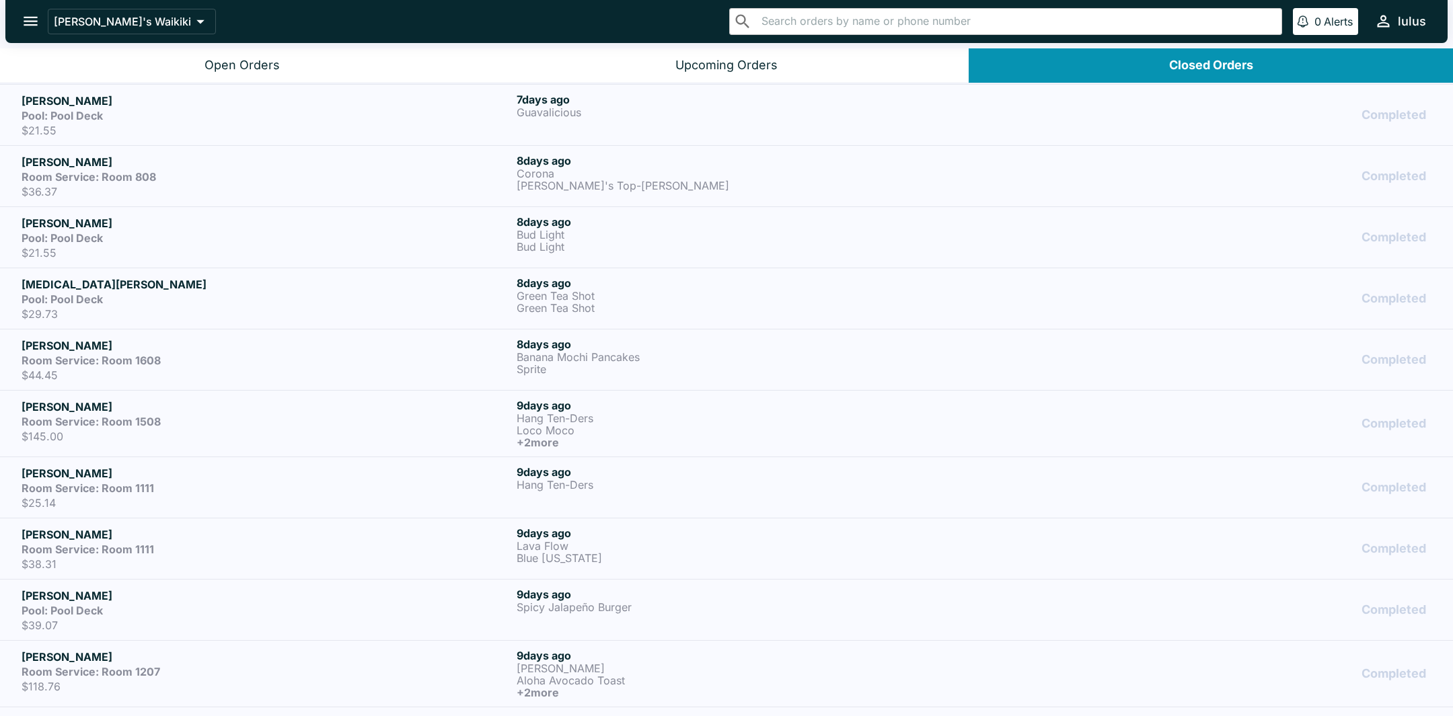
click at [212, 293] on div "Pool: Pool Deck" at bounding box center [267, 299] width 490 height 13
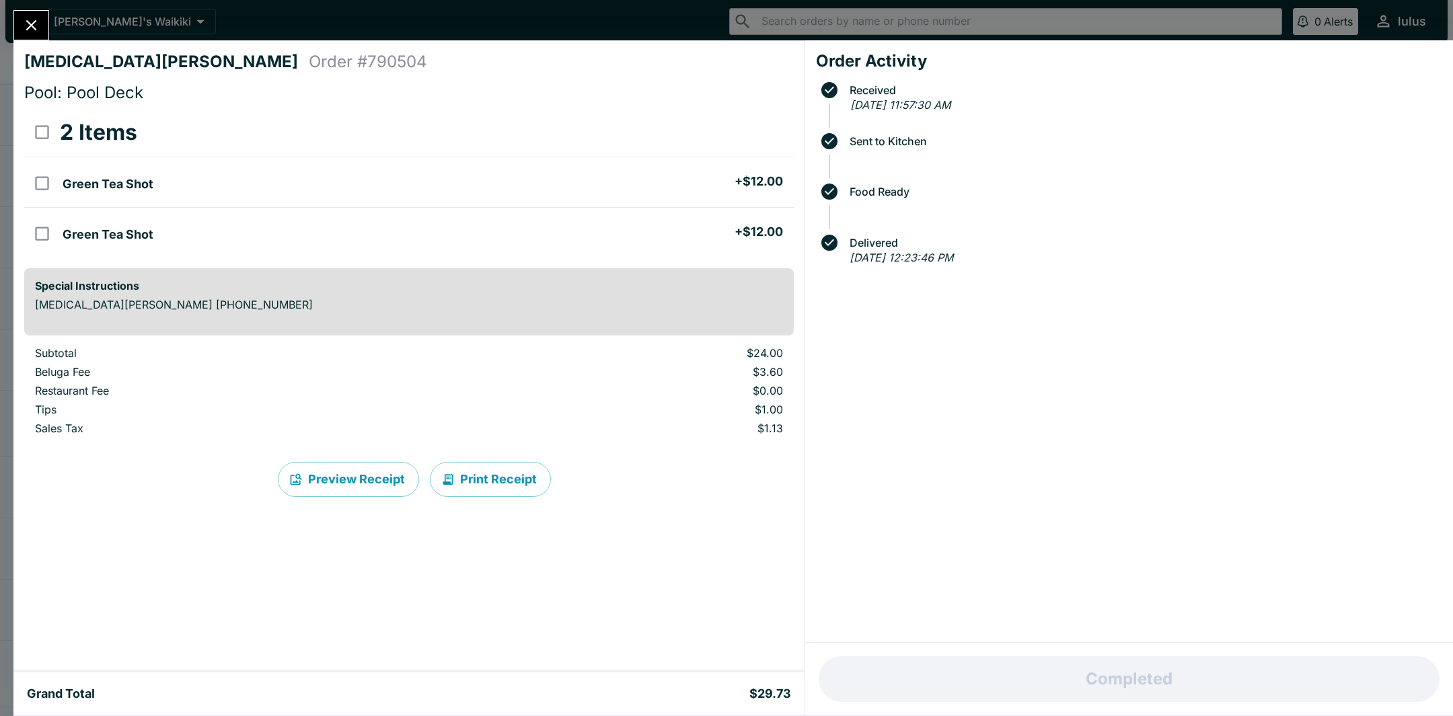
click at [28, 23] on icon "Close" at bounding box center [31, 25] width 11 height 11
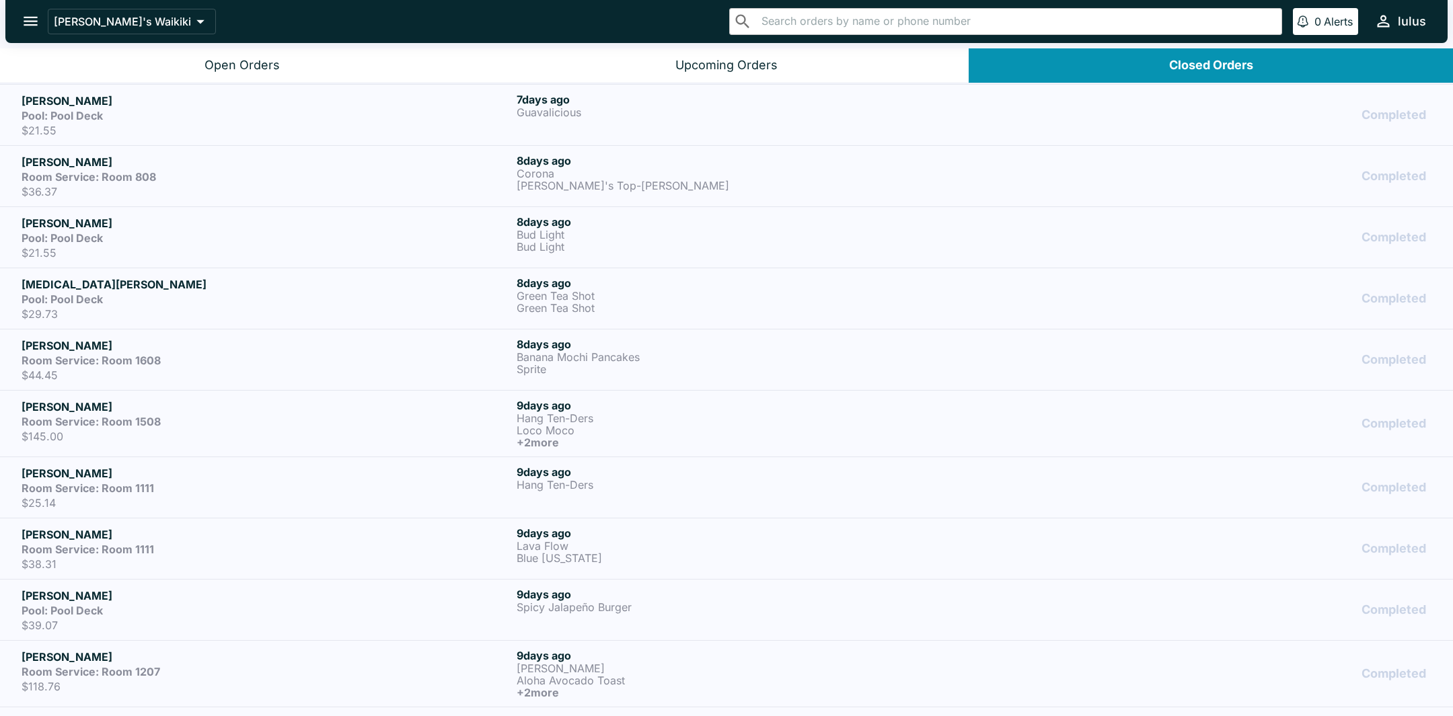
click at [102, 241] on div "Kay Allman Pool: Pool Deck $21.55" at bounding box center [267, 237] width 490 height 44
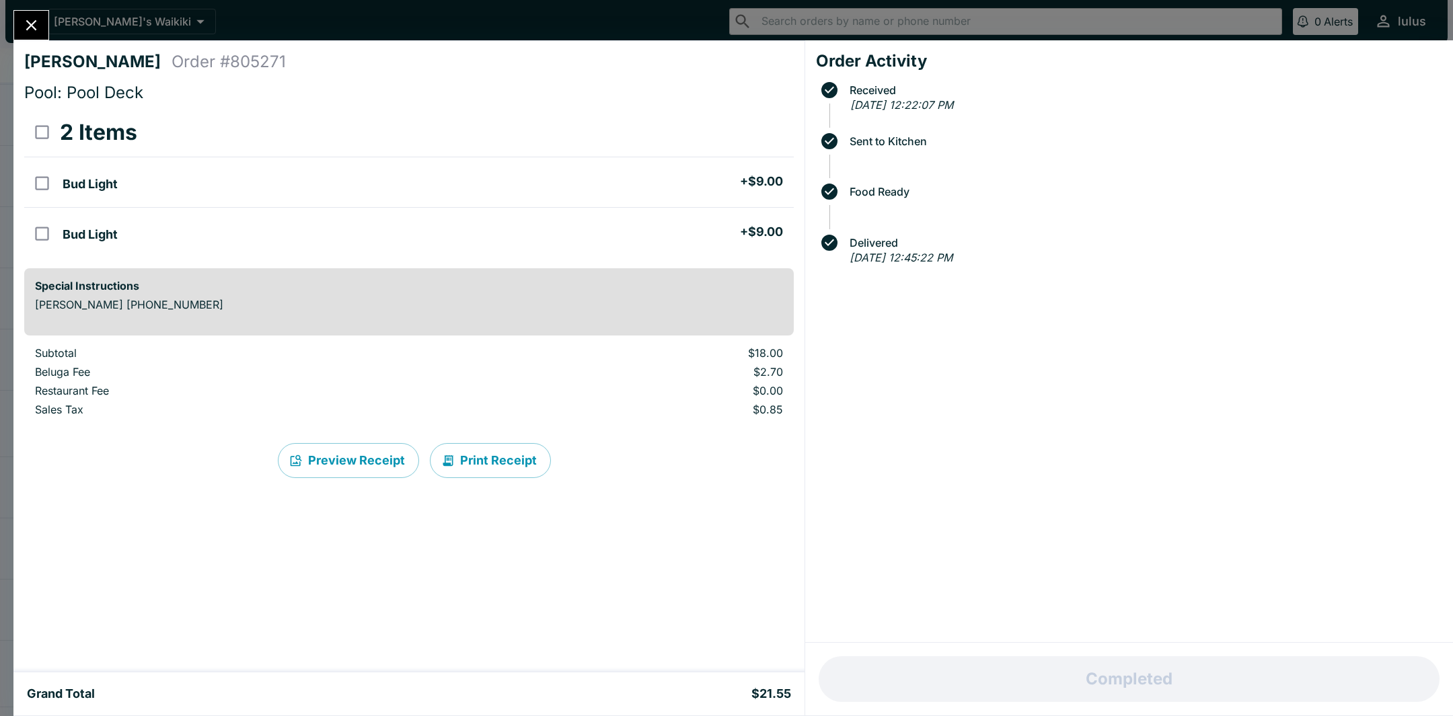
click at [30, 23] on icon "Close" at bounding box center [31, 25] width 11 height 11
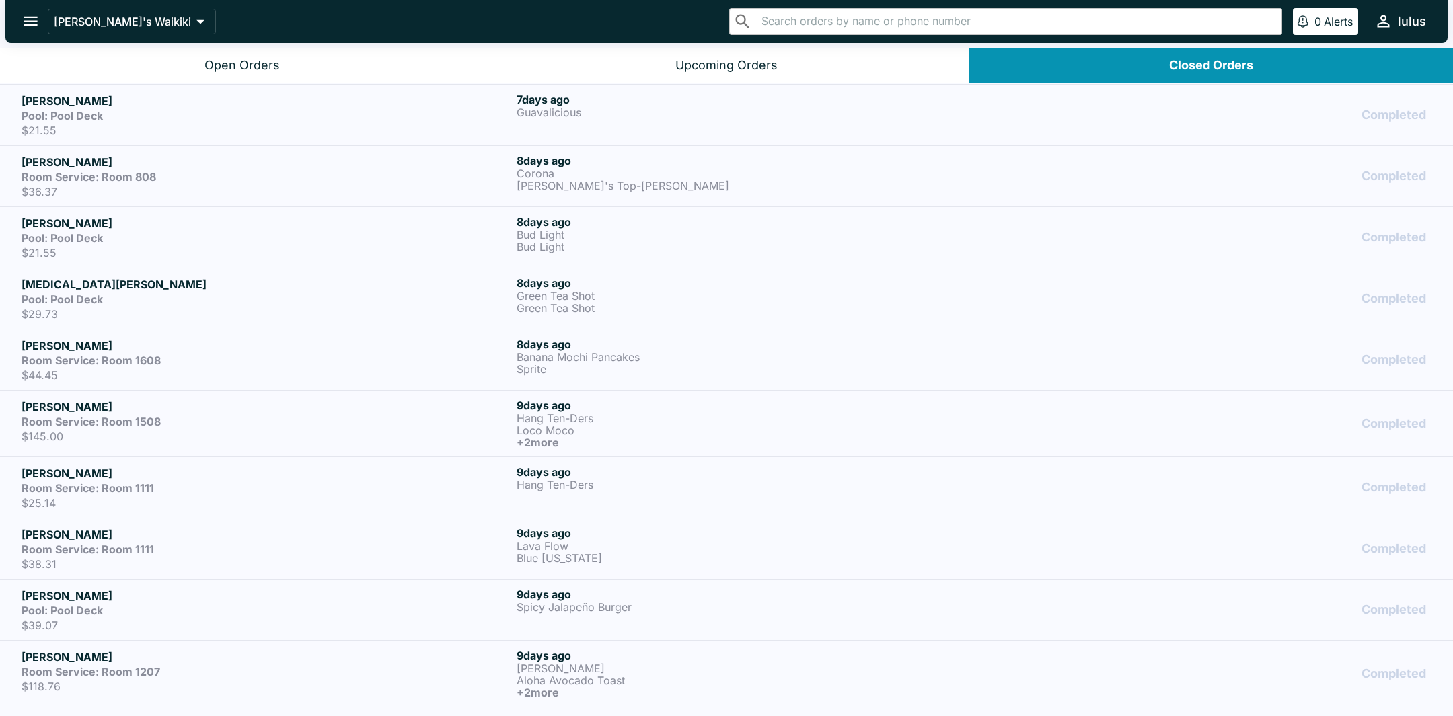
click at [289, 162] on h5 "Teresa Plumeri" at bounding box center [267, 162] width 490 height 16
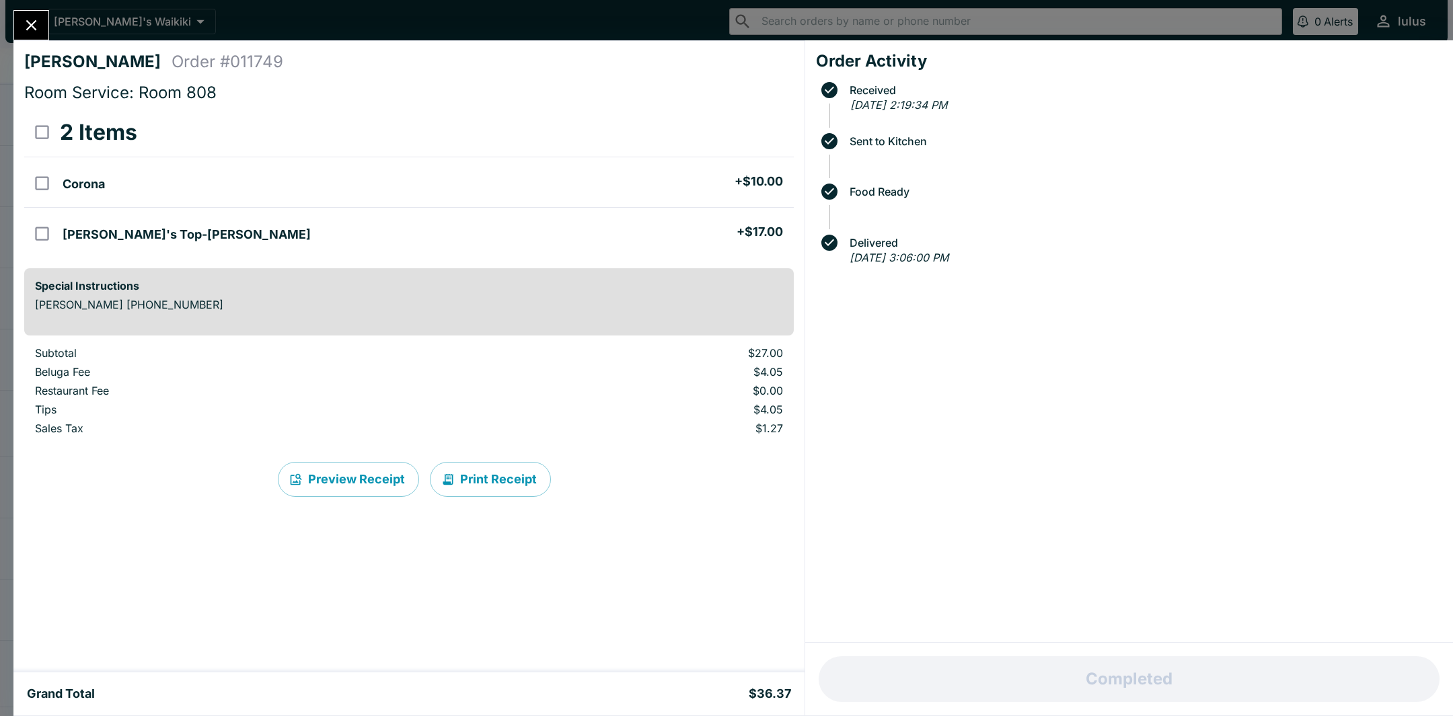
click at [30, 14] on button "Close" at bounding box center [31, 25] width 34 height 29
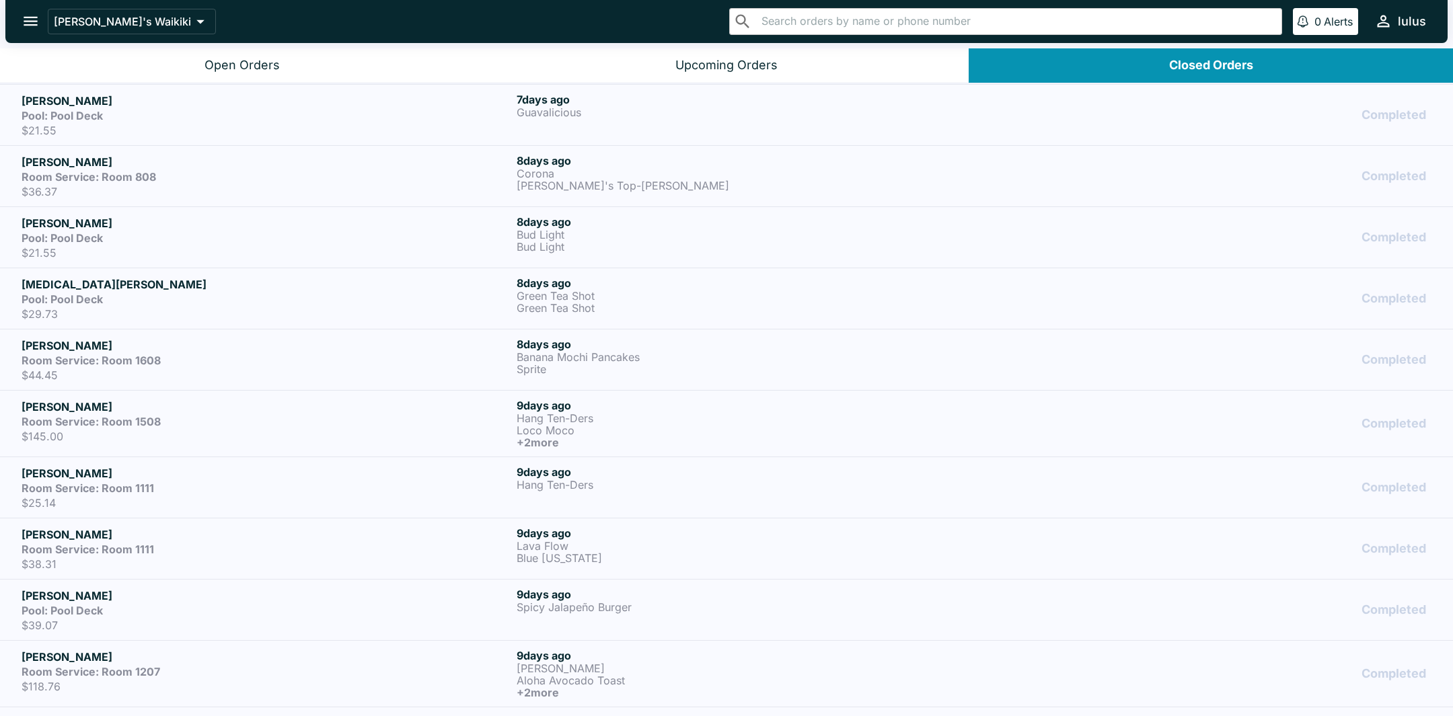
click at [108, 126] on p "$21.55" at bounding box center [267, 130] width 490 height 13
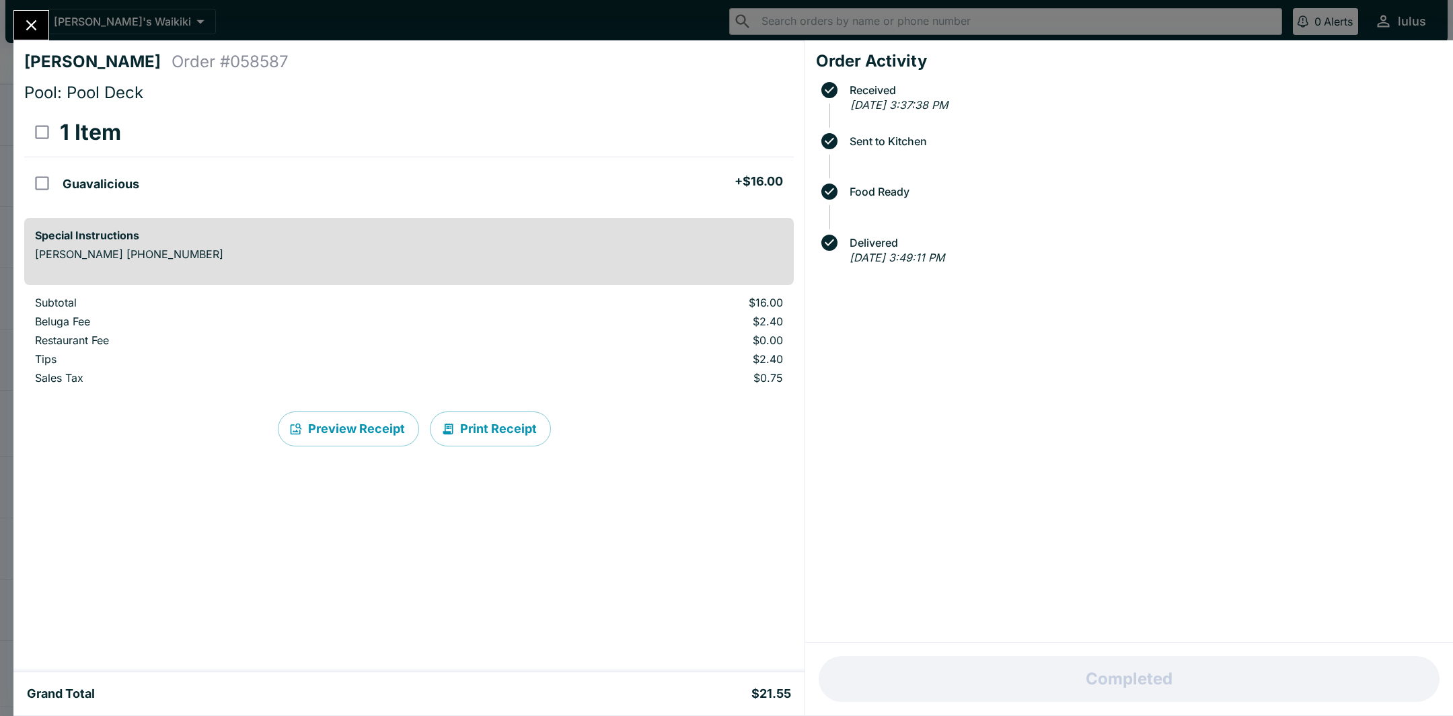
click at [28, 16] on icon "Close" at bounding box center [31, 25] width 18 height 18
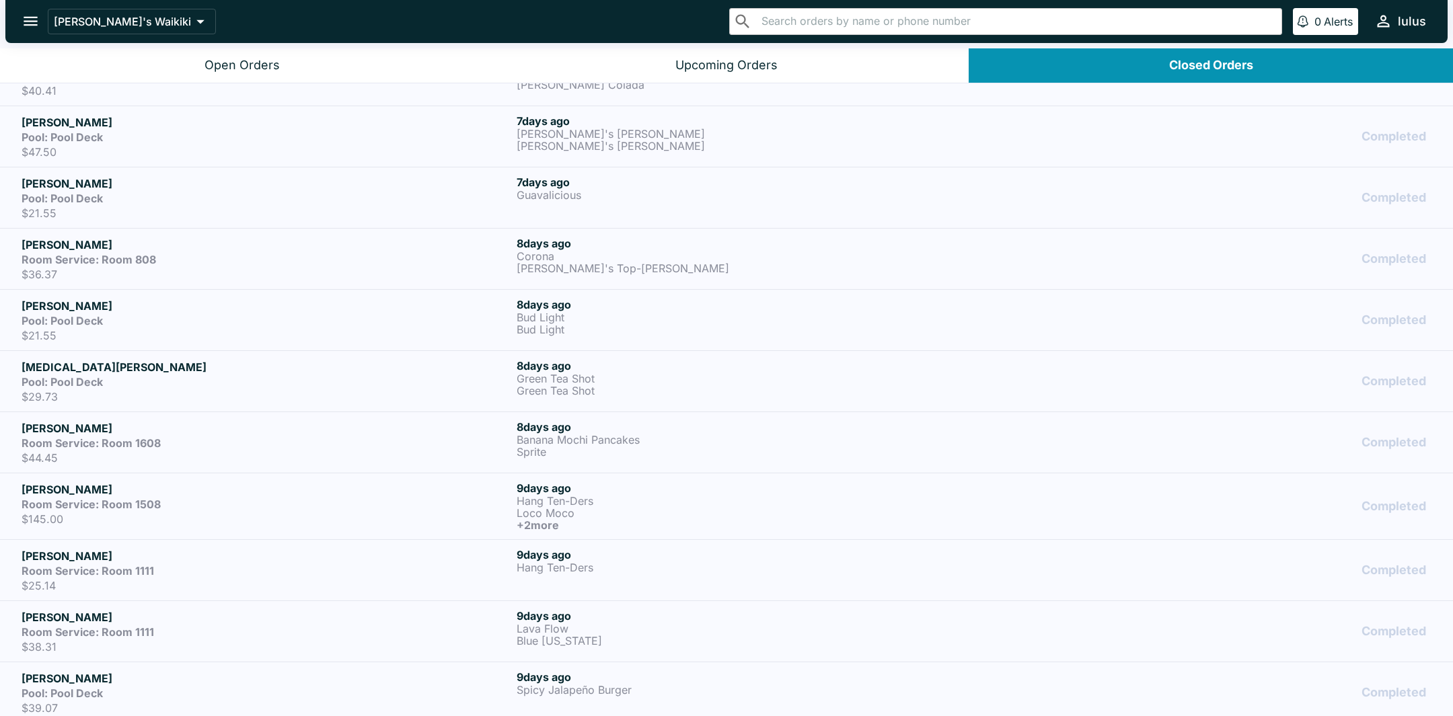
scroll to position [877, 0]
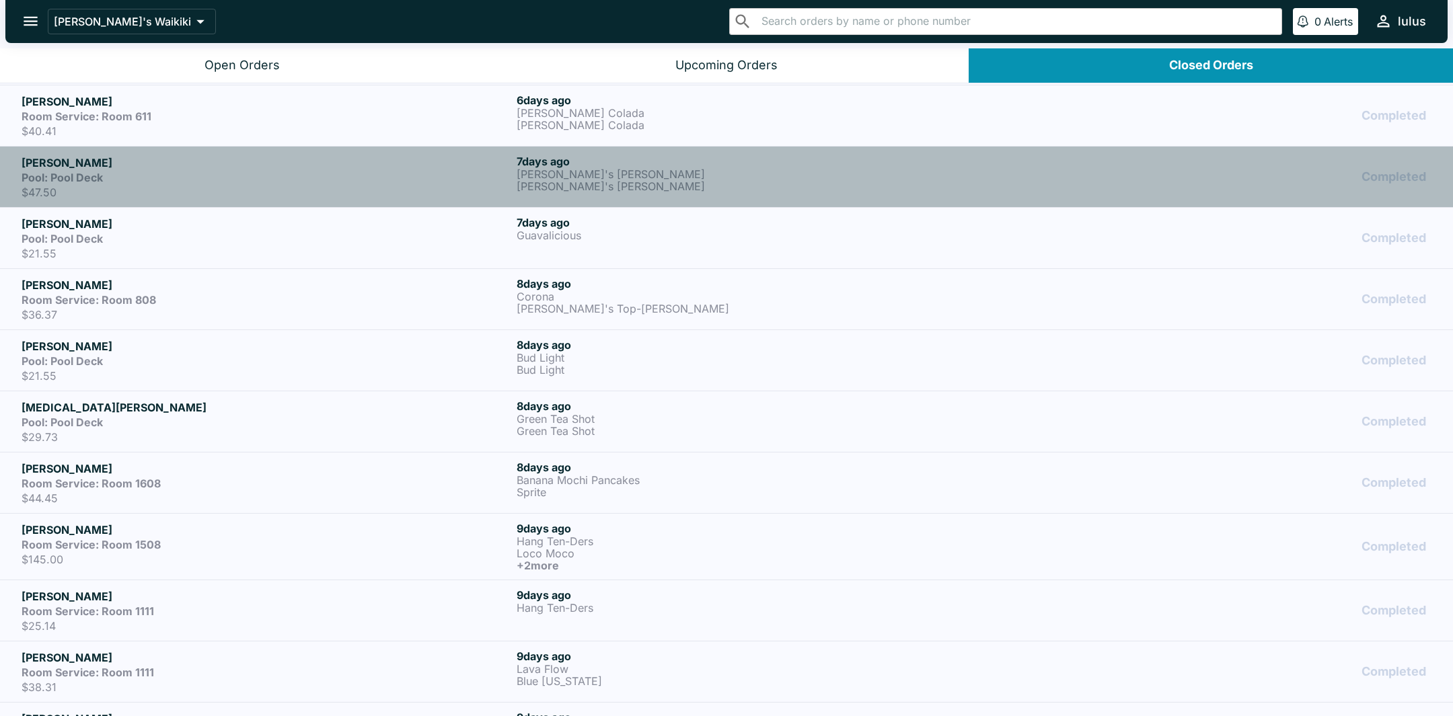
click at [187, 163] on h5 "Randall Robertson" at bounding box center [267, 163] width 490 height 16
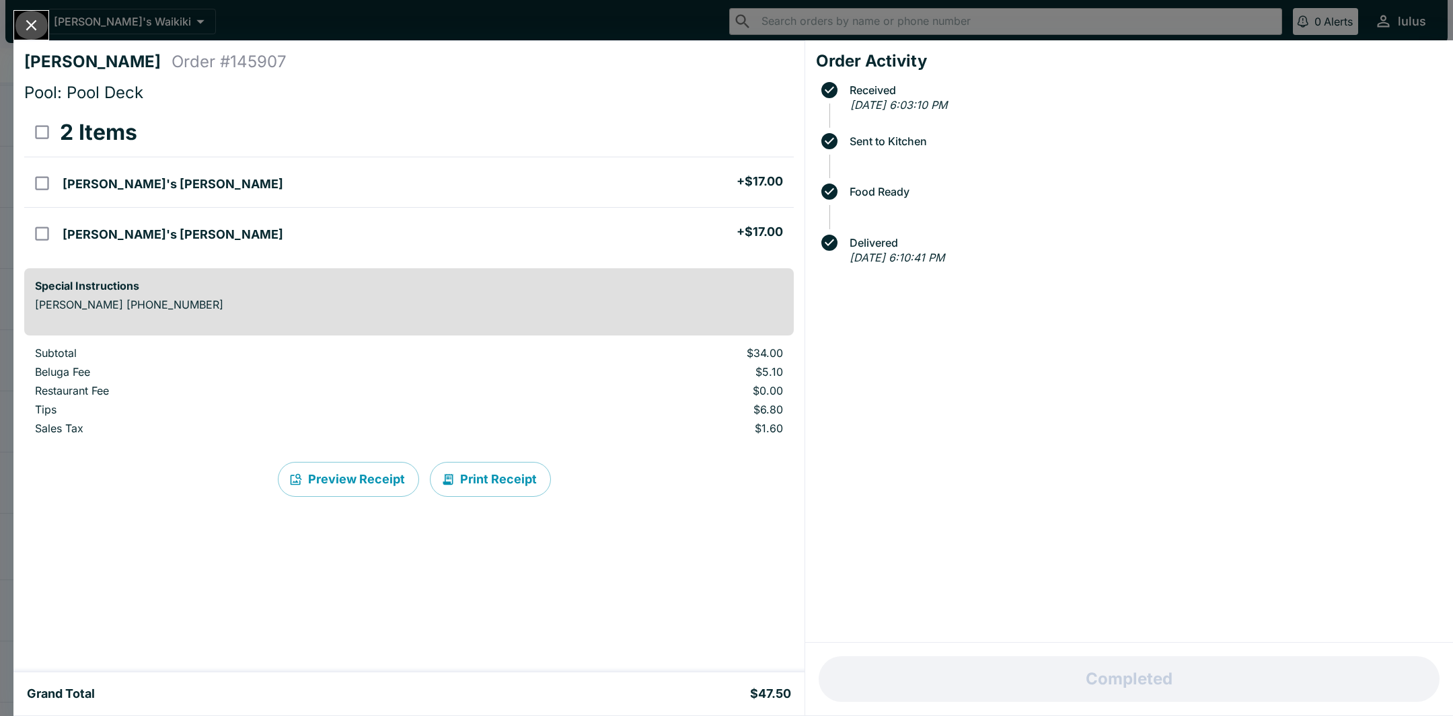
click at [30, 17] on icon "Close" at bounding box center [31, 25] width 18 height 18
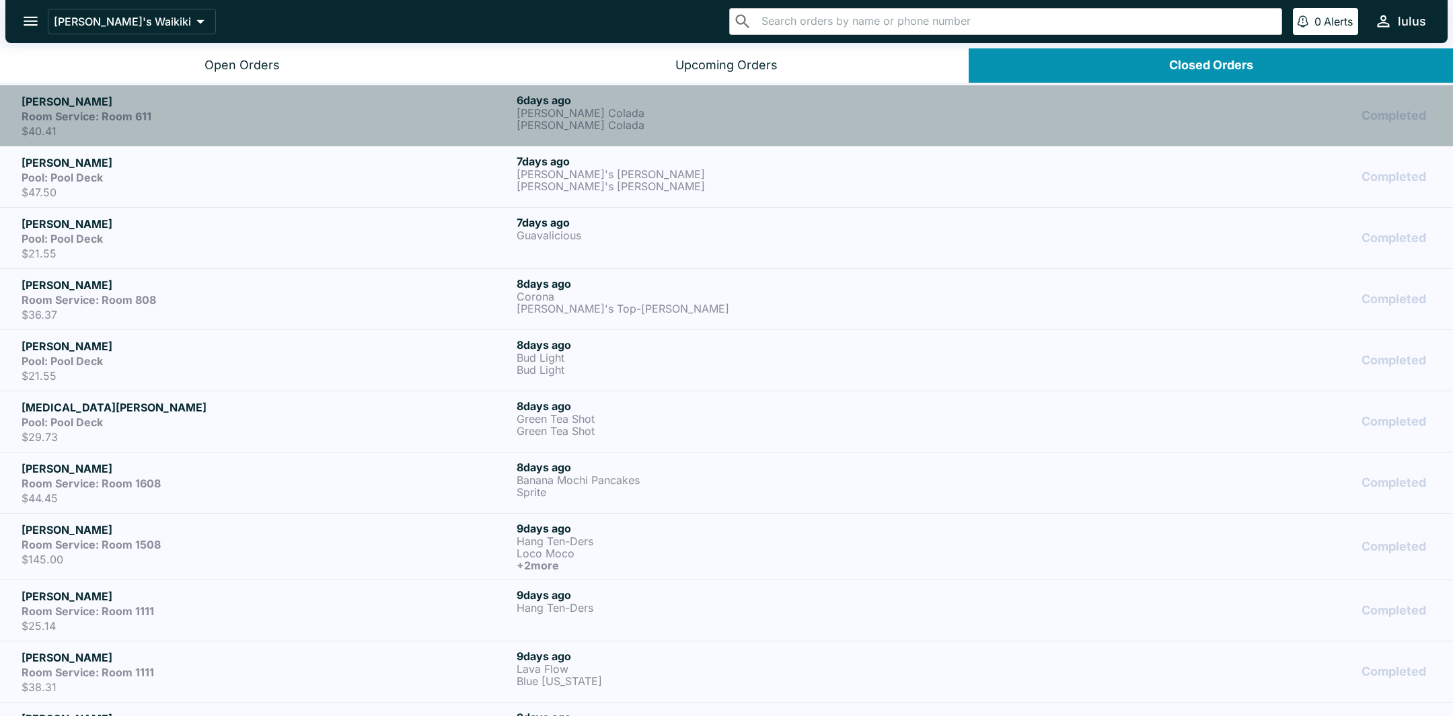
click at [267, 130] on p "$40.41" at bounding box center [267, 130] width 490 height 13
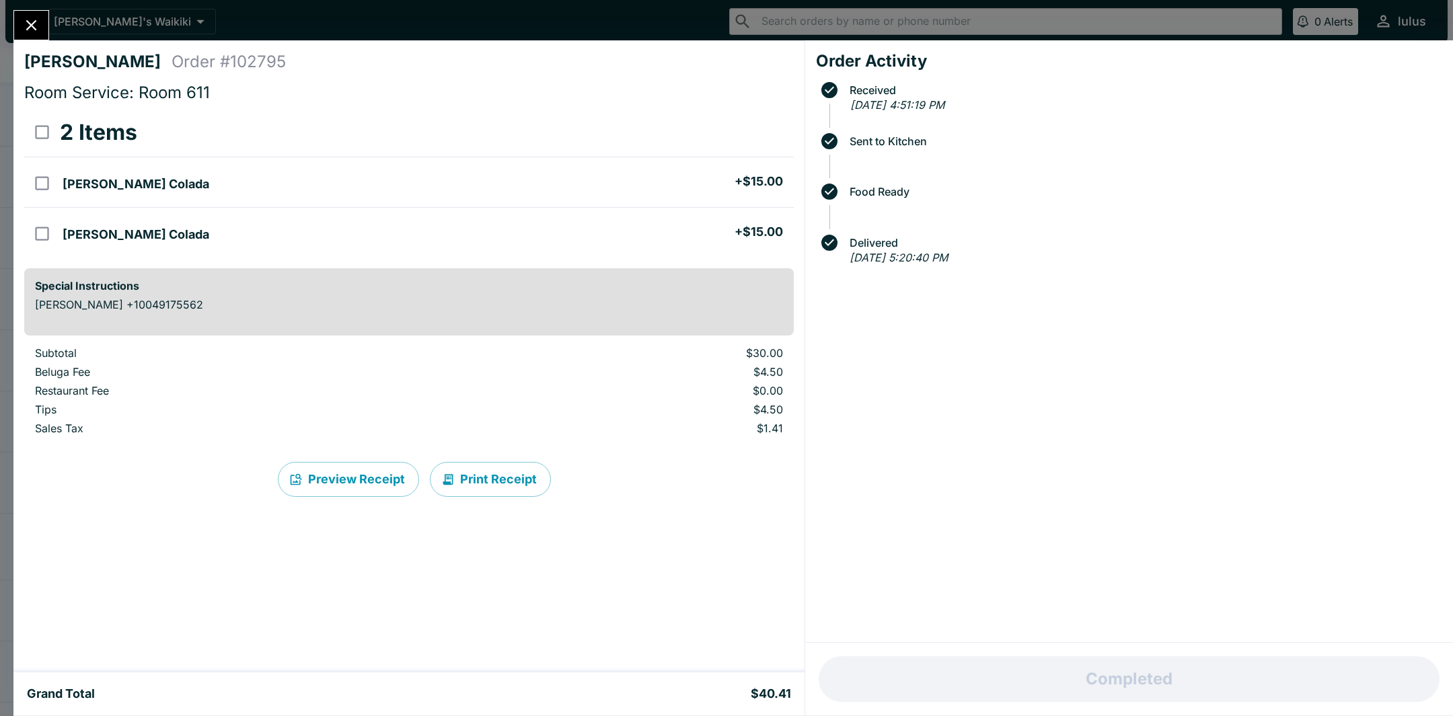
click at [26, 26] on icon "Close" at bounding box center [31, 25] width 18 height 18
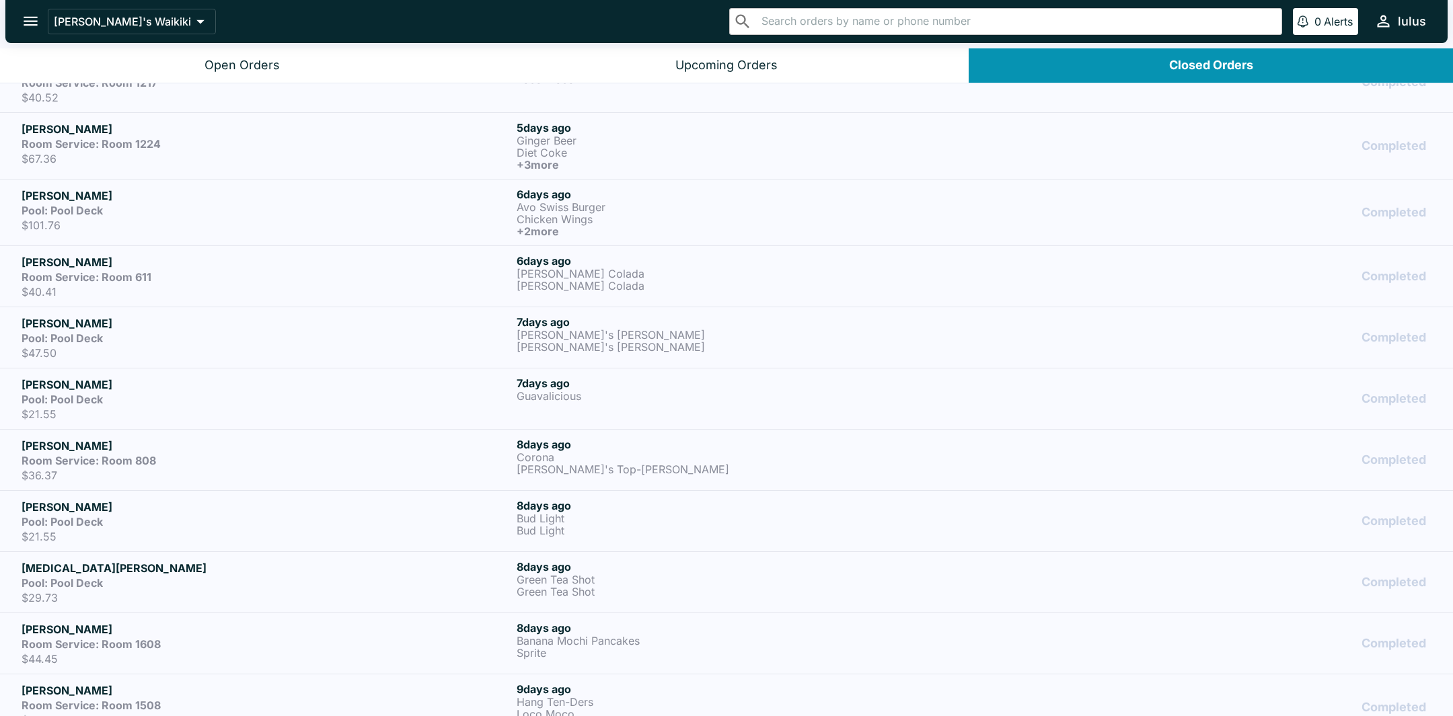
scroll to position [714, 0]
click at [182, 196] on h5 "Lupe Garcia" at bounding box center [267, 198] width 490 height 16
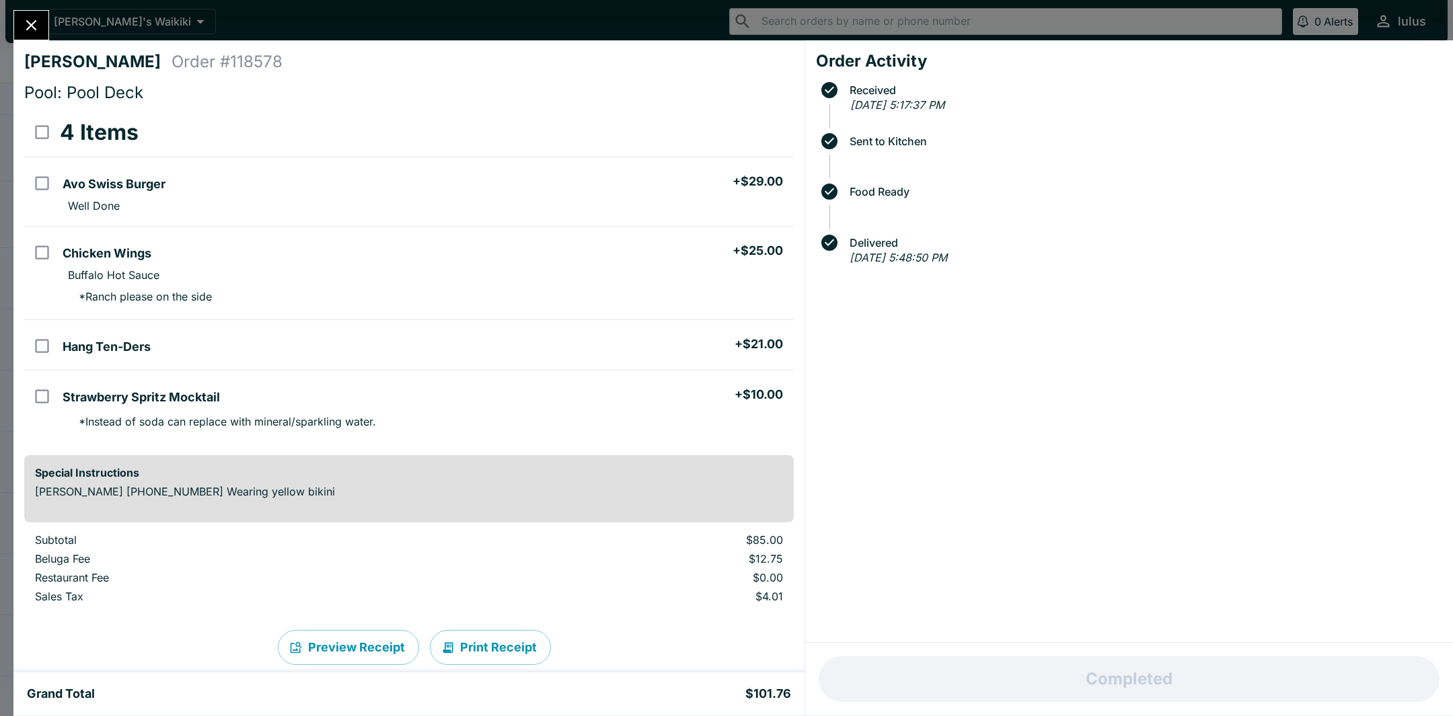
click at [34, 17] on icon "Close" at bounding box center [31, 25] width 18 height 18
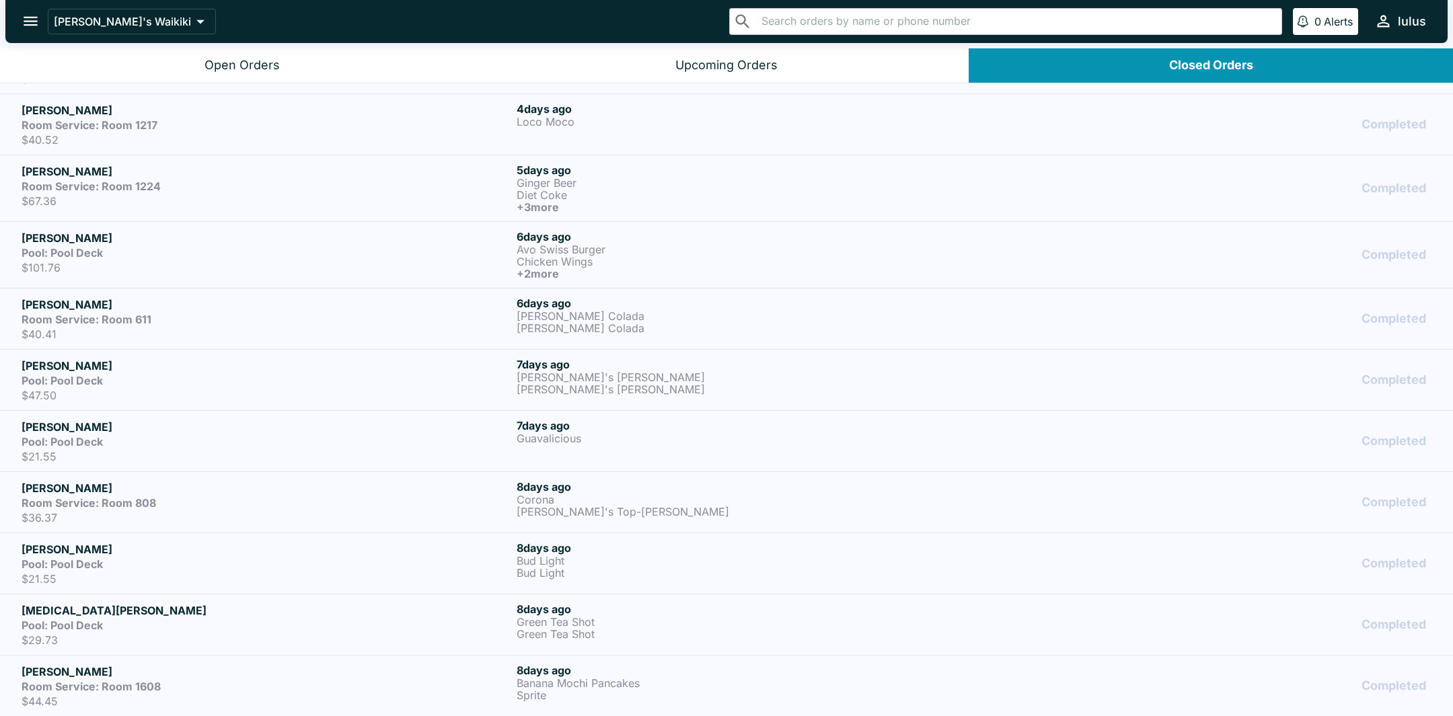
scroll to position [633, 0]
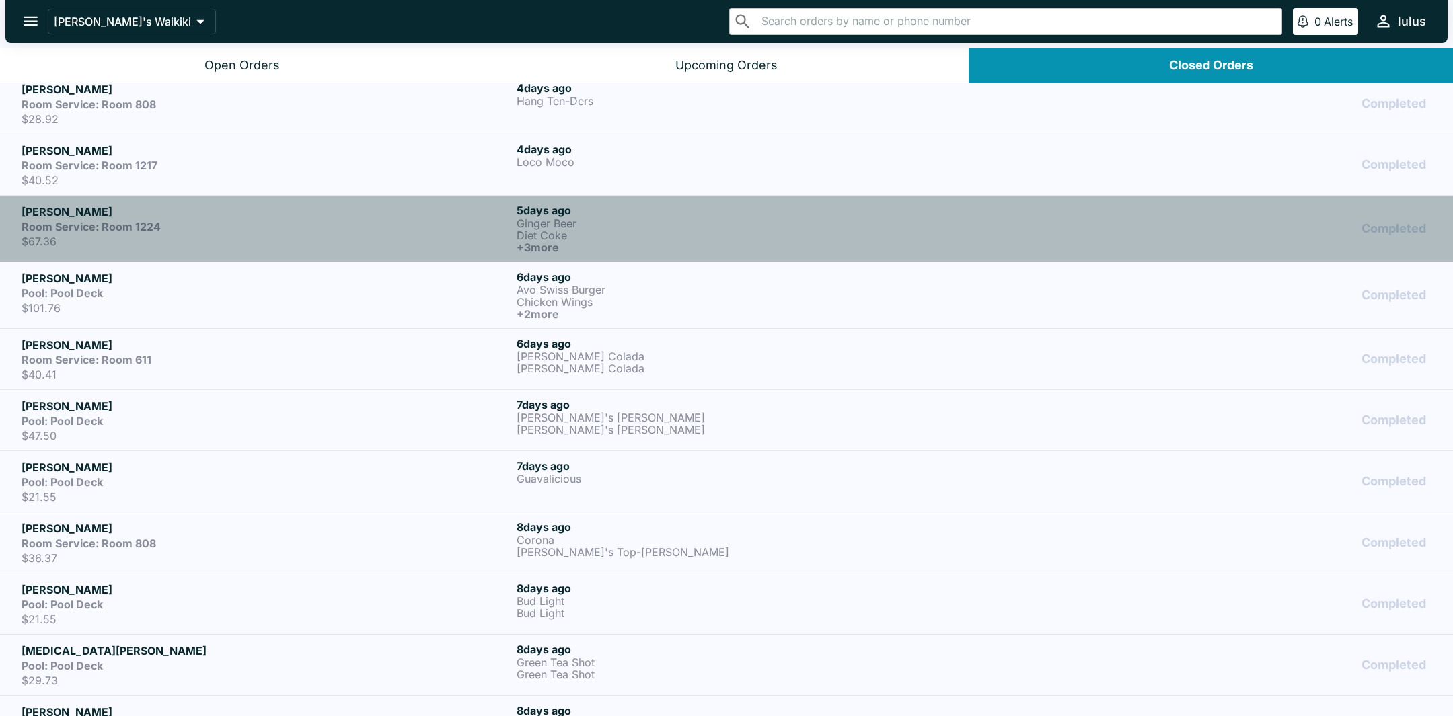
click at [248, 222] on div "Room Service: Room 1224" at bounding box center [267, 226] width 490 height 13
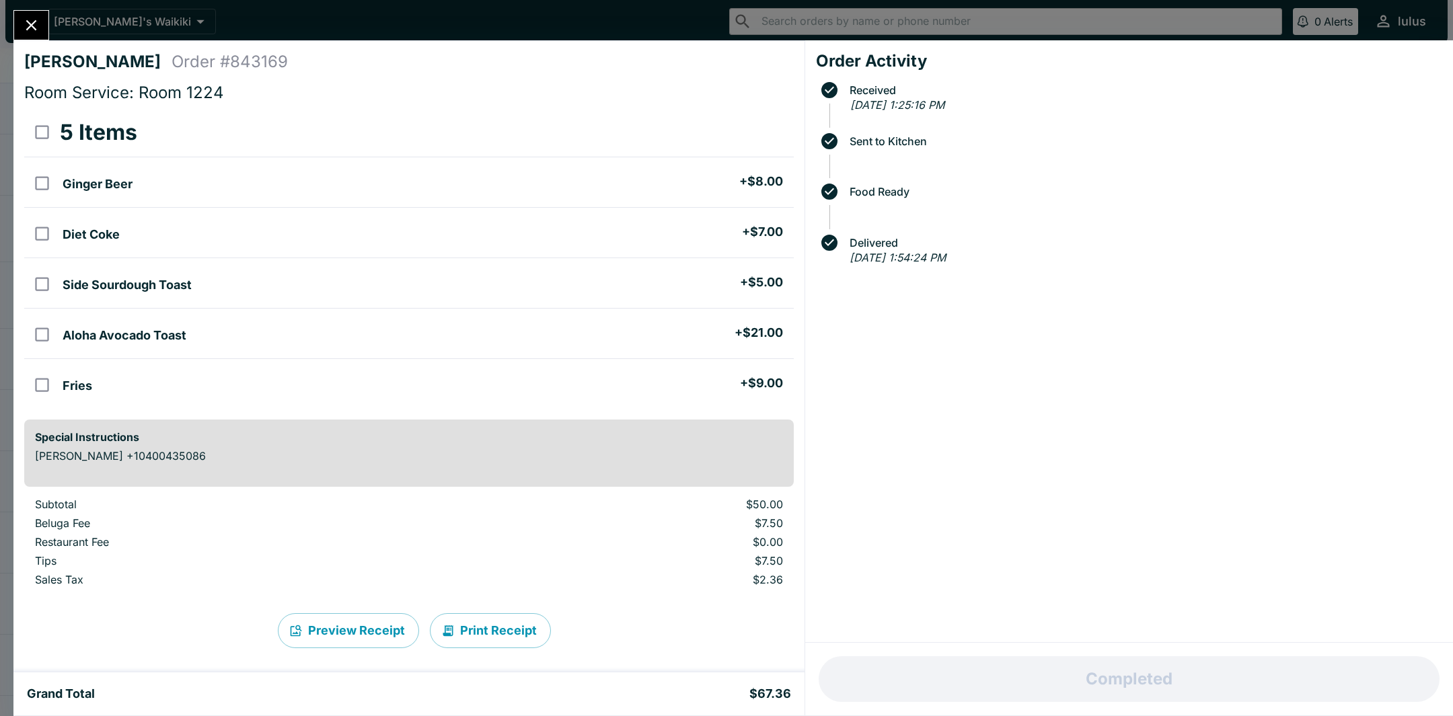
click at [29, 32] on icon "Close" at bounding box center [31, 25] width 18 height 18
